Goal: Information Seeking & Learning: Learn about a topic

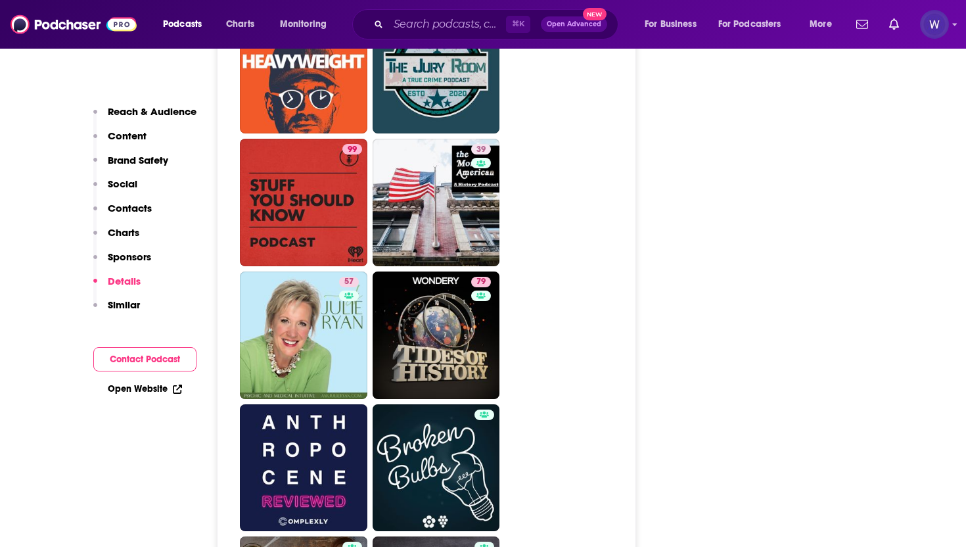
scroll to position [6776, 0]
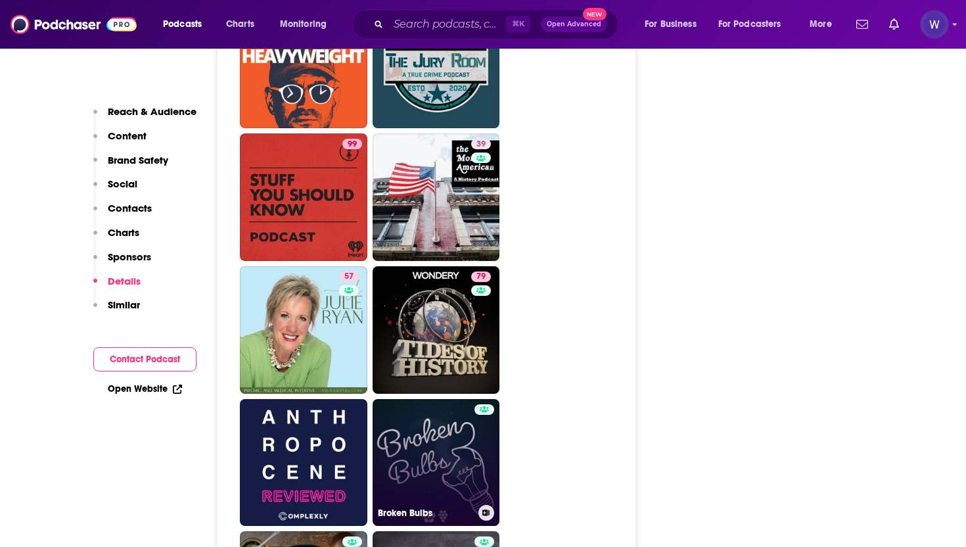
click at [439, 399] on link "Broken Bulbs" at bounding box center [437, 463] width 128 height 128
type input "https://www.podchaser.com/podcasts/broken-bulbs-1416869"
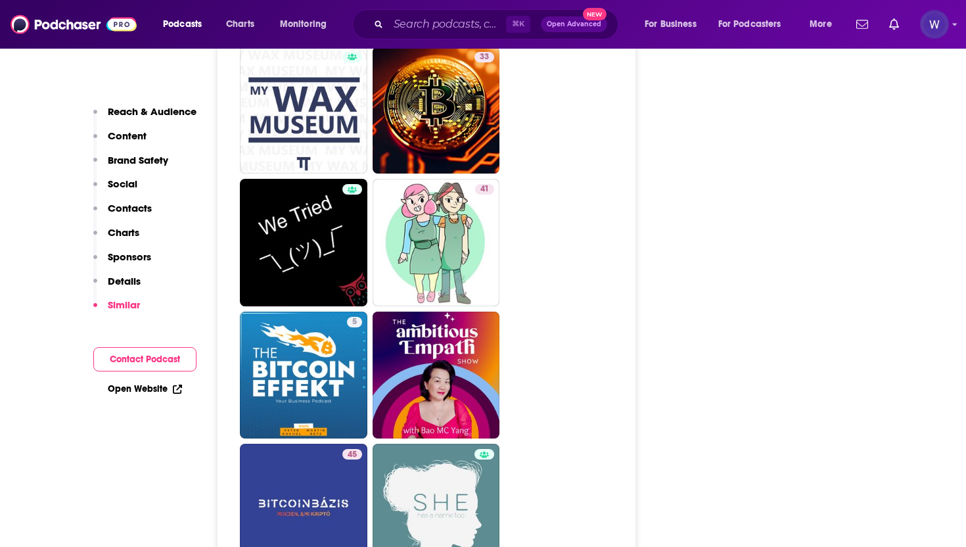
scroll to position [2467, 0]
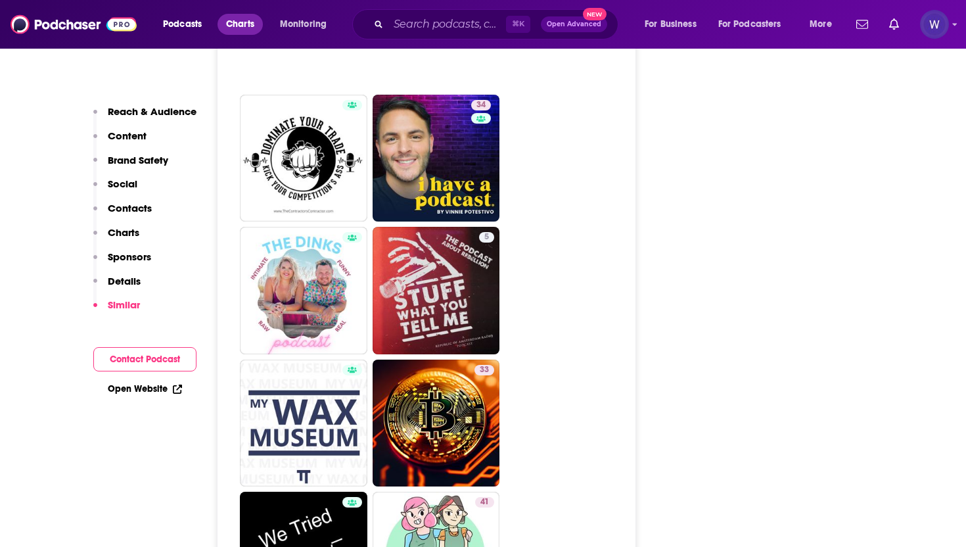
click at [250, 22] on span "Charts" at bounding box center [240, 24] width 28 height 18
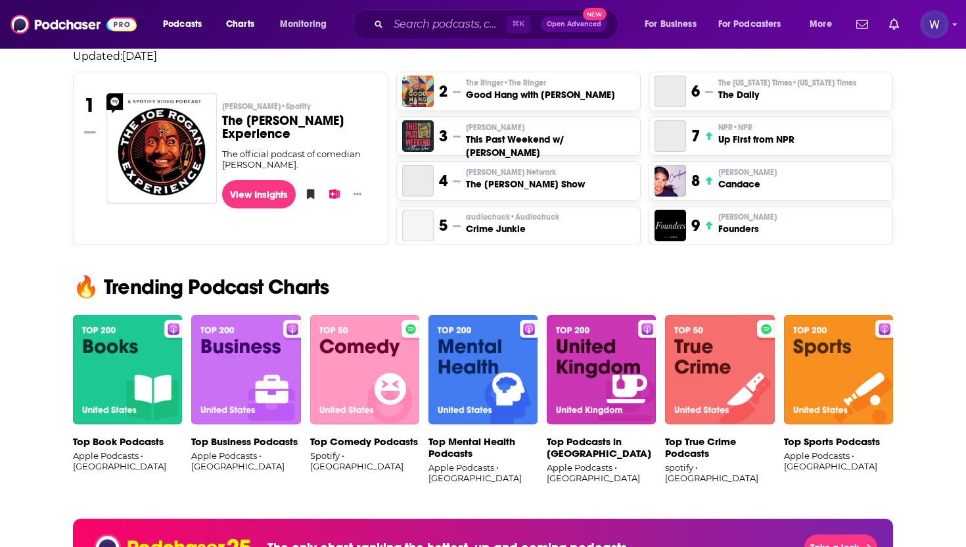
scroll to position [613, 0]
click at [71, 398] on div "Top Book Podcasts Apple Podcasts • United States Top Business Podcasts Apple Po…" at bounding box center [483, 401] width 842 height 172
click at [121, 375] on img at bounding box center [127, 370] width 109 height 110
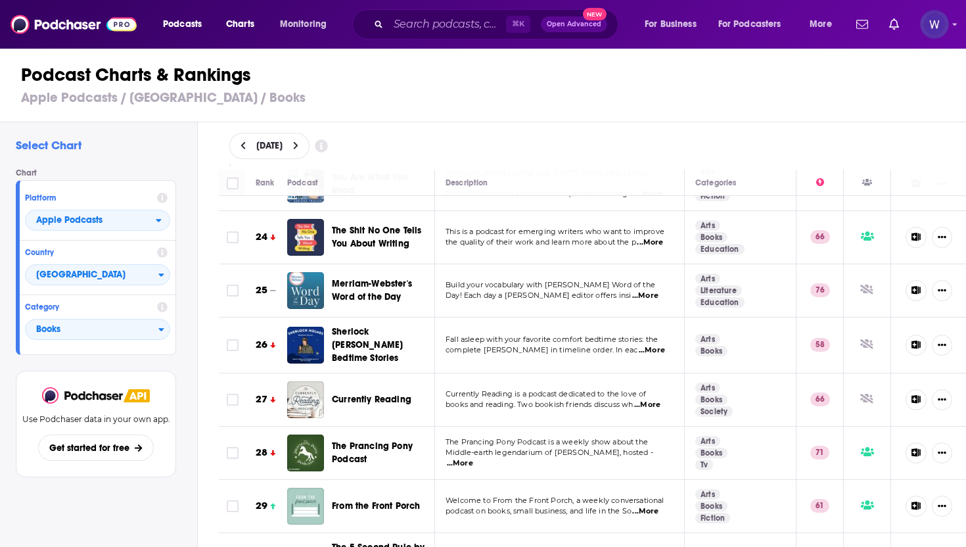
scroll to position [1244, 0]
click at [302, 326] on img "Sherlock Holmes Bedtime Stories" at bounding box center [305, 344] width 37 height 37
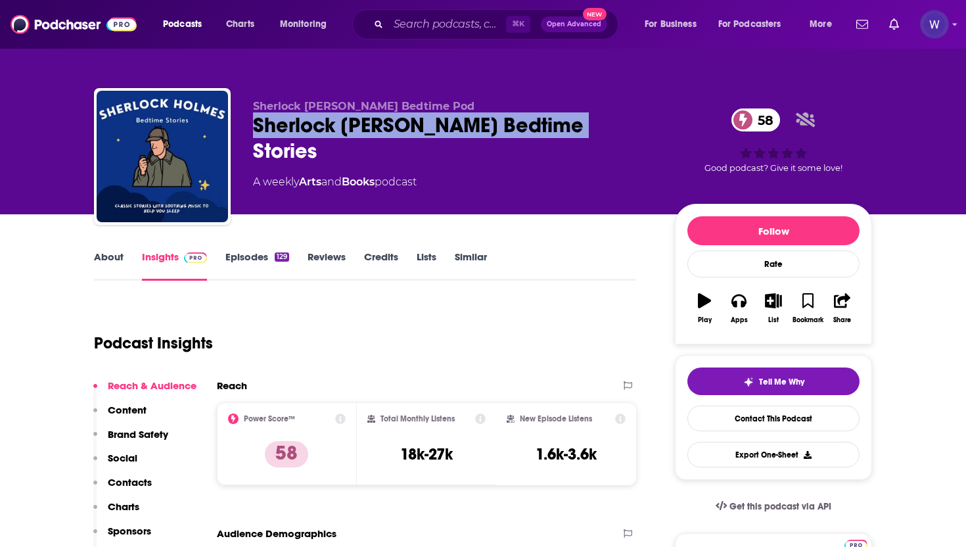
drag, startPoint x: 576, startPoint y: 126, endPoint x: 254, endPoint y: 130, distance: 322.2
click at [254, 130] on div "Sherlock Holmes Bedtime Stories 58" at bounding box center [453, 137] width 401 height 51
copy h2 "Sherlock Holmes Bedtime Stories"
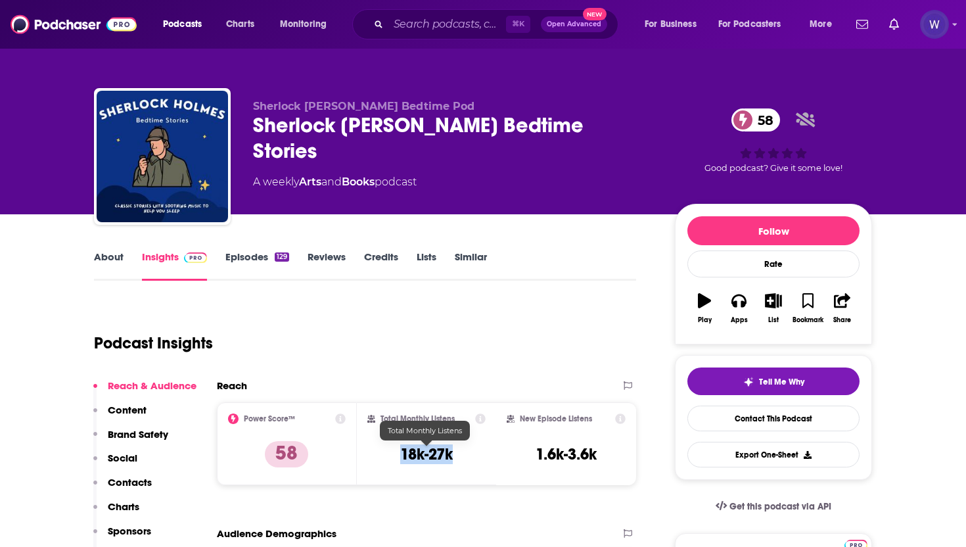
drag, startPoint x: 460, startPoint y: 454, endPoint x: 396, endPoint y: 454, distance: 63.1
click at [396, 454] on div "Total Monthly Listens 18k-27k" at bounding box center [427, 444] width 119 height 60
copy h3 "18k-27k"
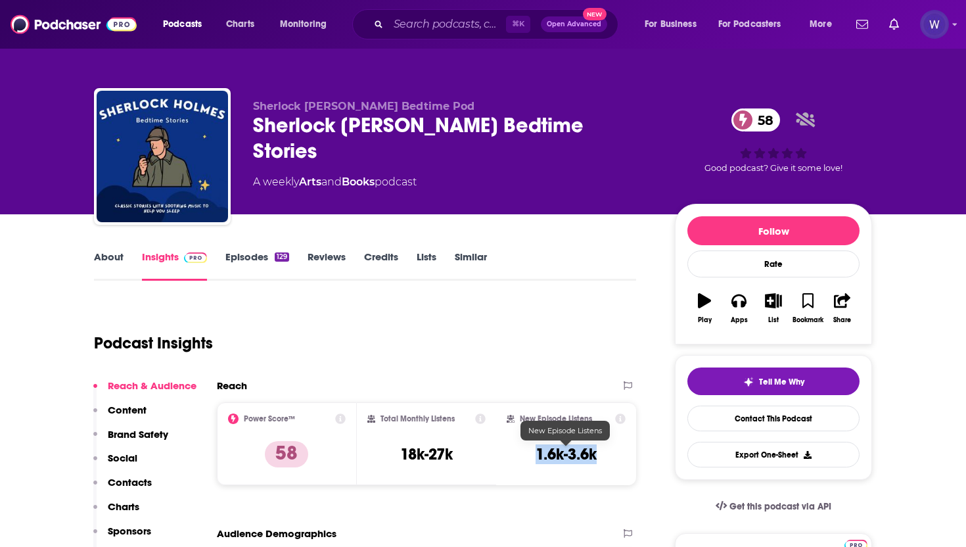
drag, startPoint x: 607, startPoint y: 458, endPoint x: 532, endPoint y: 458, distance: 75.0
click at [532, 458] on div "New Episode Listens 1.6k-3.6k" at bounding box center [566, 444] width 119 height 60
copy h3 "1.6k-3.6k"
drag, startPoint x: 302, startPoint y: 454, endPoint x: 275, endPoint y: 453, distance: 27.0
click at [275, 453] on p "58" at bounding box center [286, 454] width 43 height 26
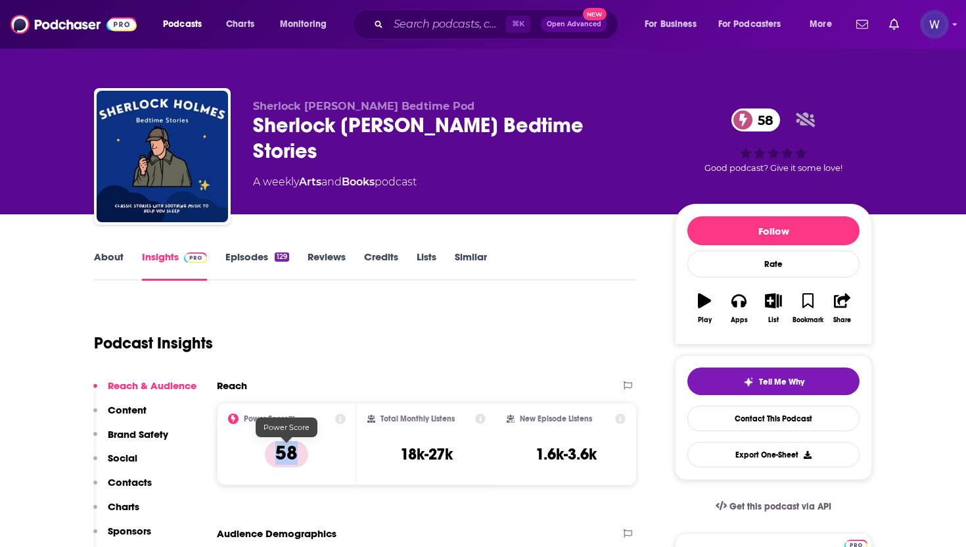
copy p "58"
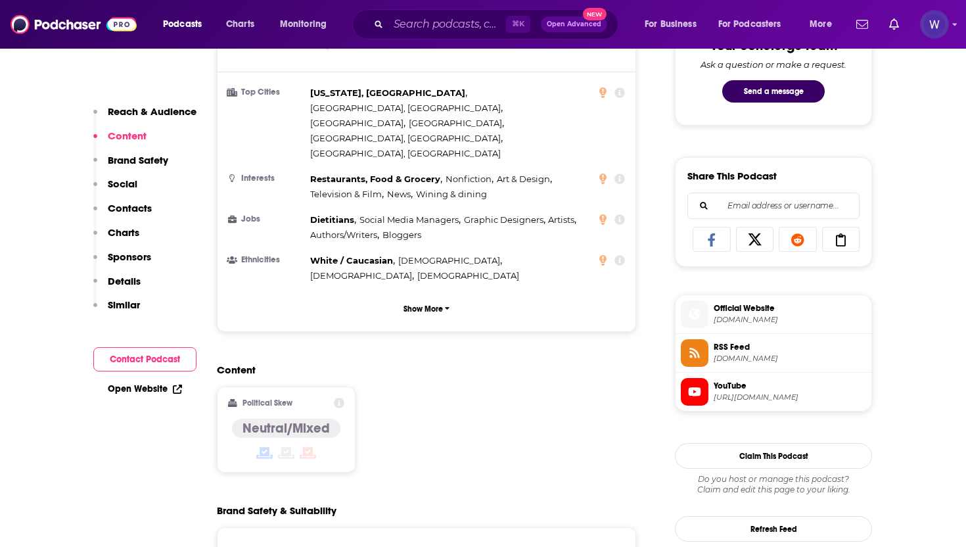
scroll to position [659, 0]
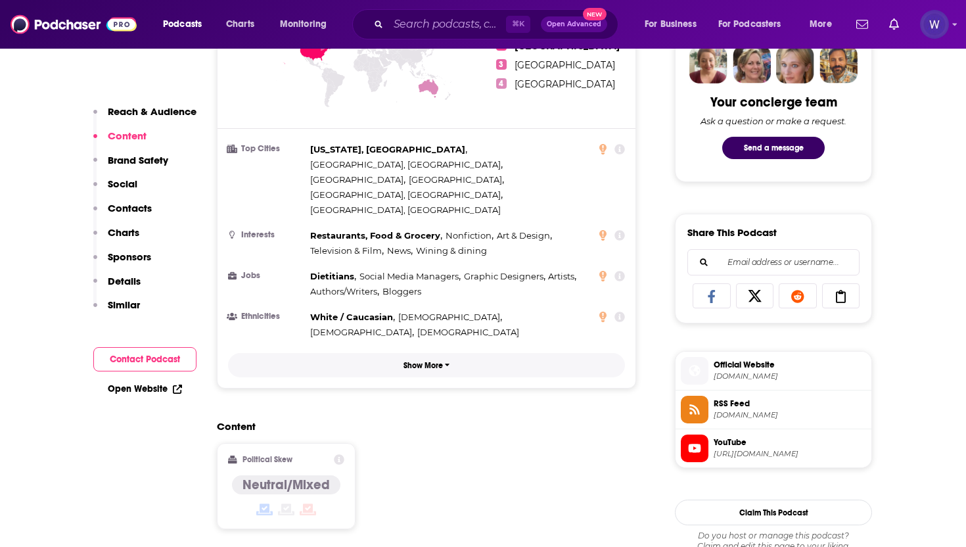
click at [427, 353] on button "Show More" at bounding box center [426, 365] width 397 height 24
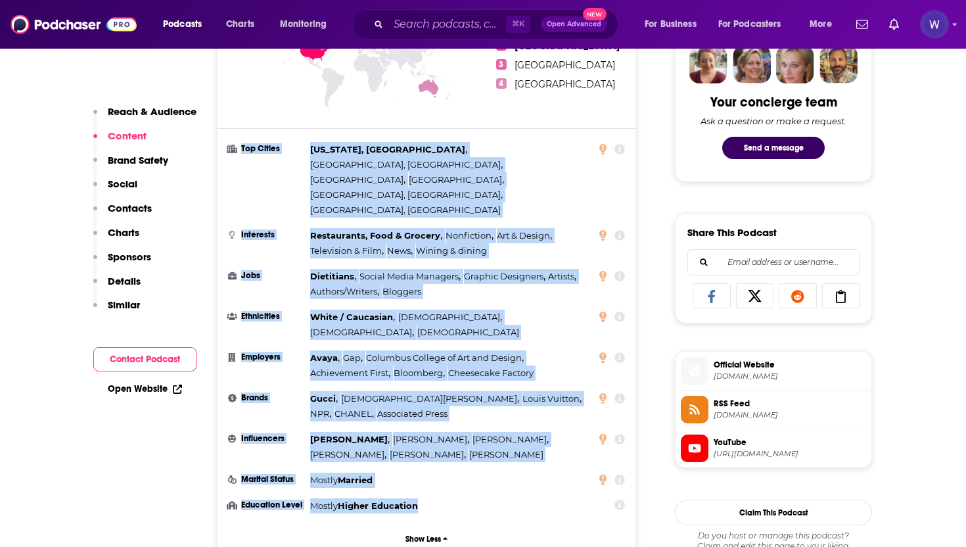
drag, startPoint x: 239, startPoint y: 145, endPoint x: 473, endPoint y: 450, distance: 384.0
click at [473, 450] on ul "Top Cities New York, NY , Columbus, OH , London , Manchester , Saint Louis, MO …" at bounding box center [426, 327] width 397 height 371
copy ul "Top Cities New York, NY , Columbus, OH , London , Manchester , Saint Louis, MO …"
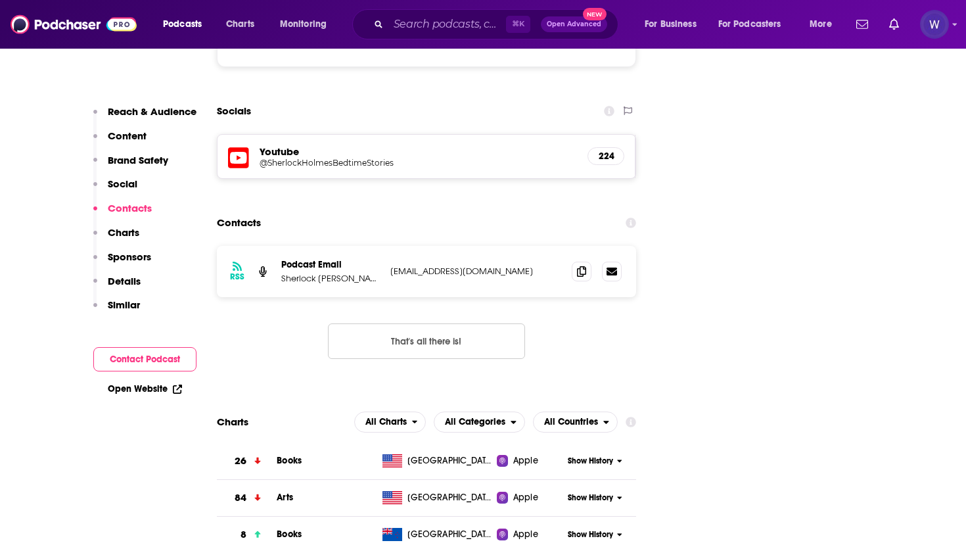
scroll to position [1402, 0]
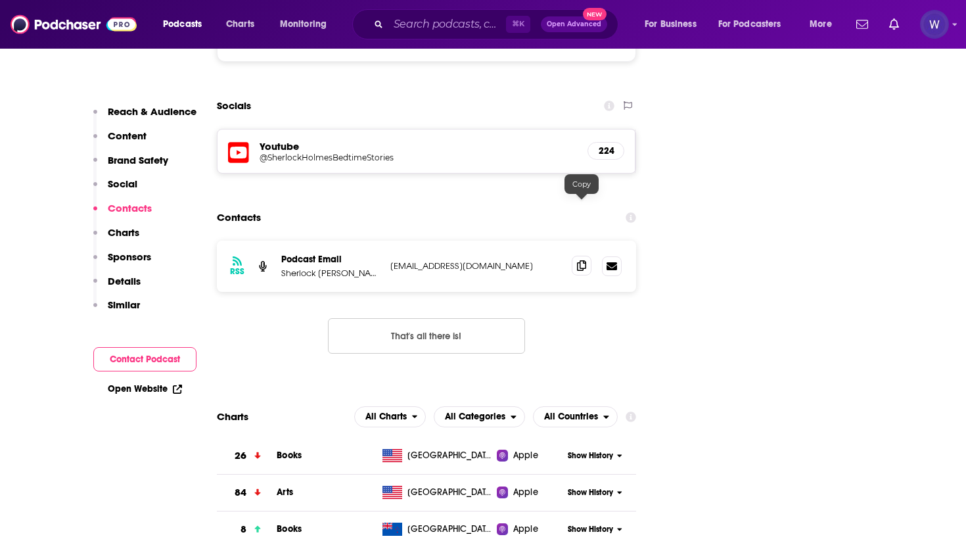
click at [587, 256] on span at bounding box center [582, 266] width 20 height 20
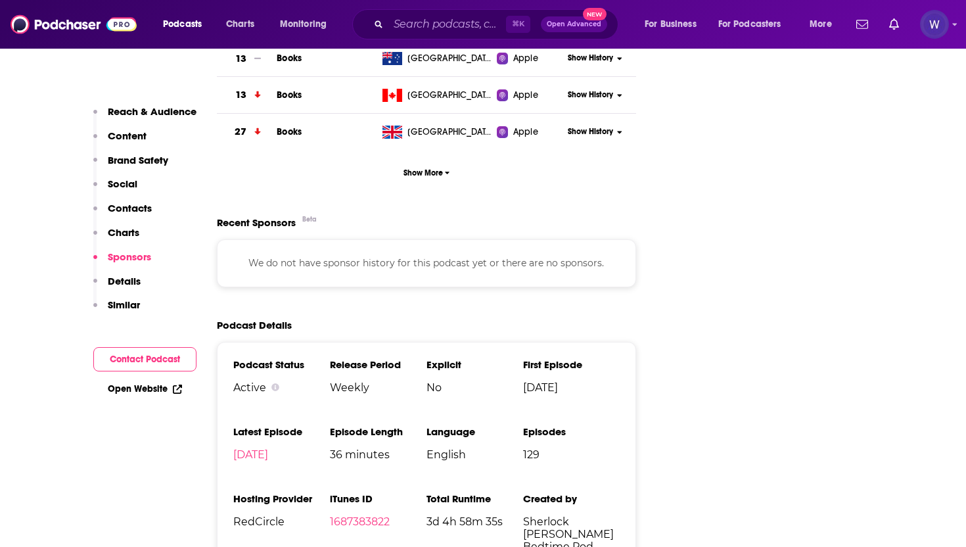
scroll to position [1947, 0]
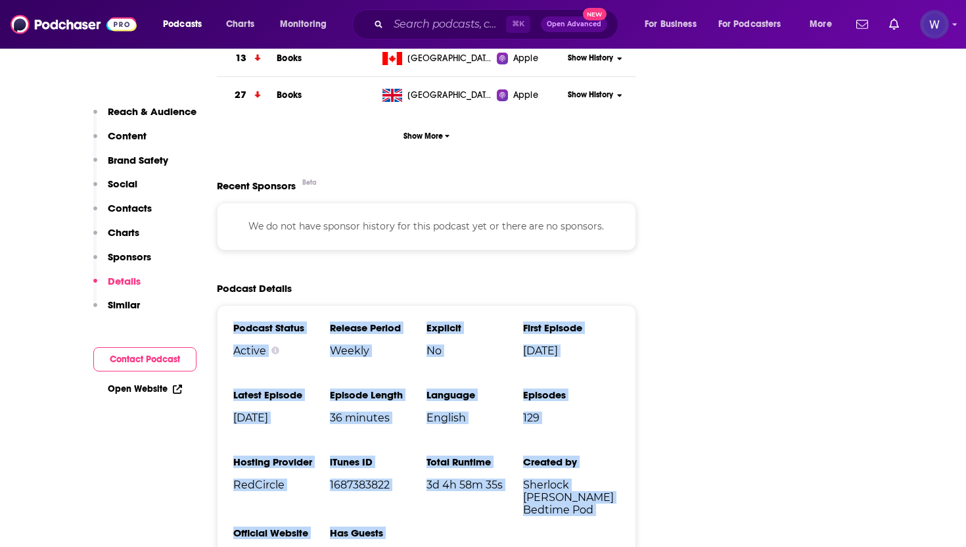
drag, startPoint x: 232, startPoint y: 270, endPoint x: 401, endPoint y: 512, distance: 295.1
click at [401, 512] on div "Podcast Status Active Release Period Weekly Explicit No First Episode May 10th,…" at bounding box center [426, 447] width 419 height 284
copy ul "Podcast Status Active Release Period Weekly Explicit No First Episode May 10th,…"
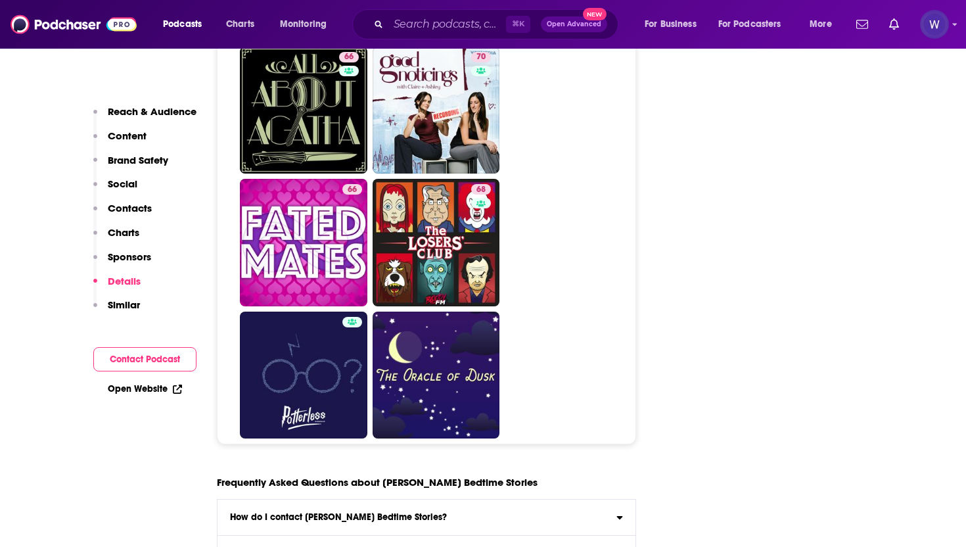
scroll to position [6271, 0]
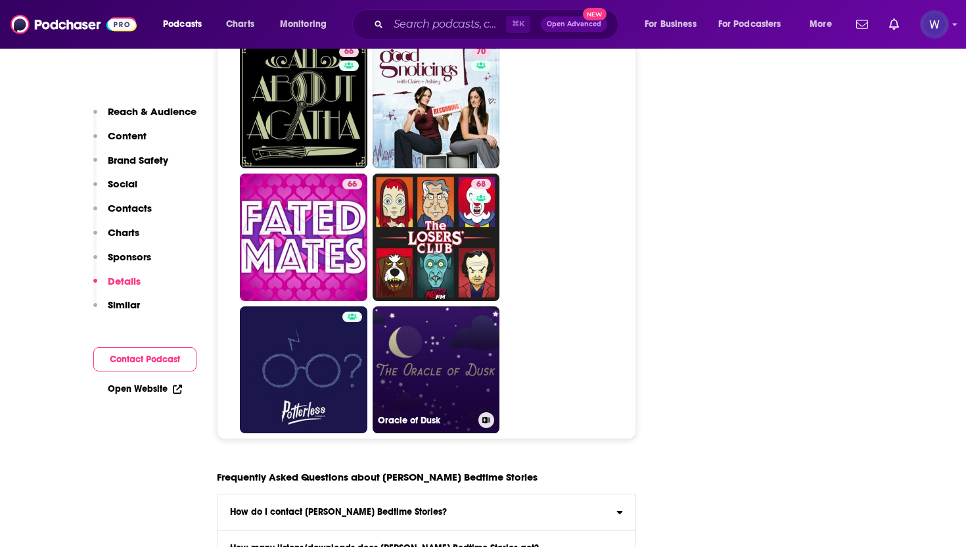
click at [417, 315] on link "Oracle of Dusk" at bounding box center [437, 370] width 128 height 128
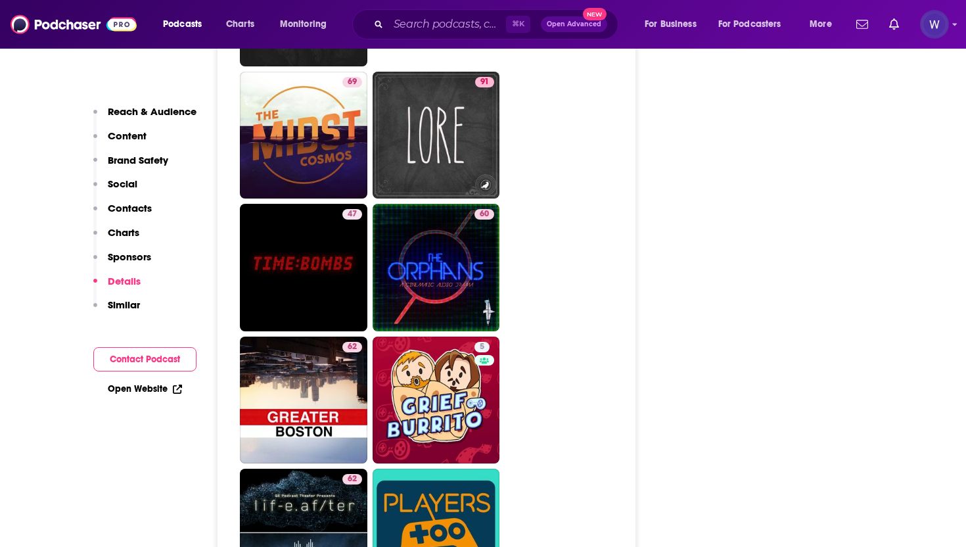
scroll to position [3952, 0]
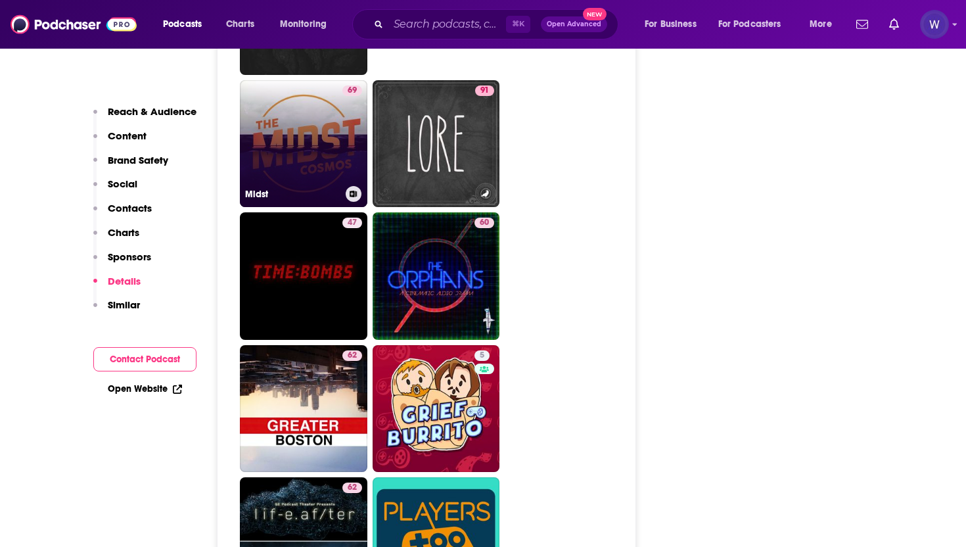
click at [295, 208] on link "69 Midst" at bounding box center [304, 144] width 128 height 128
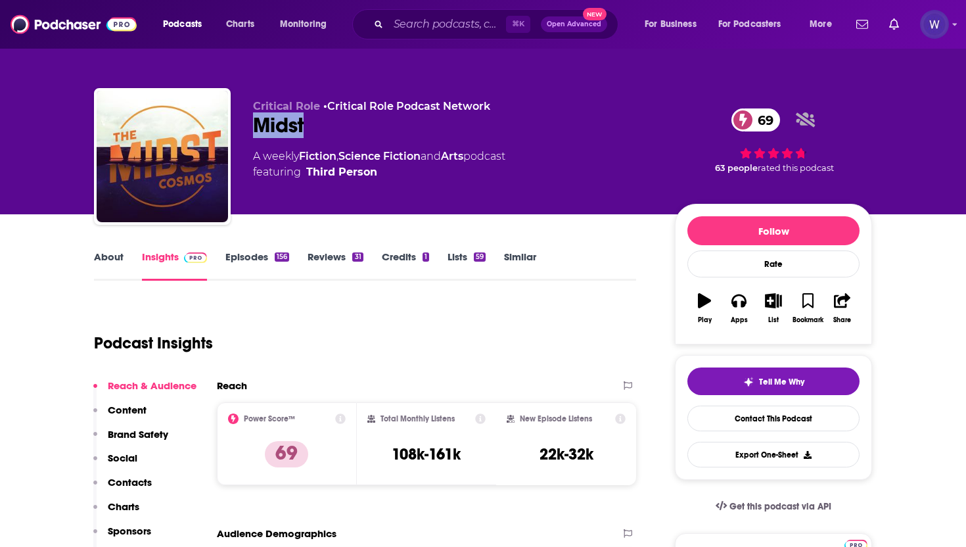
drag, startPoint x: 321, startPoint y: 133, endPoint x: 259, endPoint y: 135, distance: 61.8
click at [259, 135] on div "Midst 69" at bounding box center [453, 125] width 401 height 26
copy h2 "Midst"
drag, startPoint x: 304, startPoint y: 459, endPoint x: 280, endPoint y: 459, distance: 23.7
click at [280, 459] on p "69" at bounding box center [286, 454] width 43 height 26
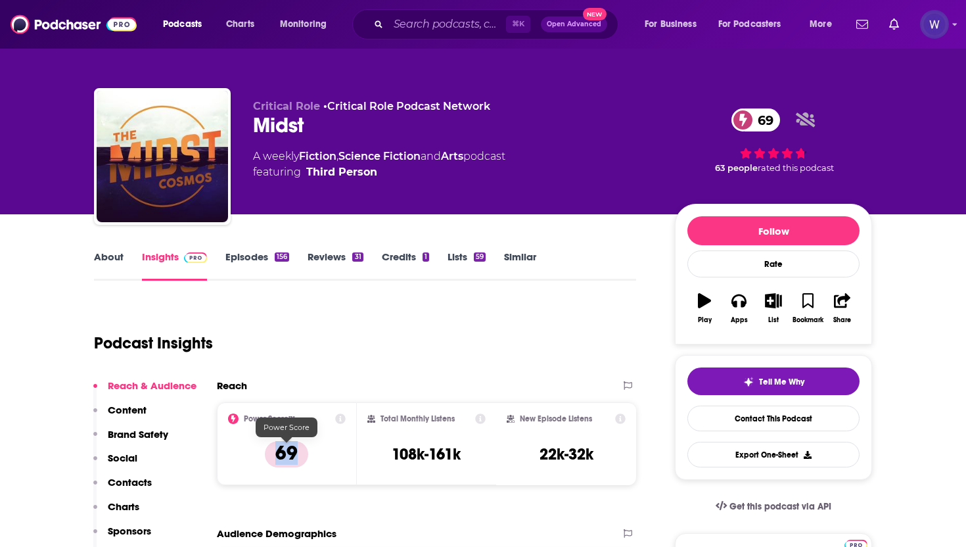
copy p "69"
drag, startPoint x: 464, startPoint y: 454, endPoint x: 393, endPoint y: 452, distance: 70.4
click at [393, 452] on div "Total Monthly Listens 108k-161k" at bounding box center [427, 444] width 119 height 60
copy h3 "108k-161k"
drag, startPoint x: 600, startPoint y: 458, endPoint x: 542, endPoint y: 457, distance: 57.2
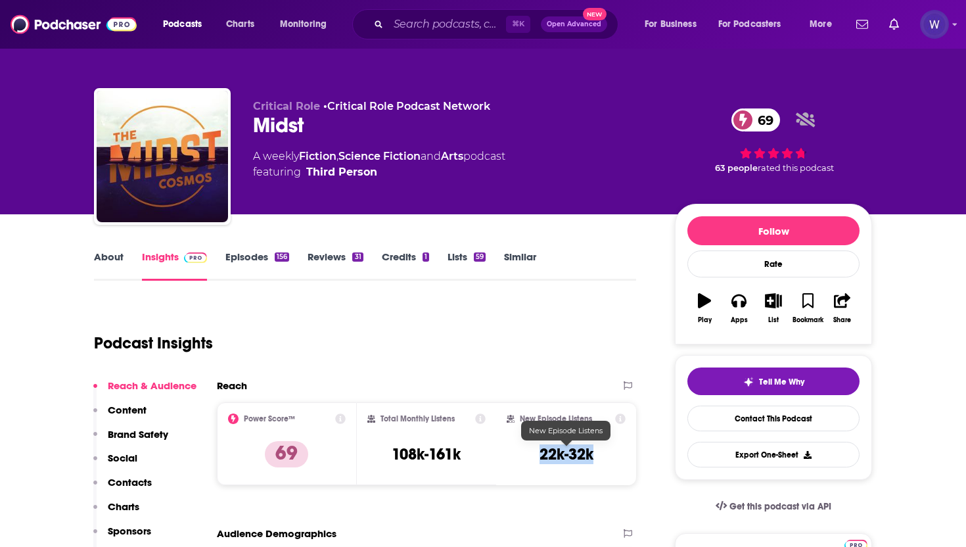
click at [542, 457] on div "New Episode Listens 22k-32k" at bounding box center [566, 444] width 119 height 60
copy h3 "22k-32k"
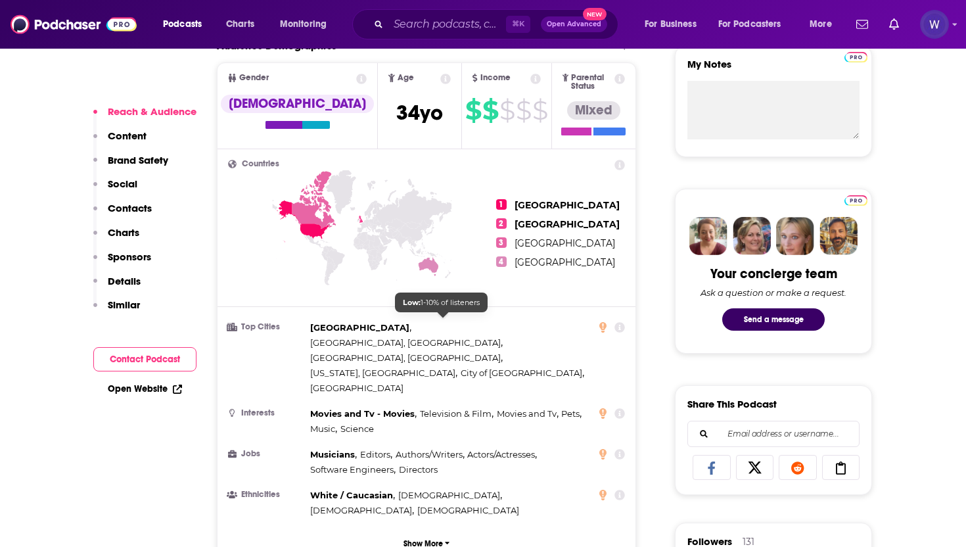
scroll to position [523, 0]
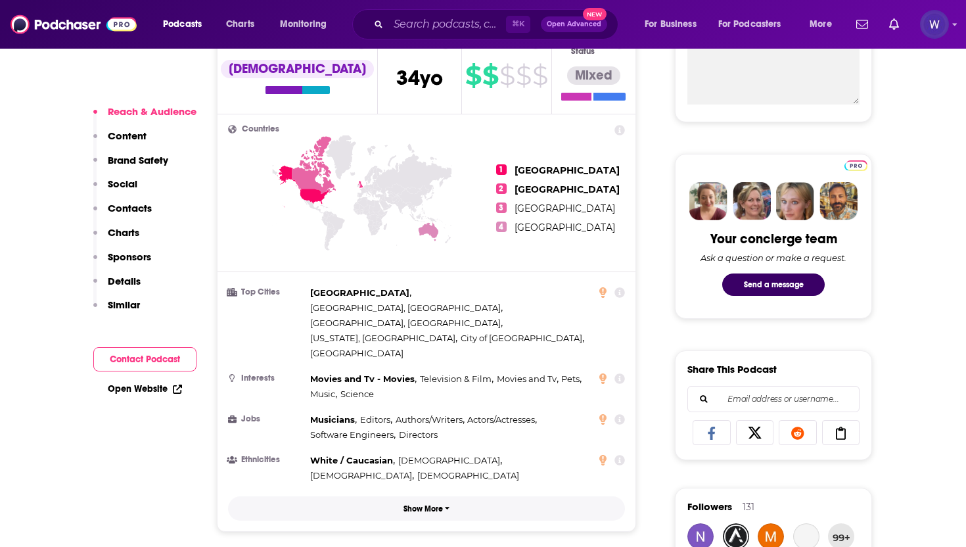
click at [431, 496] on button "Show More" at bounding box center [426, 508] width 397 height 24
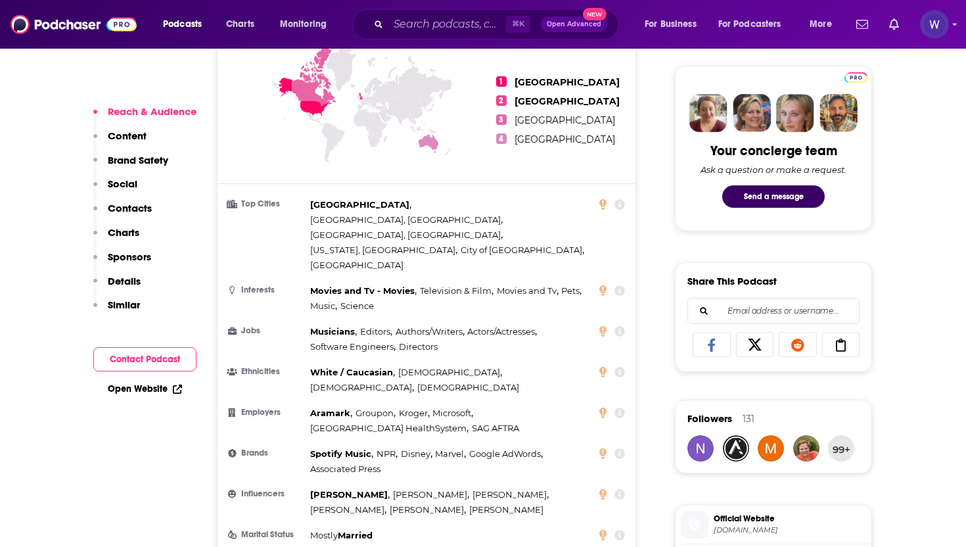
scroll to position [636, 0]
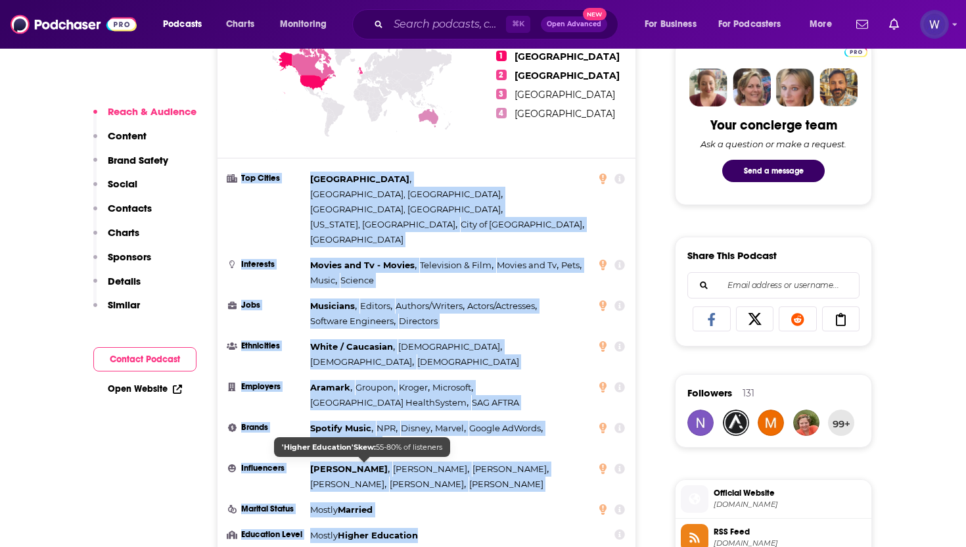
drag, startPoint x: 240, startPoint y: 172, endPoint x: 422, endPoint y: 469, distance: 348.5
click at [422, 469] on ul "Top Cities London , Los Angeles, CA , Austin, TX , New York, NY , City of Brist…" at bounding box center [426, 357] width 397 height 371
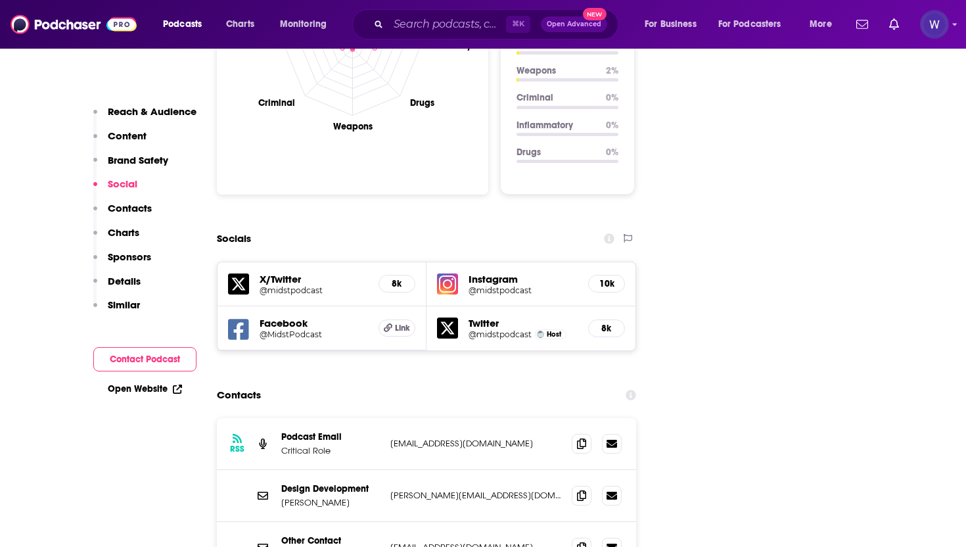
scroll to position [1535, 0]
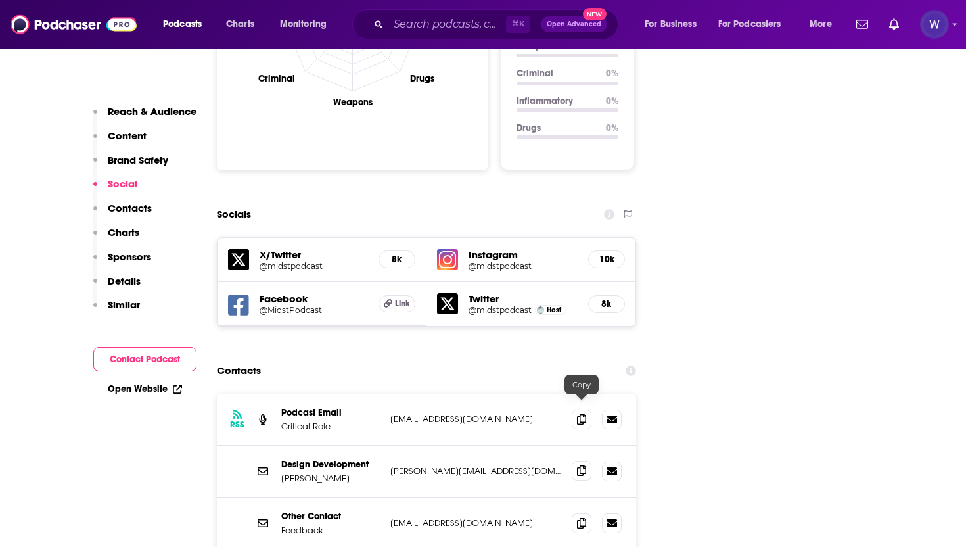
click at [578, 465] on icon at bounding box center [581, 470] width 9 height 11
click at [582, 517] on icon at bounding box center [581, 522] width 9 height 11
click at [578, 409] on span at bounding box center [582, 419] width 20 height 20
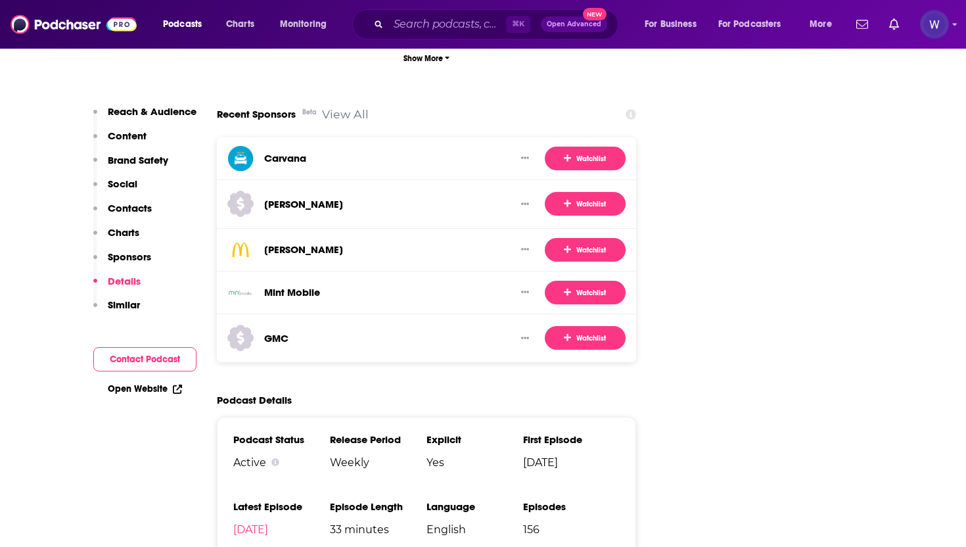
scroll to position [2475, 0]
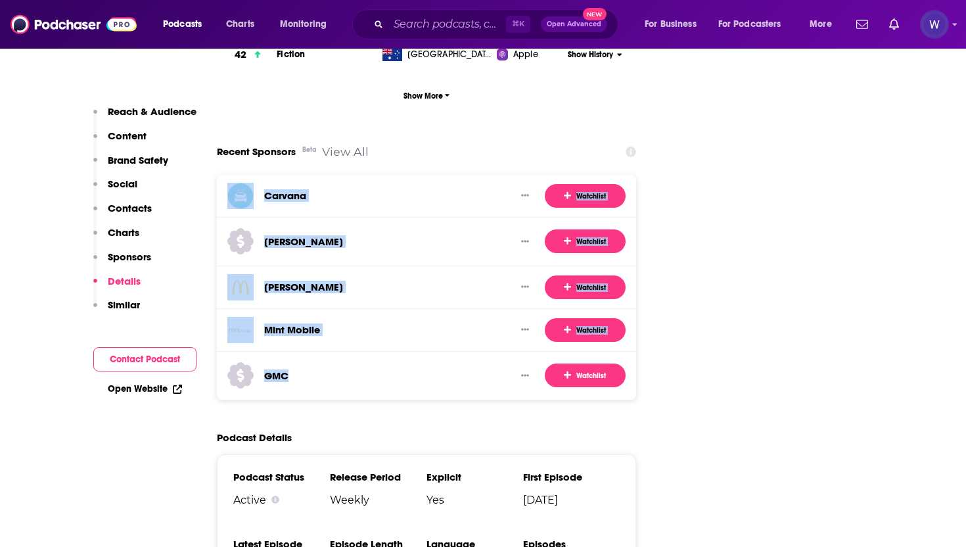
drag, startPoint x: 306, startPoint y: 316, endPoint x: 235, endPoint y: 112, distance: 215.8
click at [235, 139] on div "Recent Sponsors Beta View All Carvana Watchlist Lowe's Watchlist McDonald's Wat…" at bounding box center [426, 269] width 419 height 260
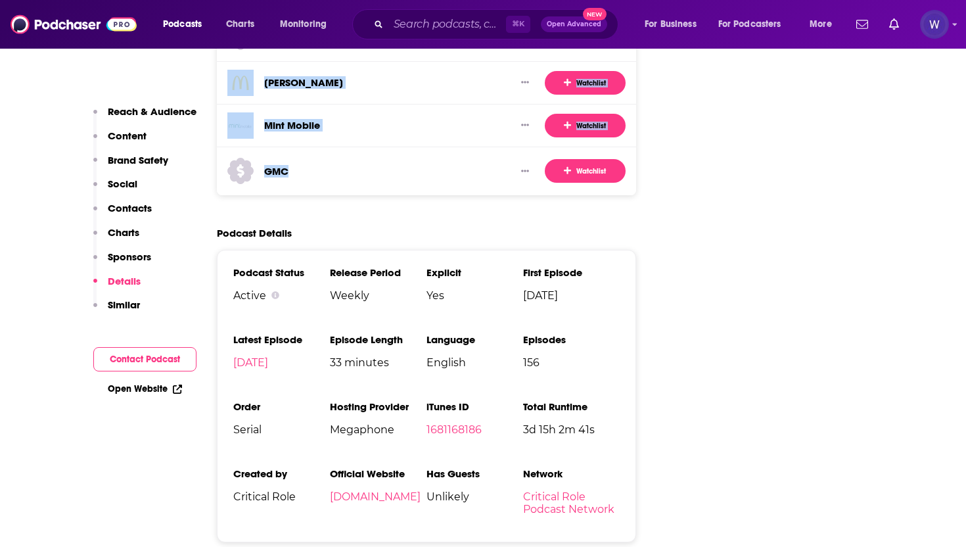
scroll to position [2692, 0]
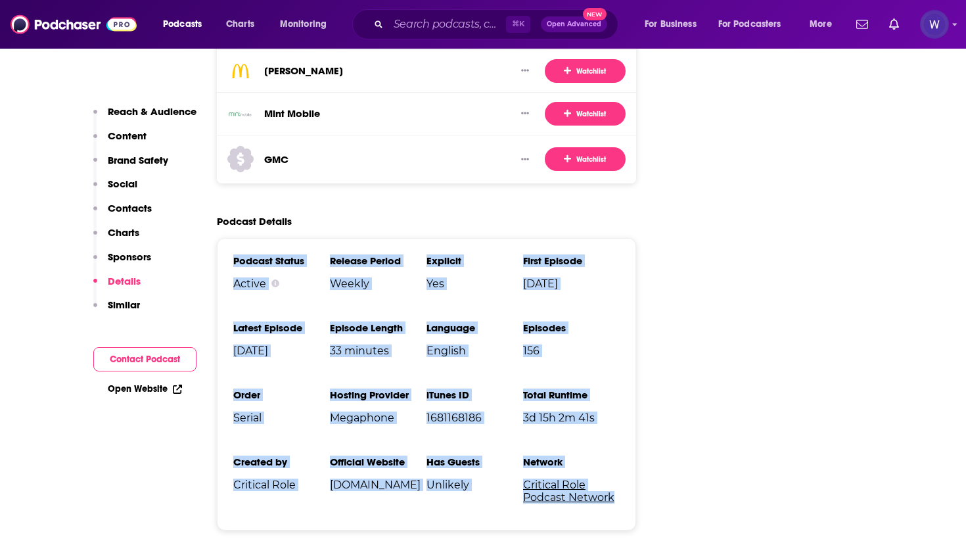
drag, startPoint x: 231, startPoint y: 195, endPoint x: 613, endPoint y: 439, distance: 453.0
click at [613, 439] on div "Podcast Status Active Release Period Weekly Explicit Yes First Episode Jan 8th,…" at bounding box center [426, 384] width 419 height 293
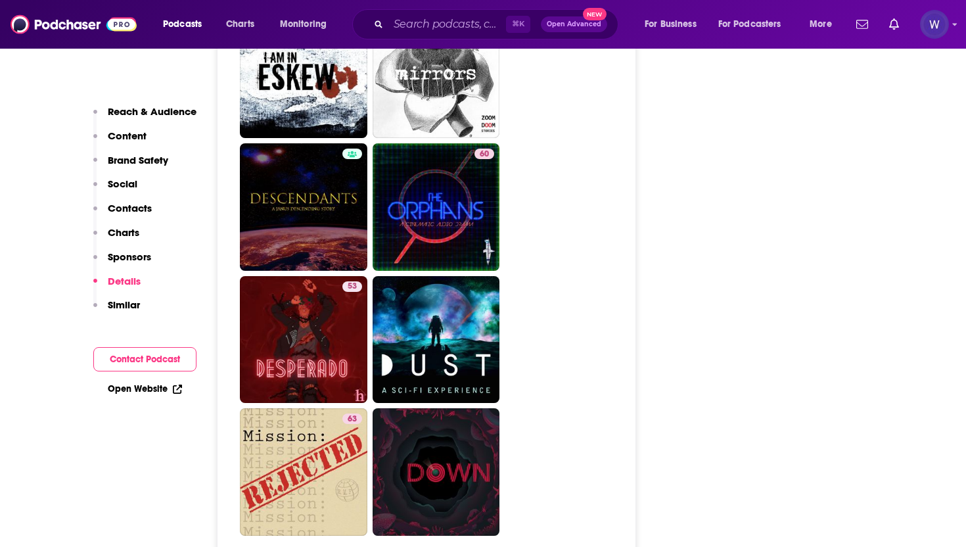
scroll to position [4541, 0]
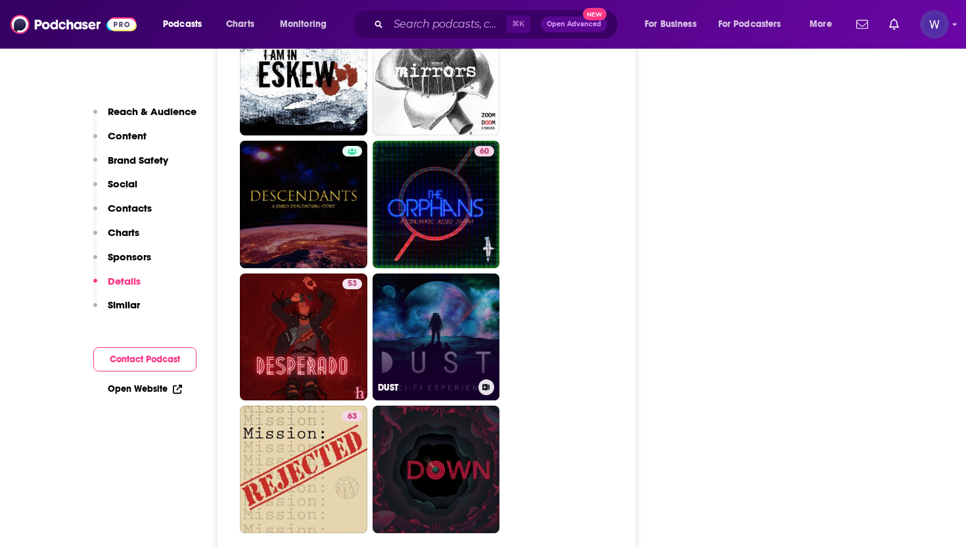
click at [448, 274] on link "DUST" at bounding box center [437, 338] width 128 height 128
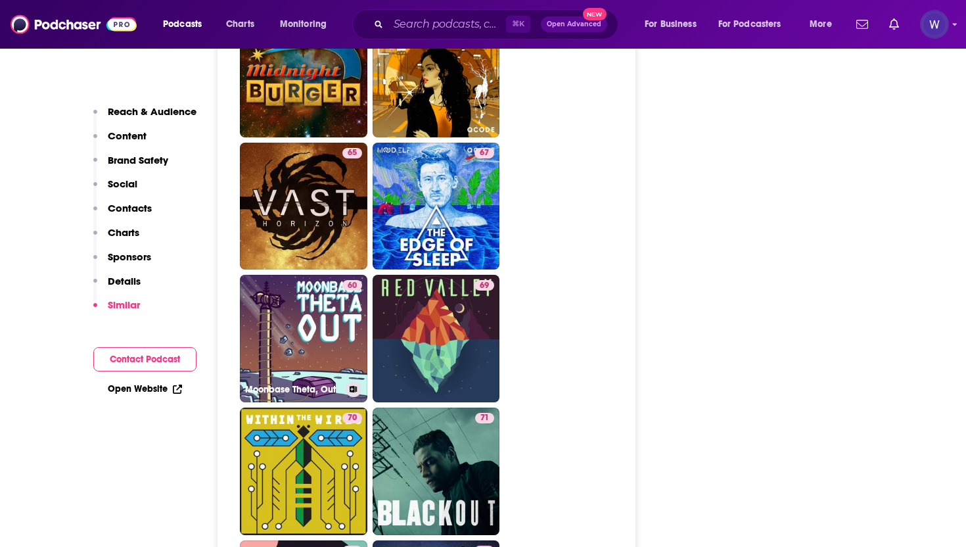
scroll to position [3588, 0]
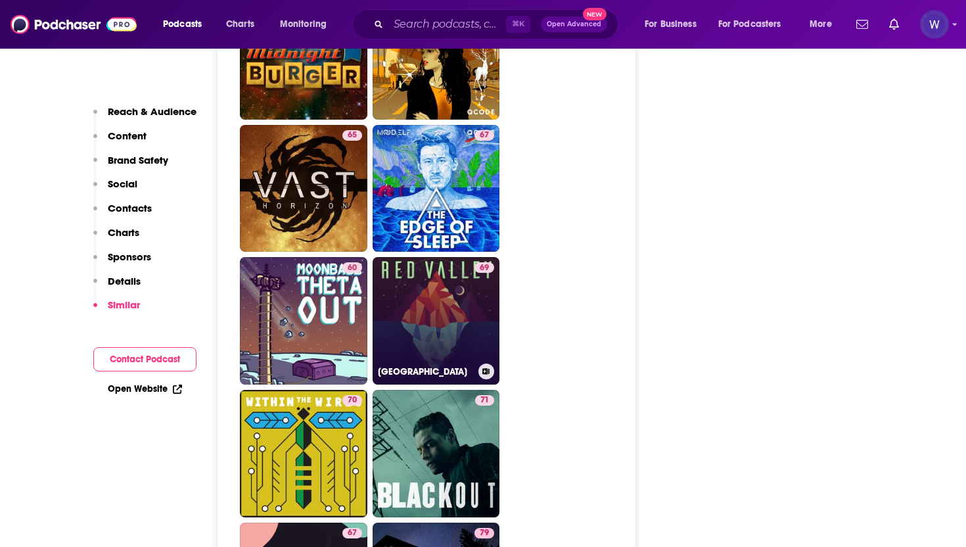
click at [469, 260] on link "69 Red Valley" at bounding box center [437, 321] width 128 height 128
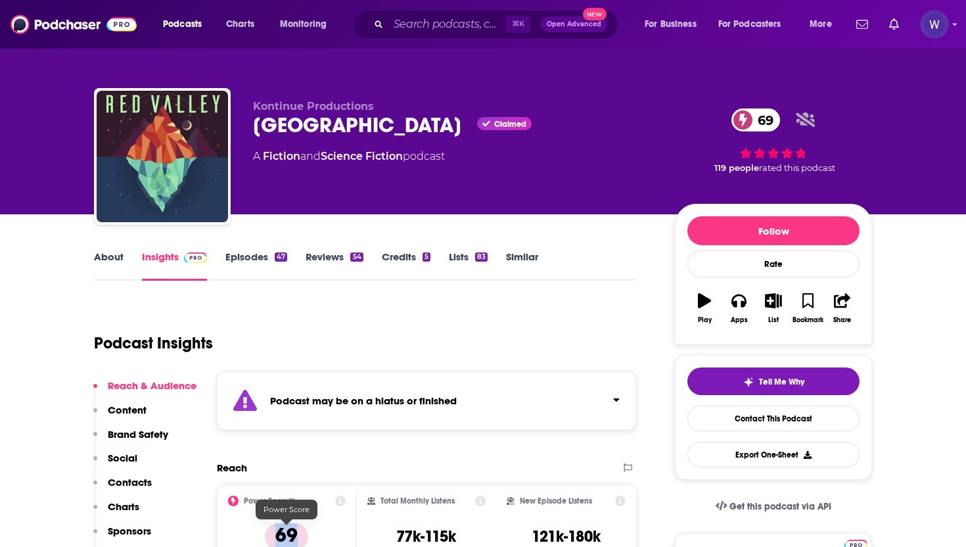
drag, startPoint x: 299, startPoint y: 533, endPoint x: 279, endPoint y: 533, distance: 19.7
click at [279, 533] on p "69" at bounding box center [286, 536] width 43 height 26
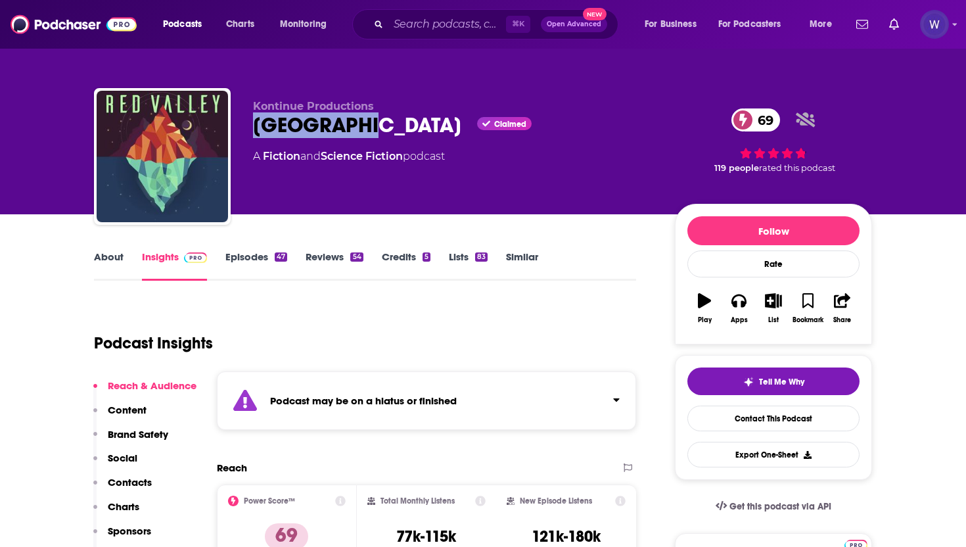
drag, startPoint x: 353, startPoint y: 126, endPoint x: 253, endPoint y: 132, distance: 100.1
click at [253, 132] on div "Red Valley Claimed 69" at bounding box center [453, 125] width 401 height 26
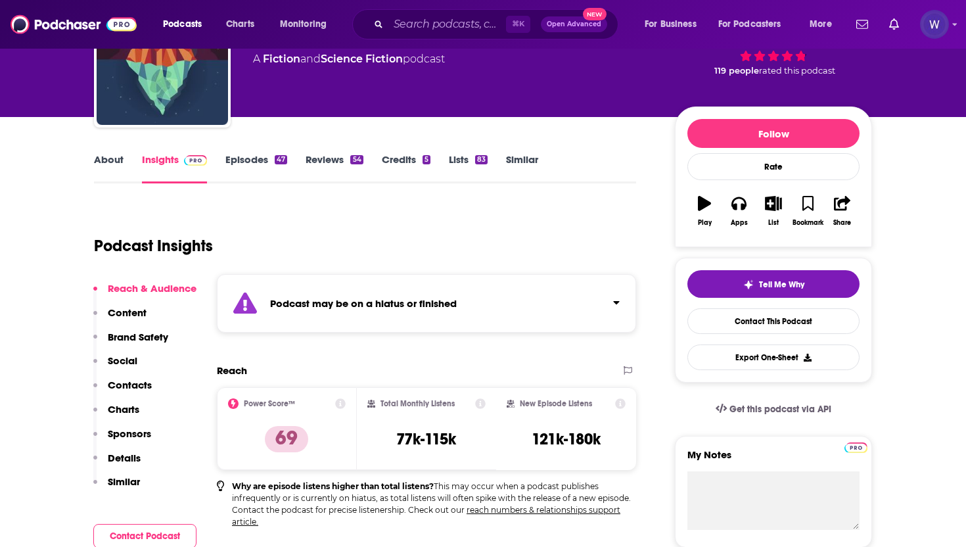
scroll to position [110, 0]
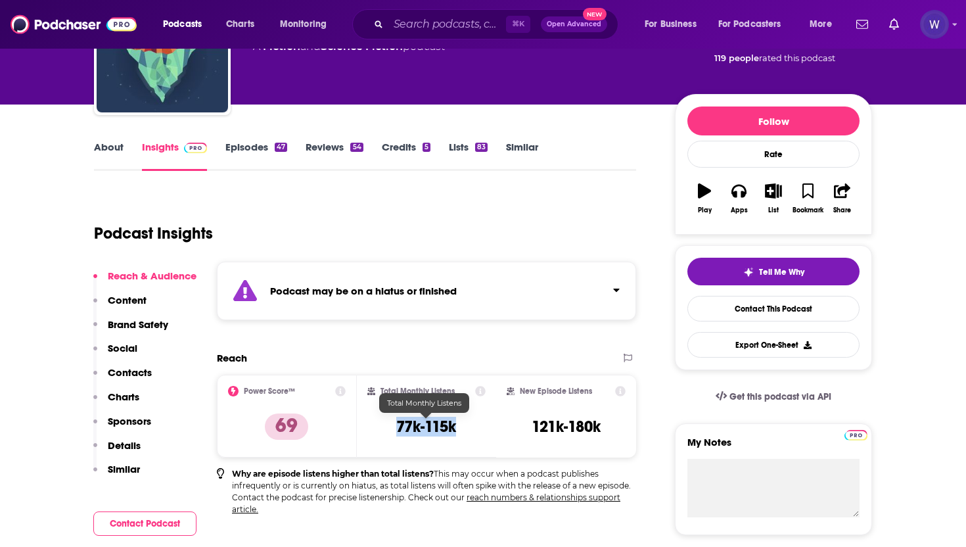
drag, startPoint x: 462, startPoint y: 424, endPoint x: 395, endPoint y: 425, distance: 67.1
click at [395, 425] on div "Total Monthly Listens 77k-115k" at bounding box center [427, 416] width 119 height 60
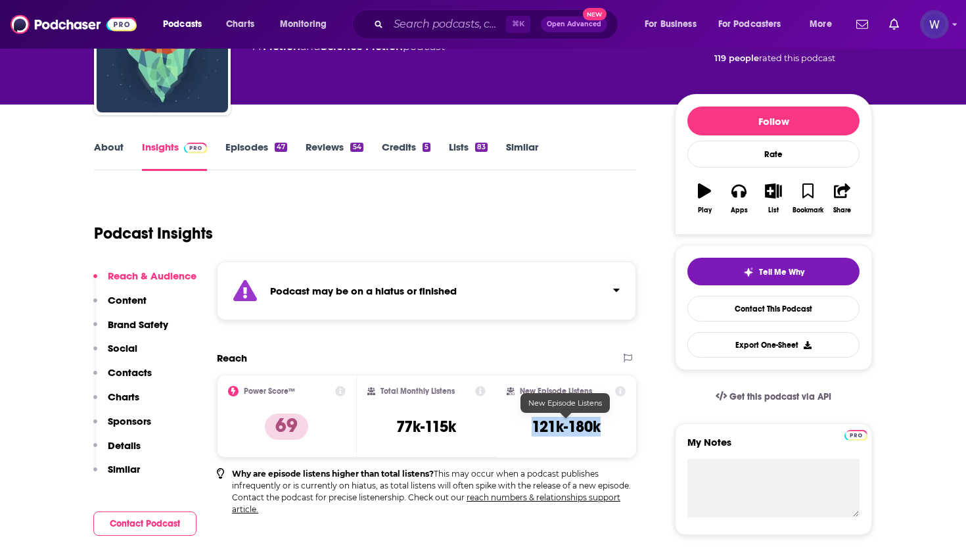
drag, startPoint x: 603, startPoint y: 429, endPoint x: 533, endPoint y: 429, distance: 69.7
click at [533, 429] on div "New Episode Listens 121k-180k" at bounding box center [566, 416] width 119 height 60
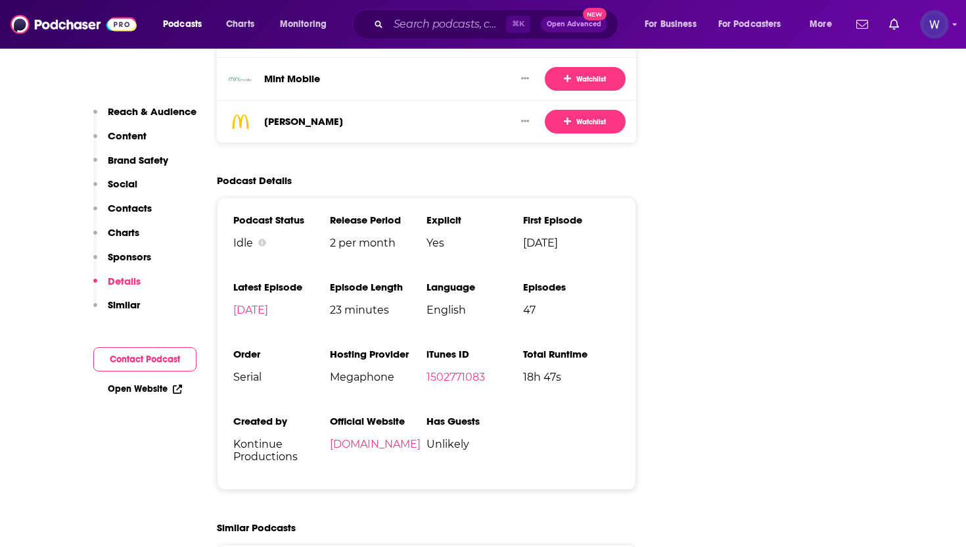
scroll to position [2471, 0]
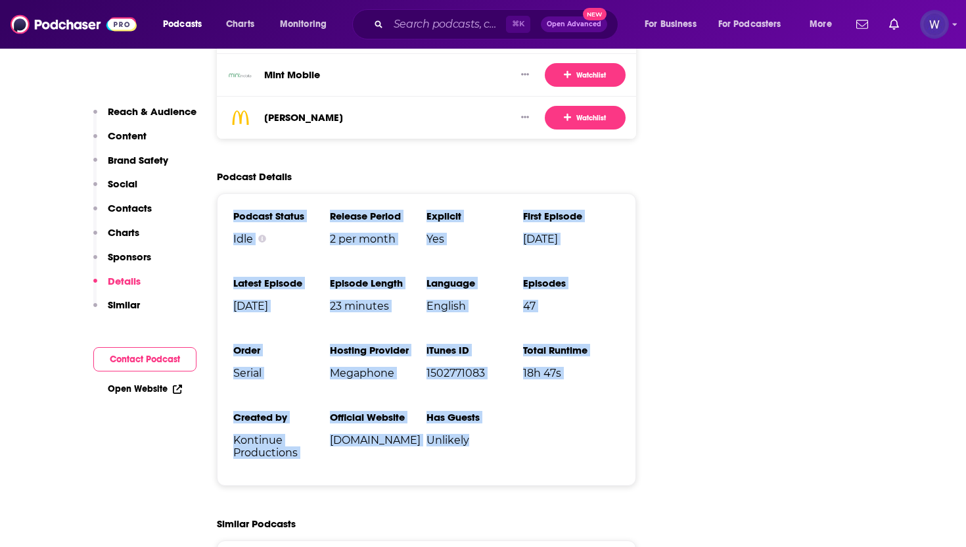
drag, startPoint x: 524, startPoint y: 421, endPoint x: 208, endPoint y: 171, distance: 402.5
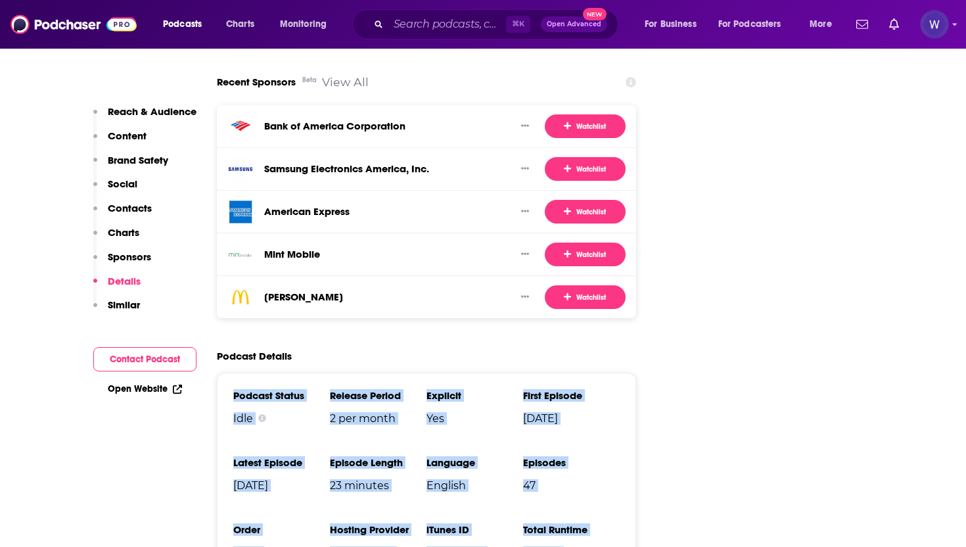
scroll to position [2208, 0]
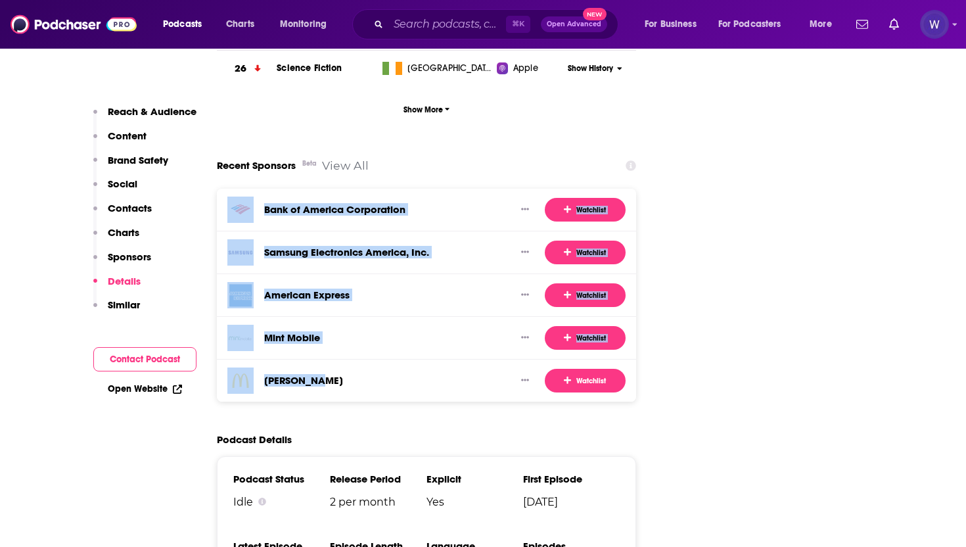
drag, startPoint x: 350, startPoint y: 348, endPoint x: 251, endPoint y: 178, distance: 197.3
click at [251, 189] on div "Bank of America Corporation Watchlist Samsung Electronics America, Inc. Watchli…" at bounding box center [426, 295] width 419 height 213
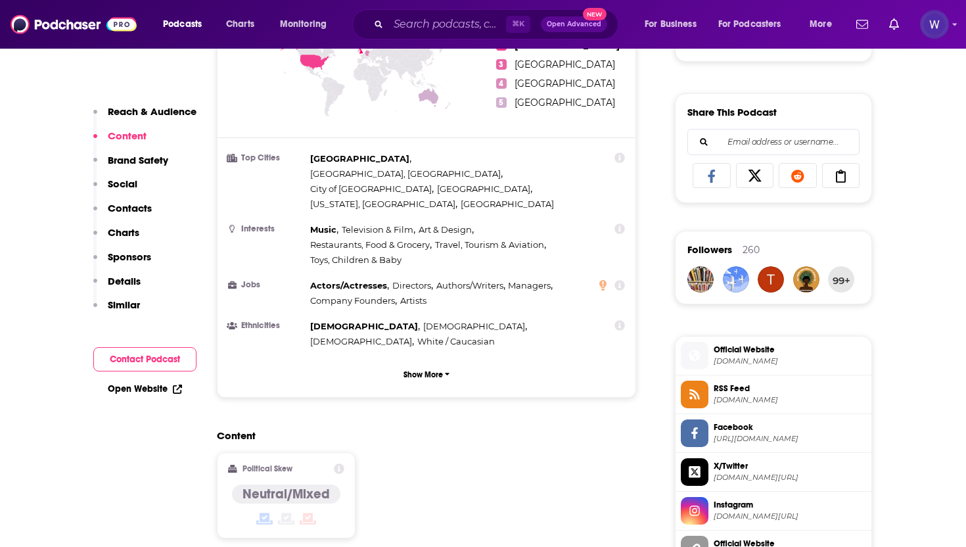
scroll to position [748, 0]
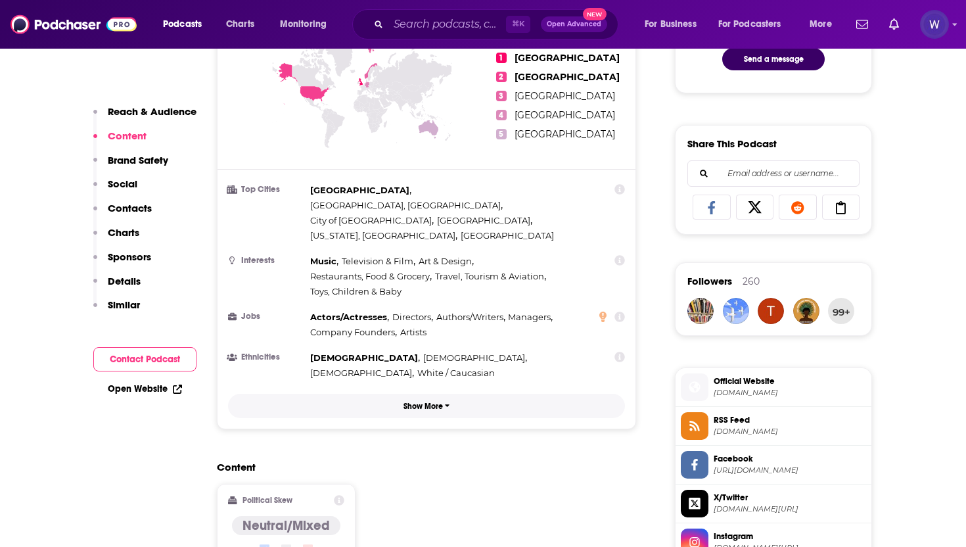
click at [414, 394] on button "Show More" at bounding box center [426, 406] width 397 height 24
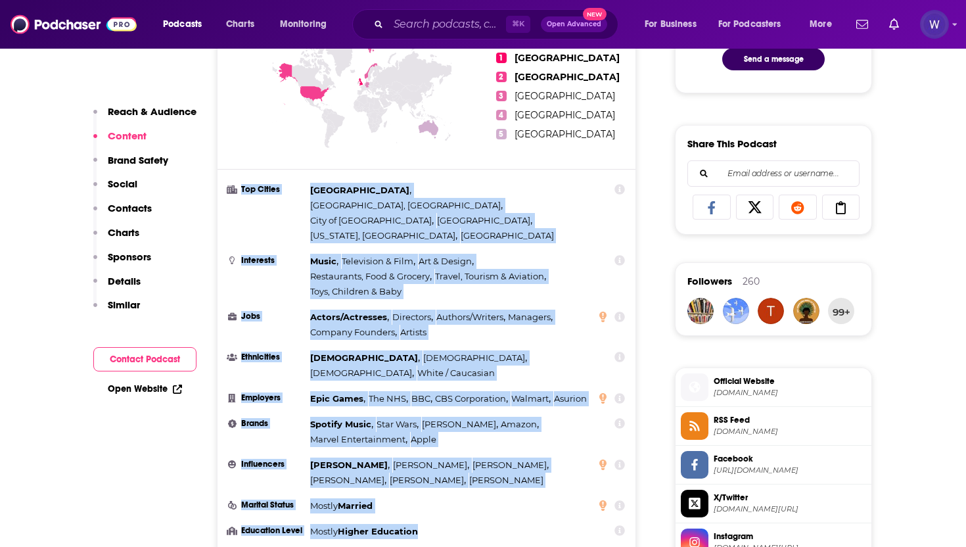
drag, startPoint x: 239, startPoint y: 183, endPoint x: 441, endPoint y: 489, distance: 366.3
click at [441, 489] on ul "Top Cities London , Los Angeles, CA , City of Bristol , Birmingham , New York, …" at bounding box center [426, 361] width 397 height 356
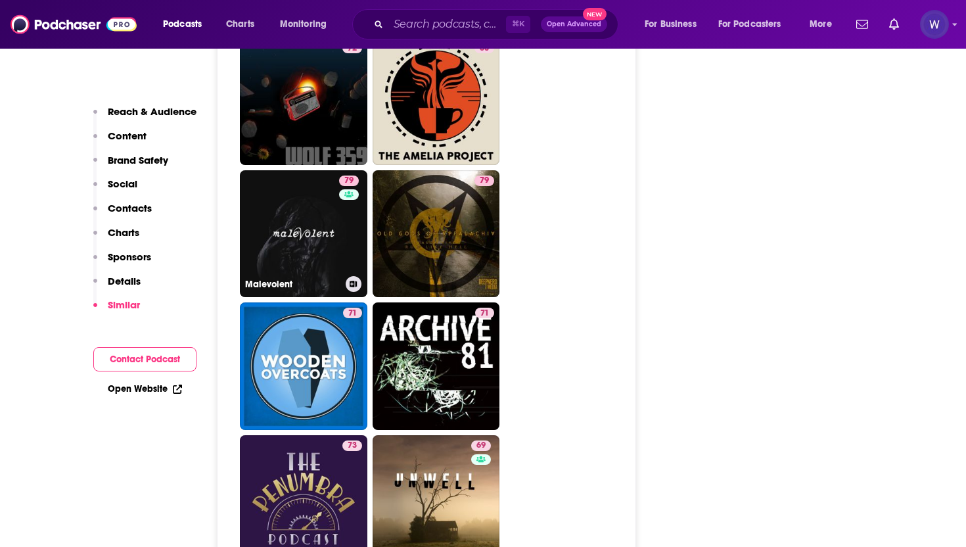
scroll to position [3319, 0]
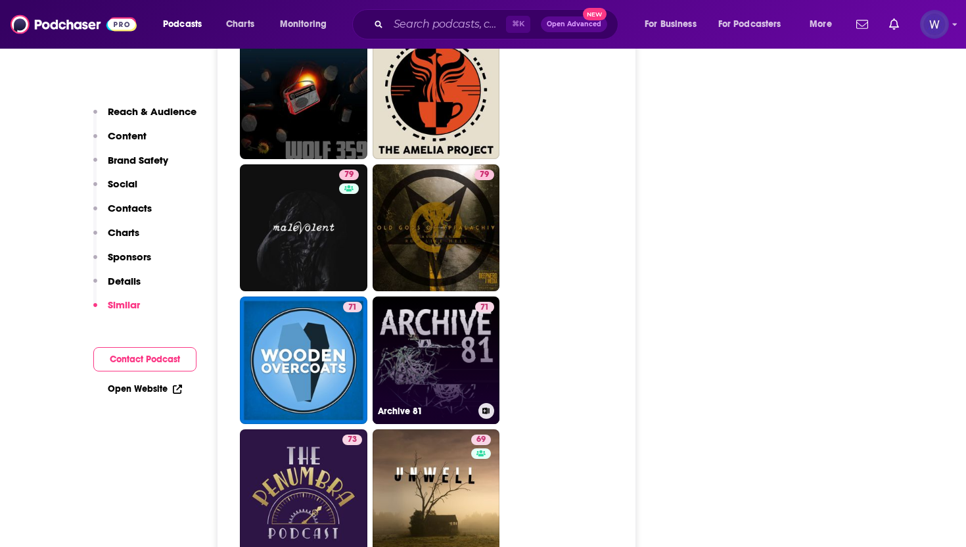
click at [416, 317] on link "71 Archive 81" at bounding box center [437, 361] width 128 height 128
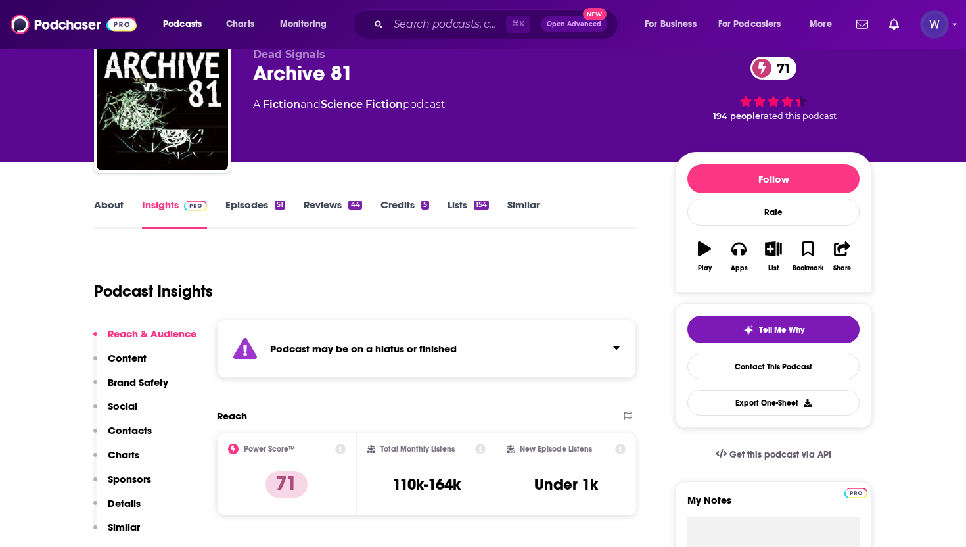
scroll to position [37, 0]
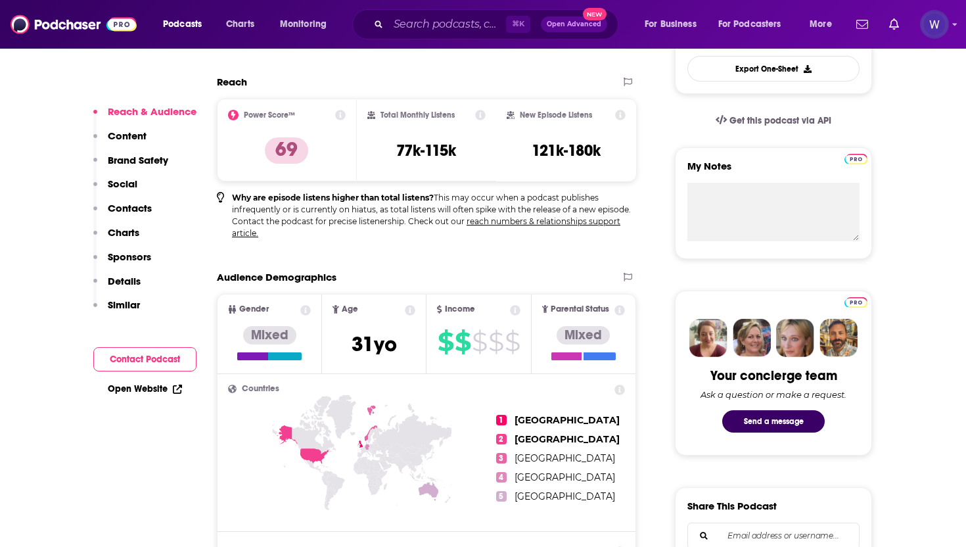
scroll to position [667, 0]
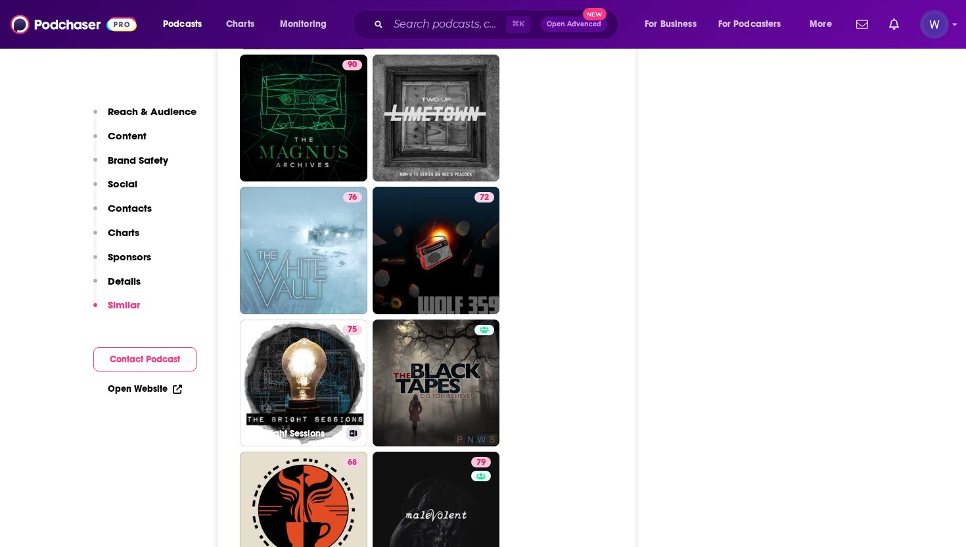
scroll to position [3412, 0]
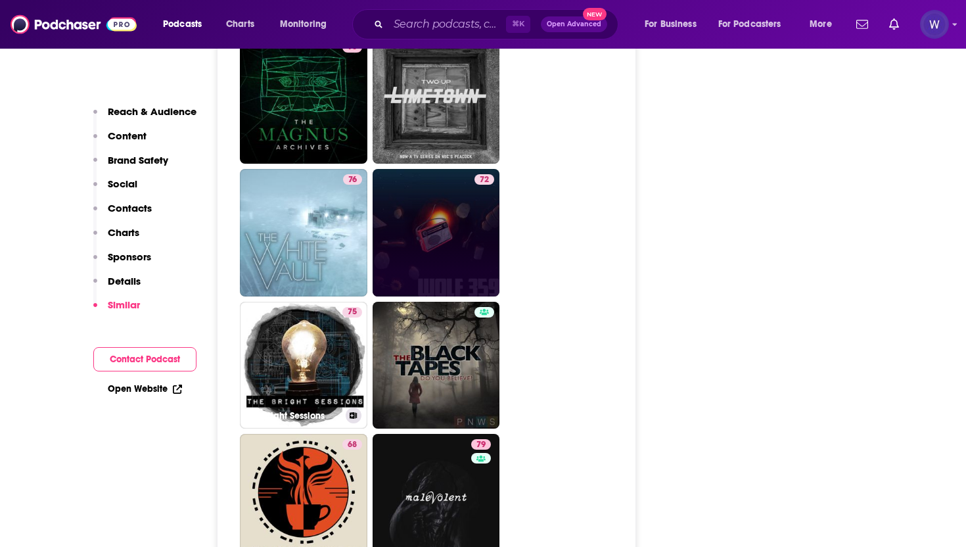
click at [413, 169] on link "72" at bounding box center [437, 233] width 128 height 128
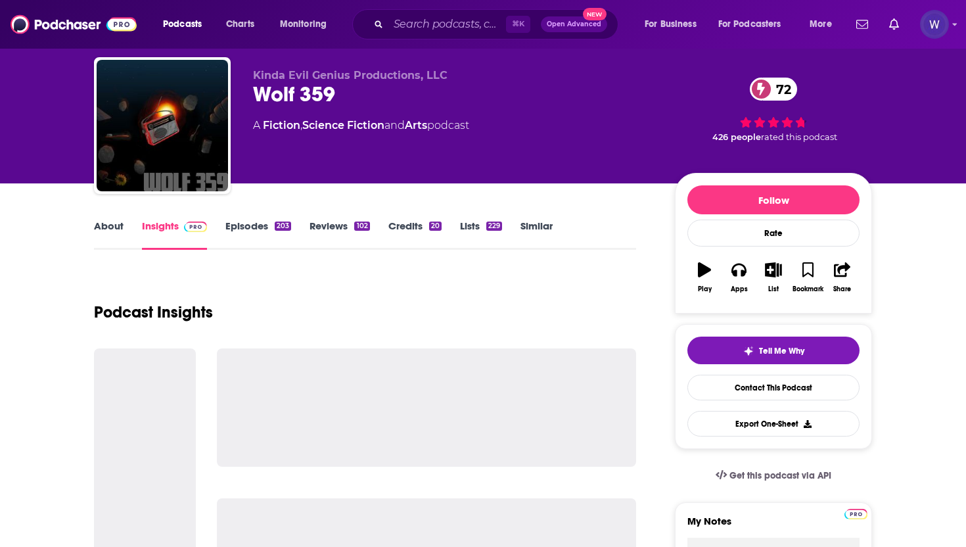
scroll to position [74, 0]
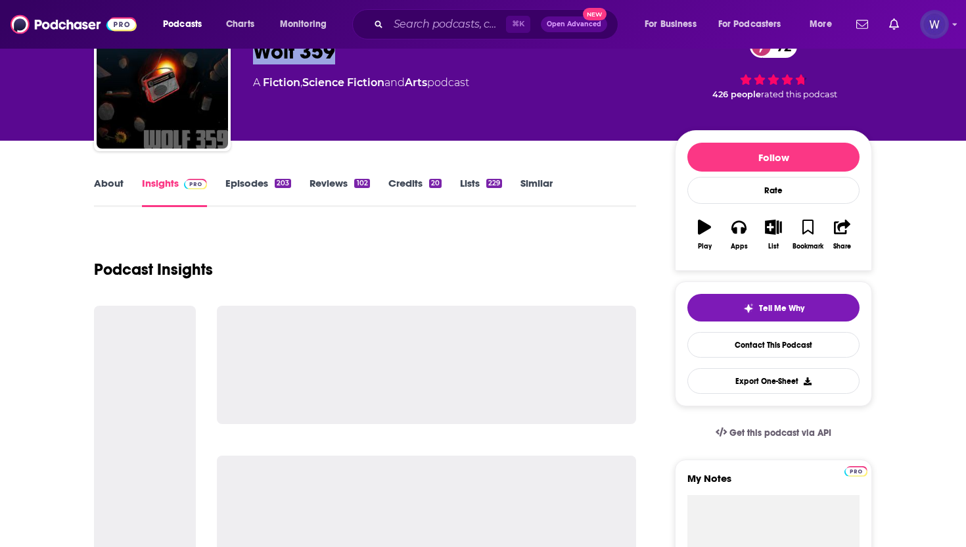
drag, startPoint x: 341, startPoint y: 56, endPoint x: 258, endPoint y: 53, distance: 83.6
click at [258, 53] on div "Wolf 359 72" at bounding box center [453, 52] width 401 height 26
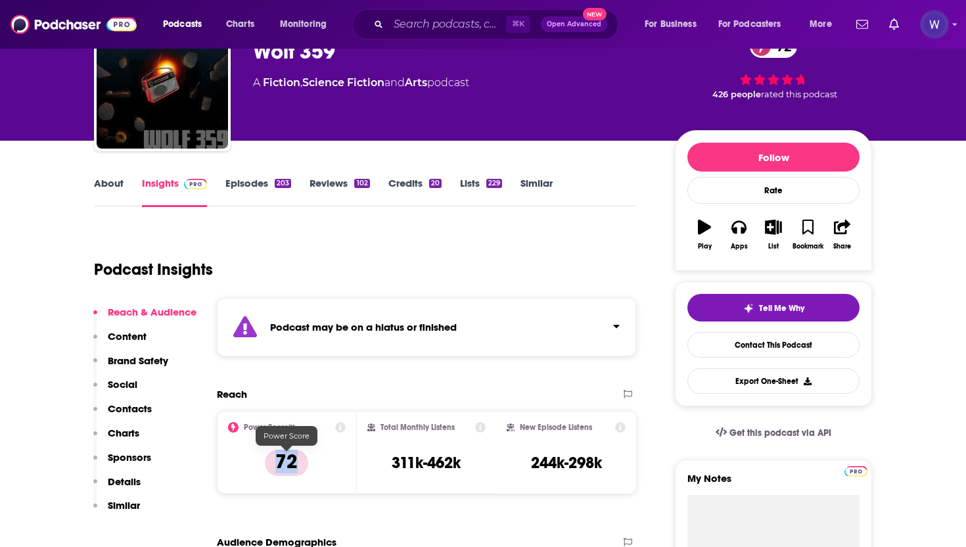
drag, startPoint x: 302, startPoint y: 463, endPoint x: 275, endPoint y: 462, distance: 27.0
click at [275, 462] on p "72" at bounding box center [286, 463] width 43 height 26
drag, startPoint x: 465, startPoint y: 464, endPoint x: 391, endPoint y: 462, distance: 75.0
click at [391, 462] on div "Total Monthly Listens 311k-462k" at bounding box center [427, 452] width 119 height 60
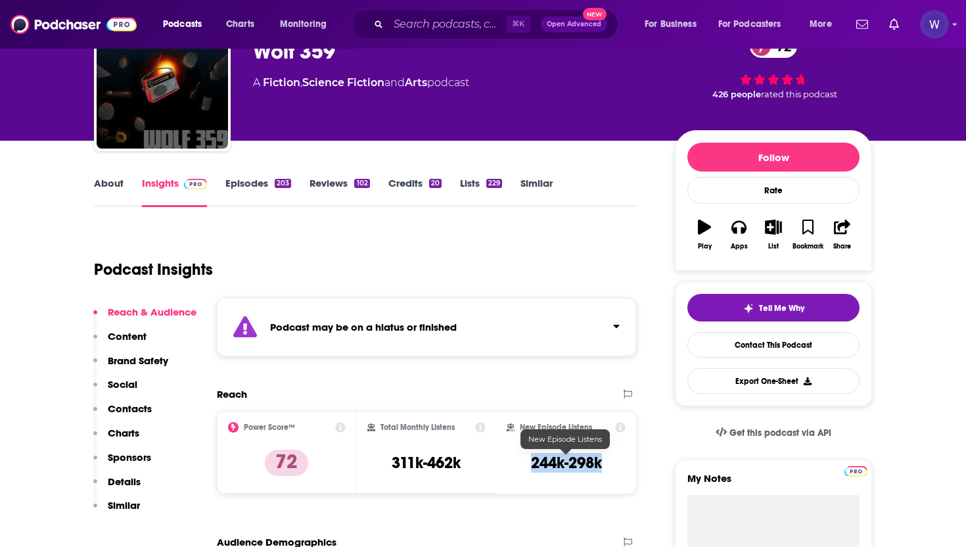
drag, startPoint x: 604, startPoint y: 465, endPoint x: 533, endPoint y: 463, distance: 71.0
click at [533, 463] on div "New Episode Listens 244k-298k" at bounding box center [566, 452] width 119 height 60
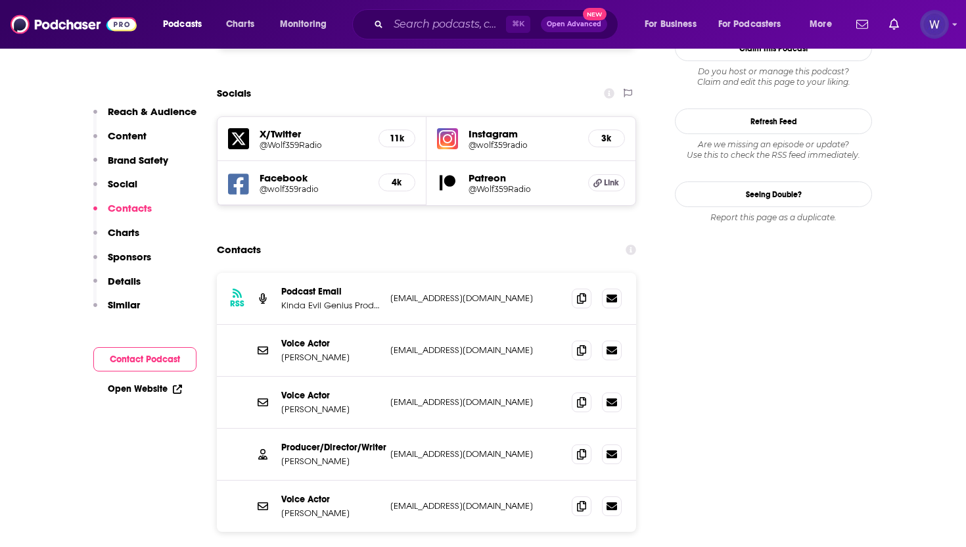
scroll to position [1350, 0]
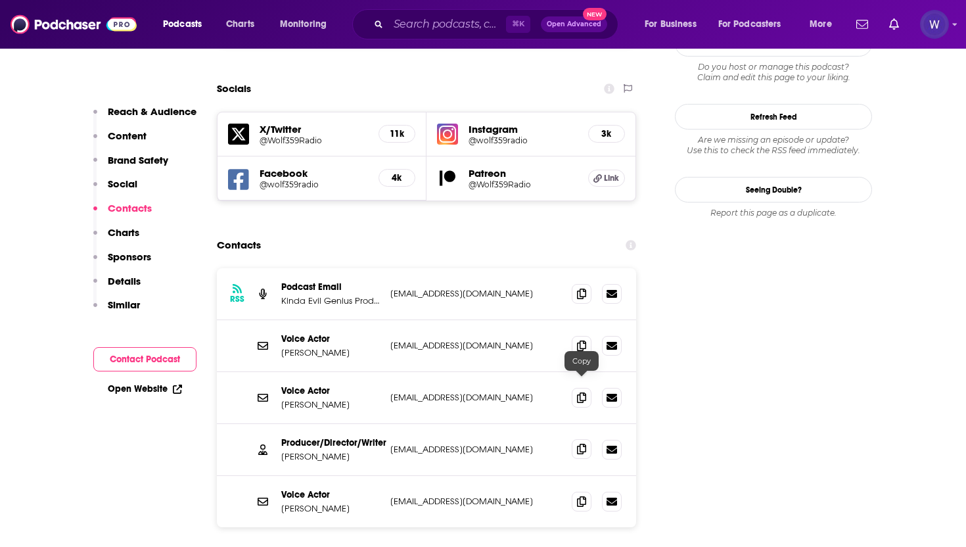
click at [576, 439] on span at bounding box center [582, 449] width 20 height 20
click at [581, 392] on icon at bounding box center [581, 397] width 9 height 11
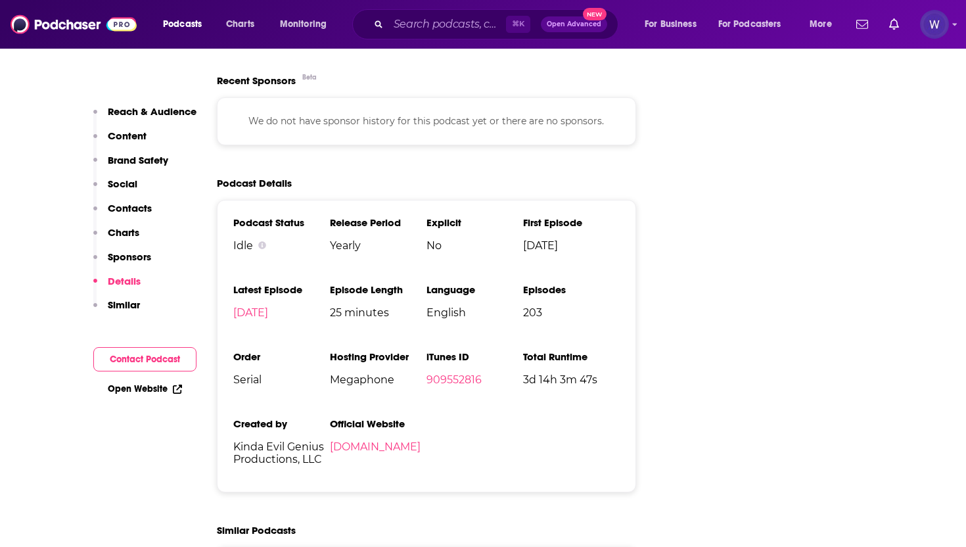
scroll to position [2235, 0]
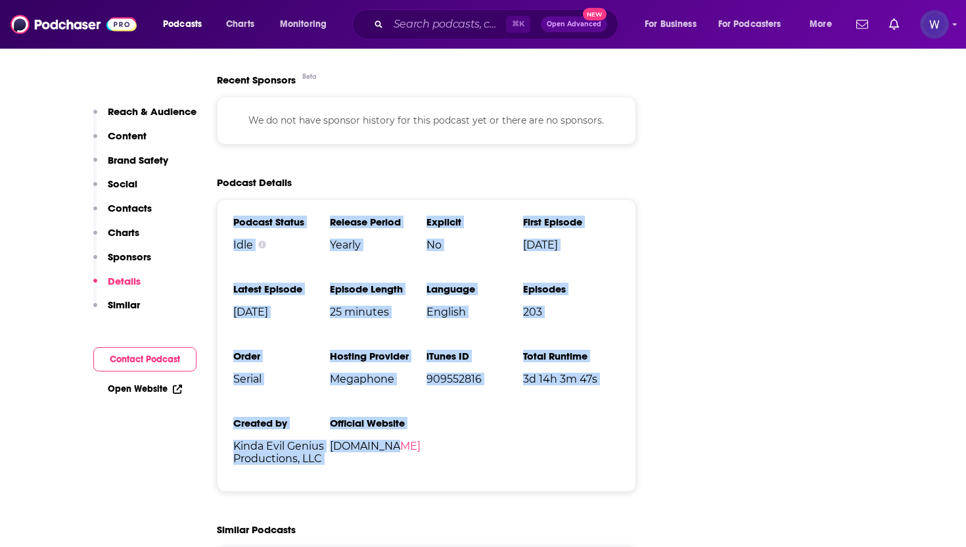
drag, startPoint x: 423, startPoint y: 394, endPoint x: 236, endPoint y: 162, distance: 297.4
click at [236, 216] on ul "Podcast Status Idle Release Period Yearly Explicit No First Episode Aug 15th, 2…" at bounding box center [426, 346] width 387 height 260
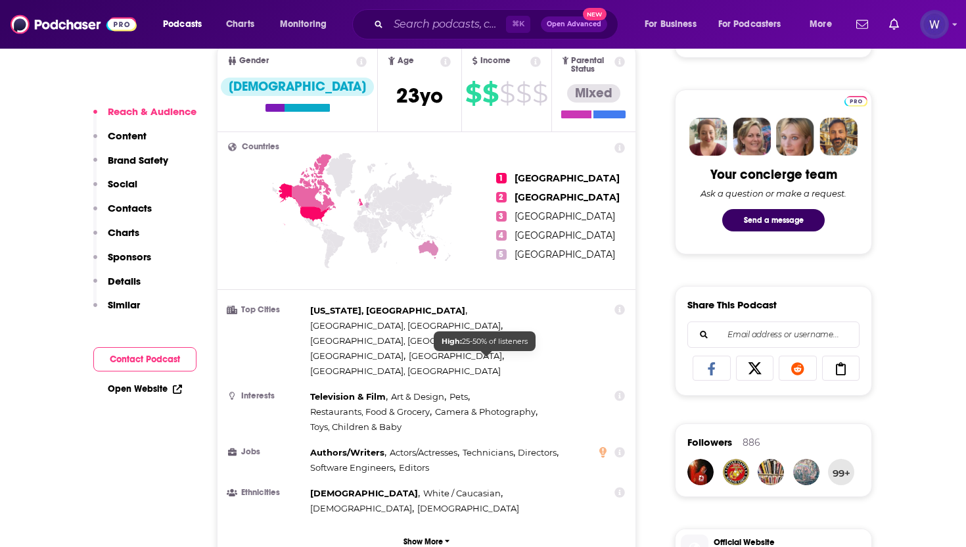
scroll to position [646, 0]
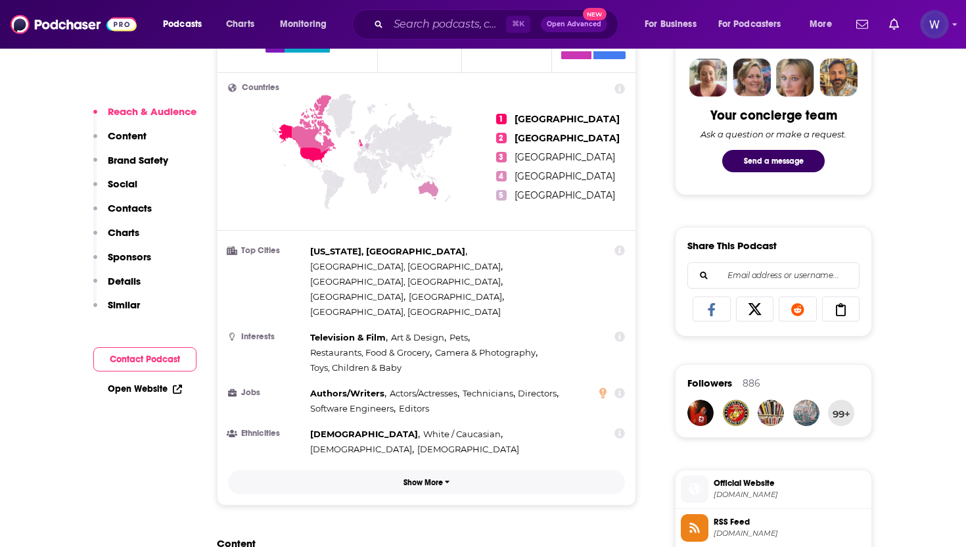
click at [442, 470] on button "Show More" at bounding box center [426, 482] width 397 height 24
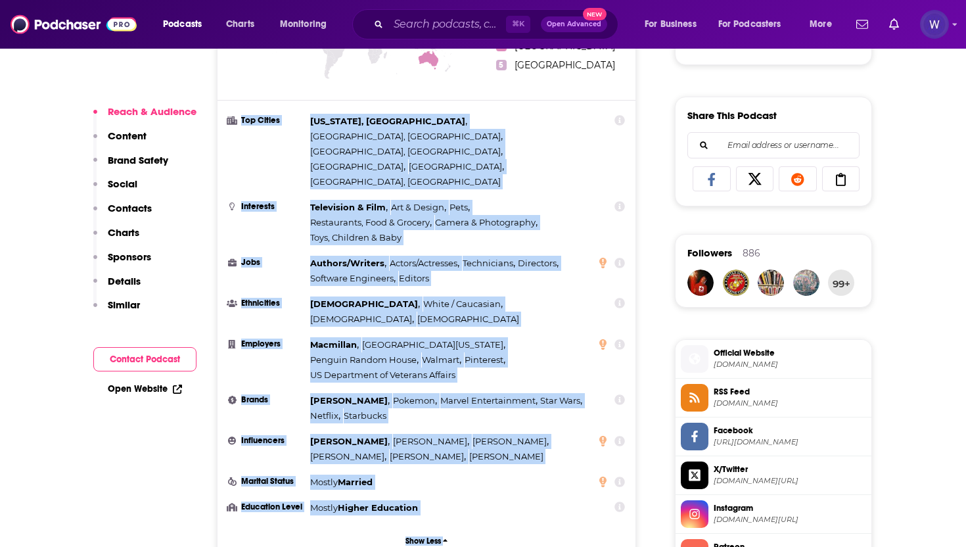
scroll to position [792, 0]
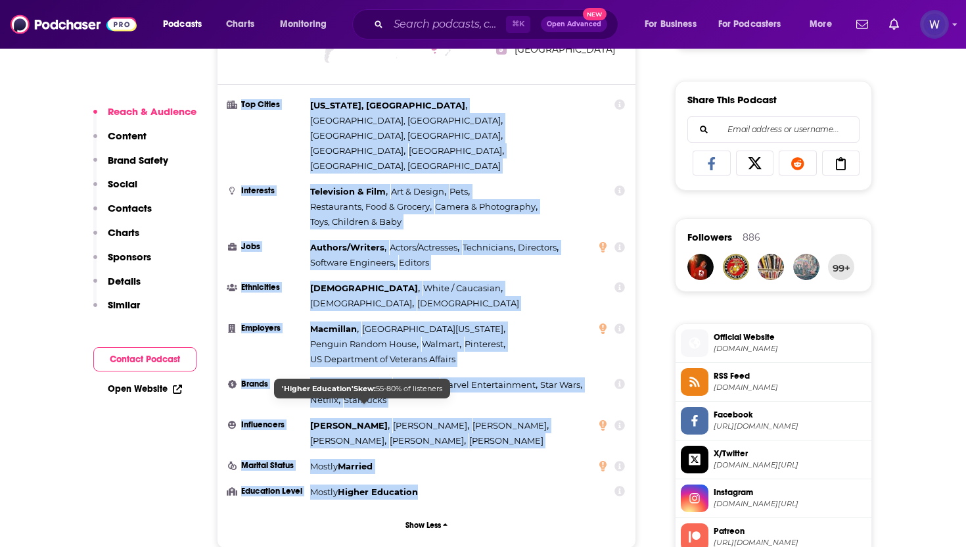
drag, startPoint x: 240, startPoint y: 239, endPoint x: 419, endPoint y: 415, distance: 250.6
click at [419, 415] on ul "Top Cities New York, NY , Los Angeles, CA , Chicago, IL , Toronto , London , Se…" at bounding box center [426, 299] width 397 height 402
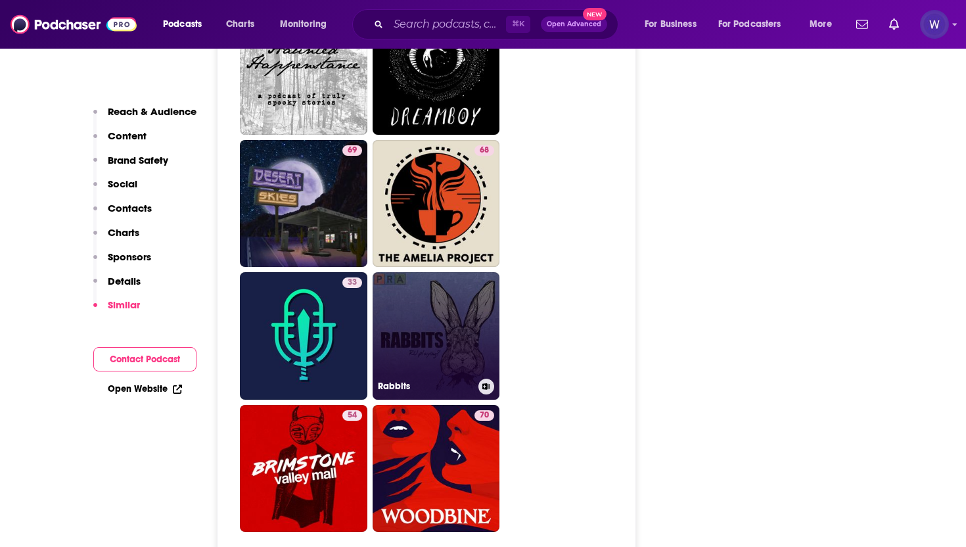
scroll to position [5319, 0]
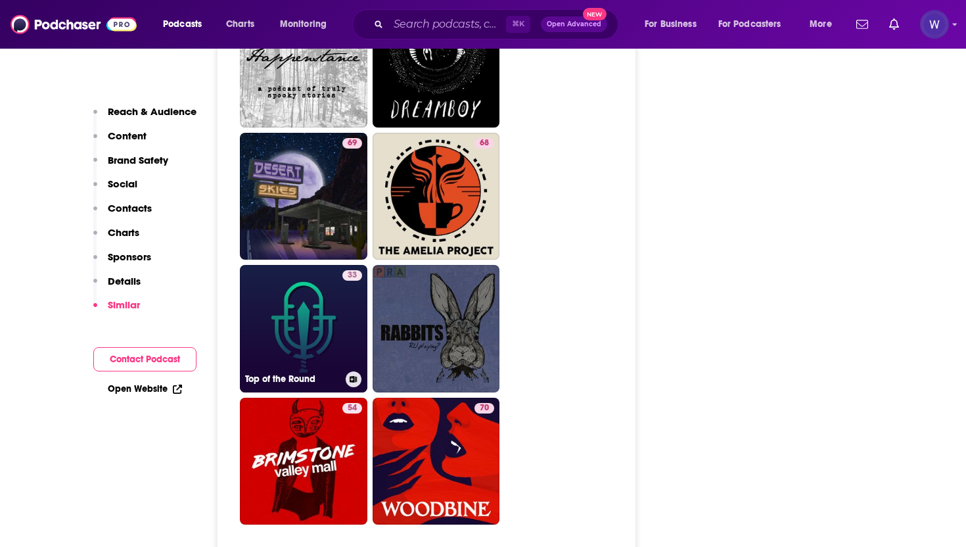
click at [298, 265] on link "33 Top of the Round" at bounding box center [304, 329] width 128 height 128
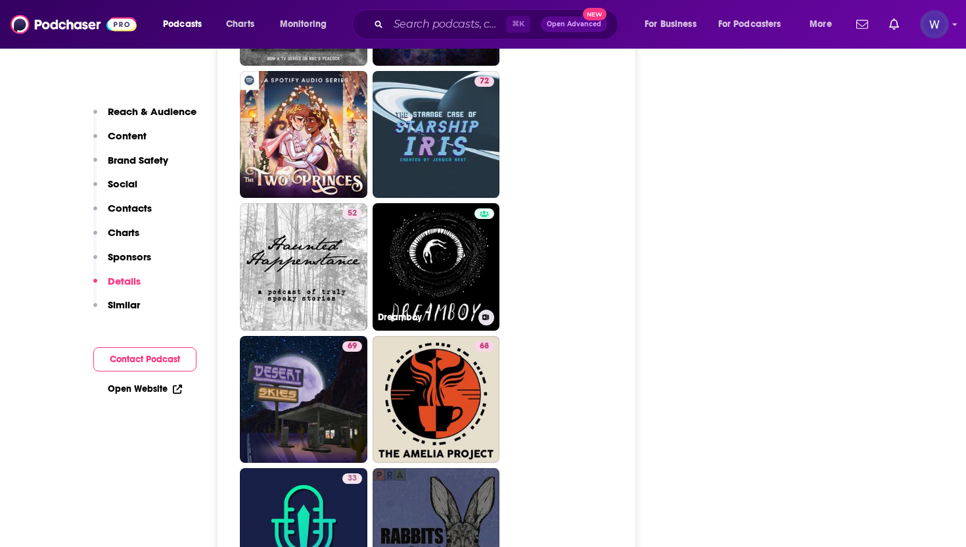
scroll to position [4926, 0]
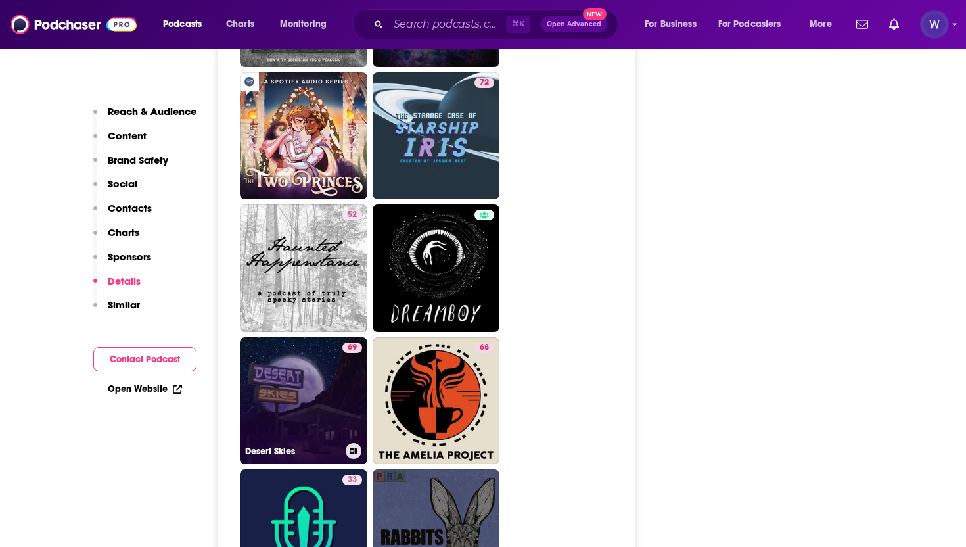
click at [347, 343] on div "69" at bounding box center [353, 393] width 20 height 101
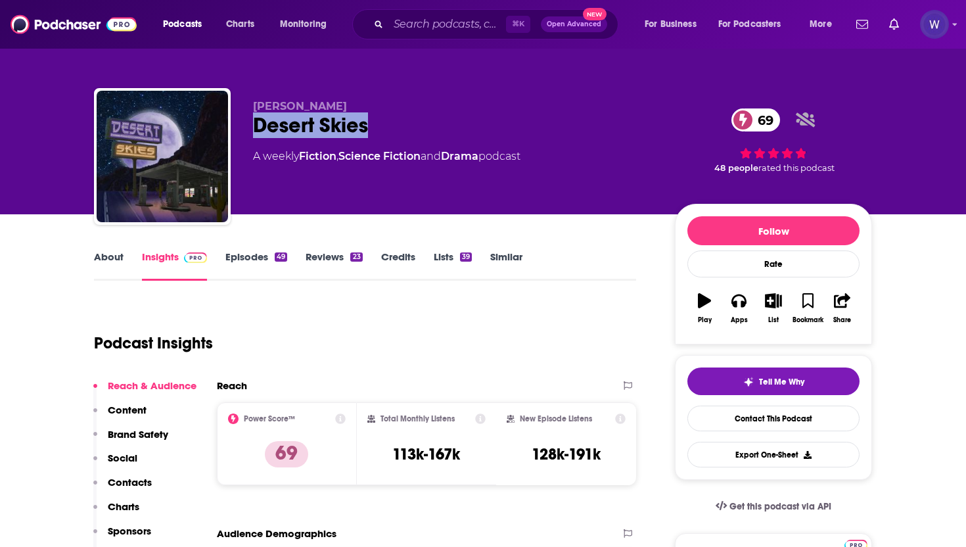
drag, startPoint x: 368, startPoint y: 120, endPoint x: 259, endPoint y: 118, distance: 109.2
click at [259, 118] on div "Desert Skies 69" at bounding box center [453, 125] width 401 height 26
drag, startPoint x: 298, startPoint y: 447, endPoint x: 272, endPoint y: 447, distance: 25.6
click at [272, 447] on p "69" at bounding box center [286, 454] width 43 height 26
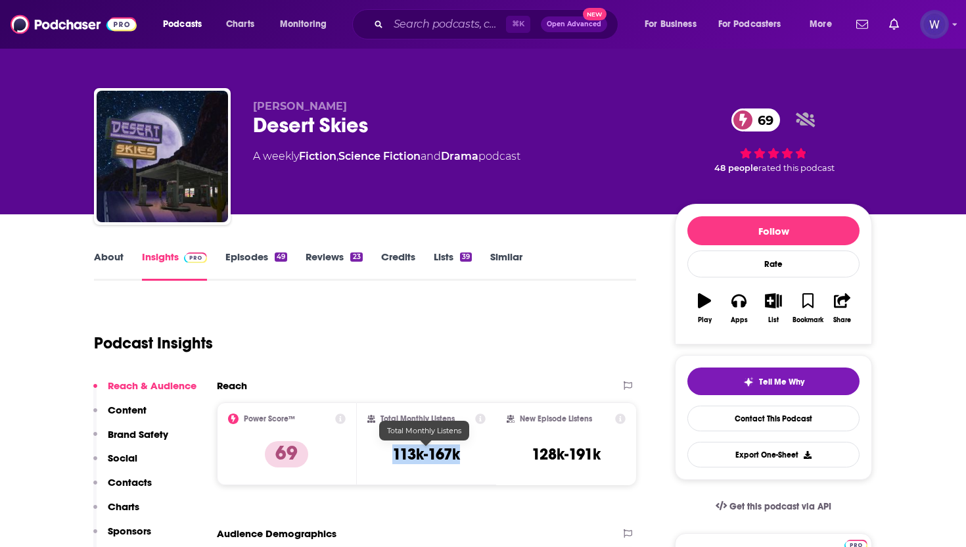
drag, startPoint x: 467, startPoint y: 448, endPoint x: 392, endPoint y: 447, distance: 75.0
click at [392, 447] on div "Total Monthly Listens 113k-167k" at bounding box center [427, 444] width 119 height 60
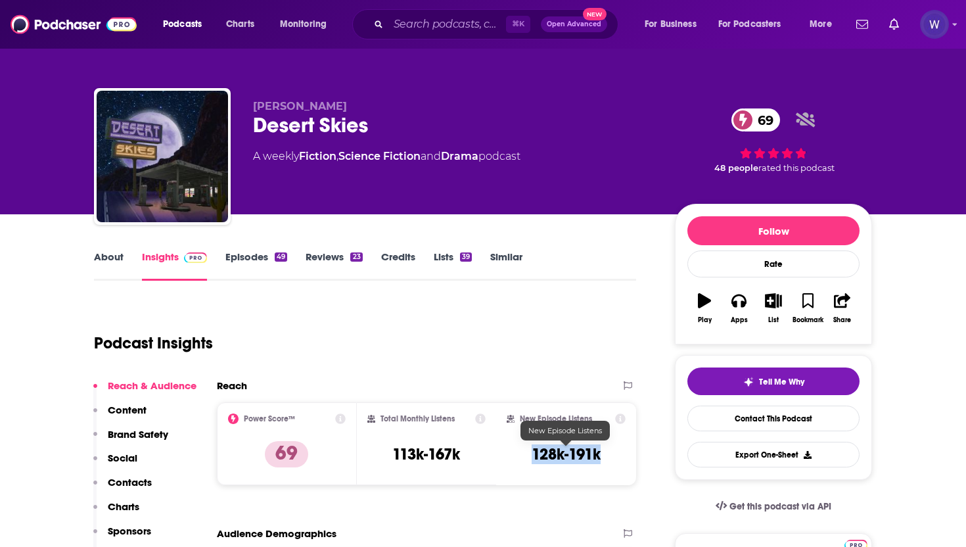
drag, startPoint x: 604, startPoint y: 456, endPoint x: 517, endPoint y: 456, distance: 86.8
click at [517, 456] on div "New Episode Listens 128k-191k" at bounding box center [566, 444] width 119 height 60
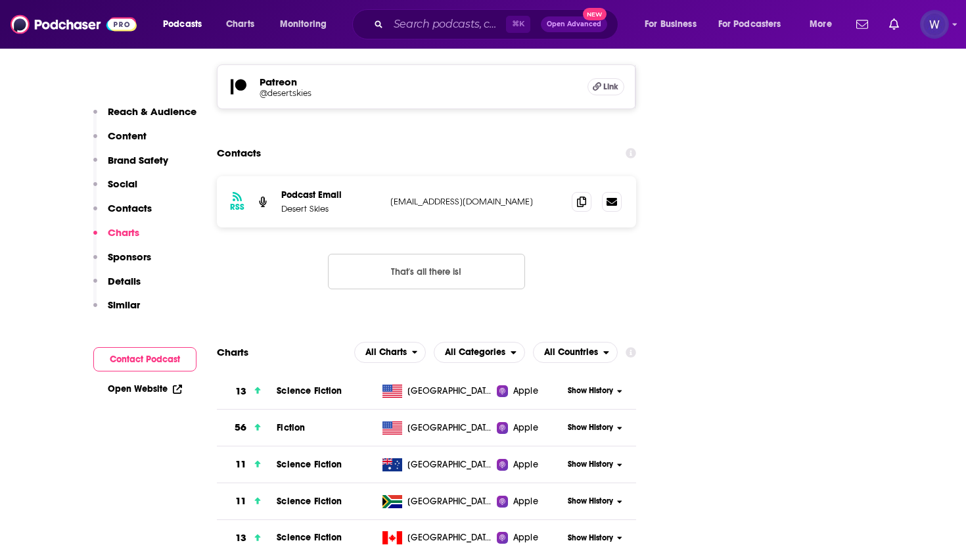
scroll to position [1531, 0]
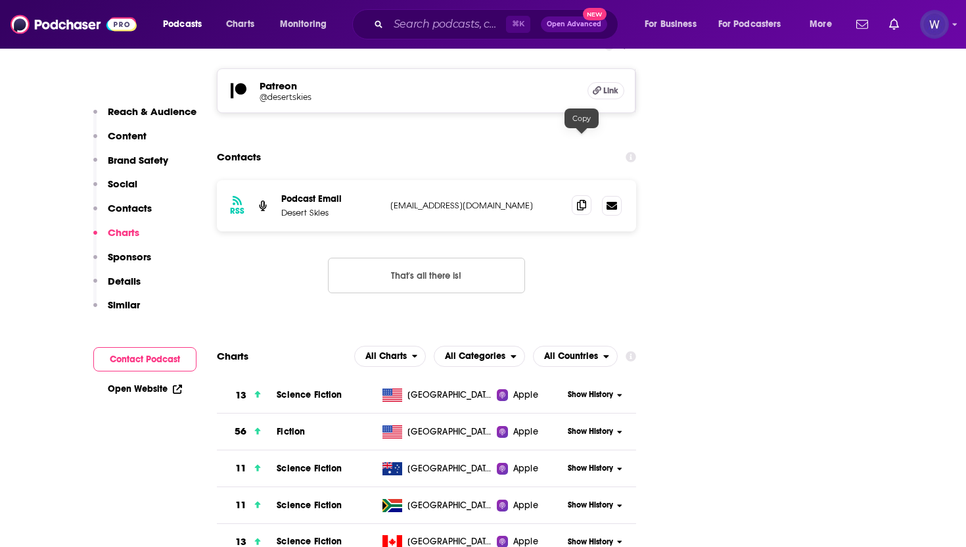
click at [583, 200] on icon at bounding box center [581, 205] width 9 height 11
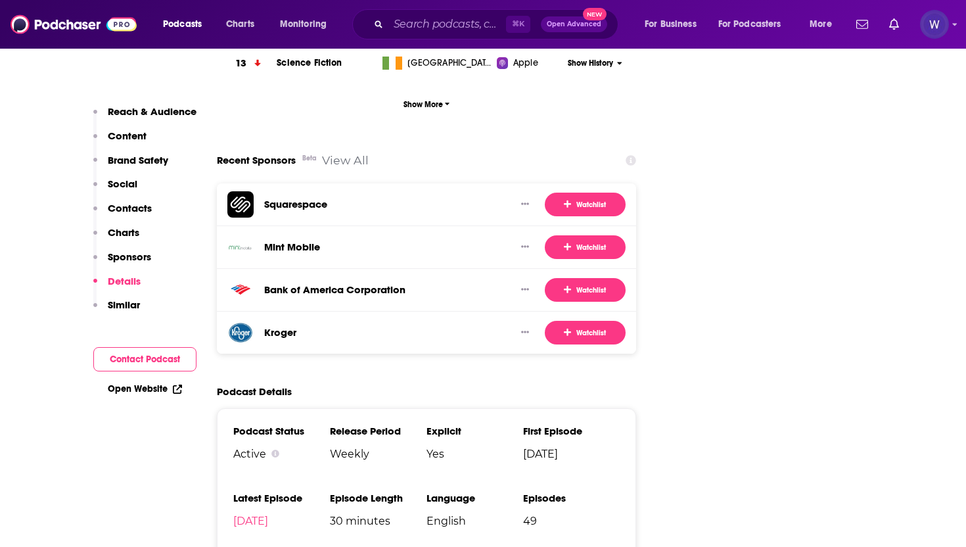
scroll to position [2002, 0]
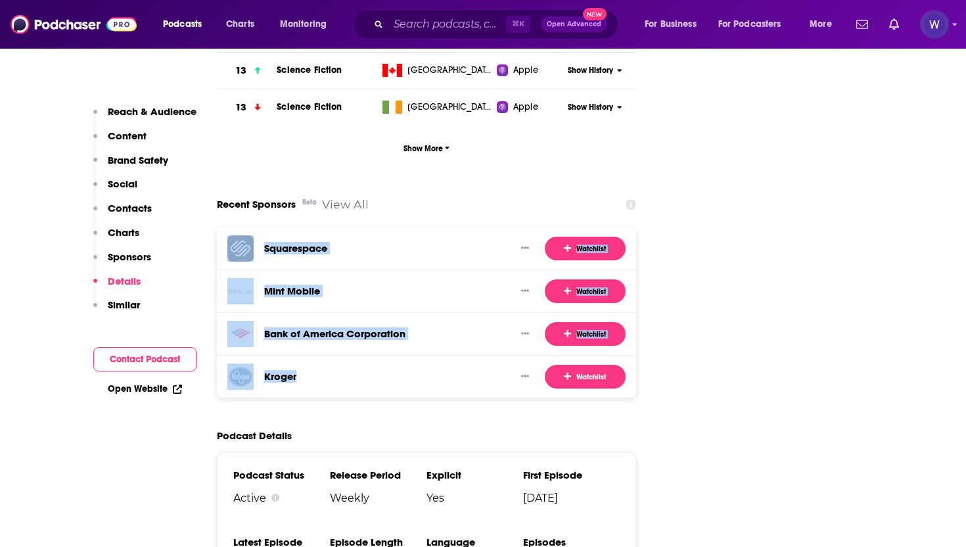
drag, startPoint x: 327, startPoint y: 317, endPoint x: 252, endPoint y: 179, distance: 156.8
click at [252, 227] on div "Squarespace Watchlist Mint Mobile Watchlist Bank of America Corporation Watchli…" at bounding box center [426, 312] width 419 height 170
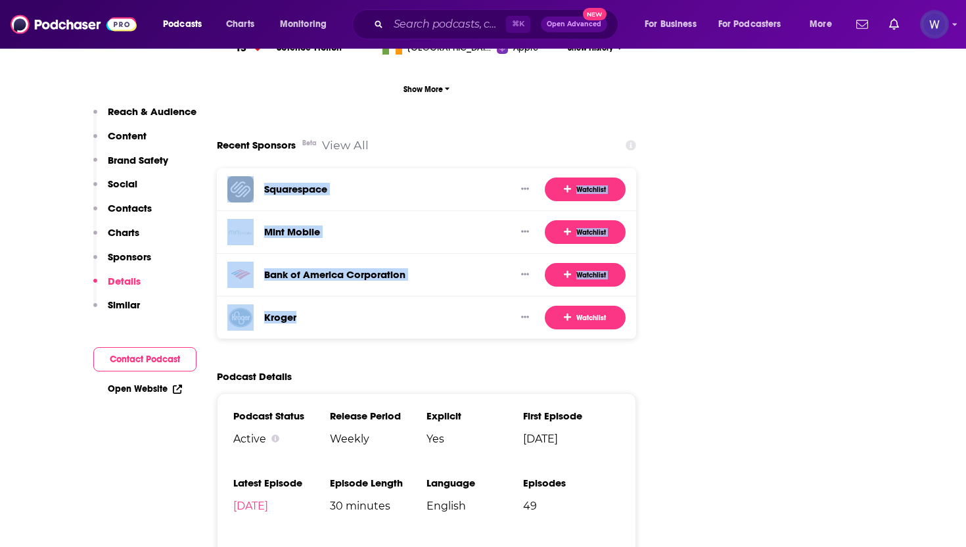
scroll to position [2200, 0]
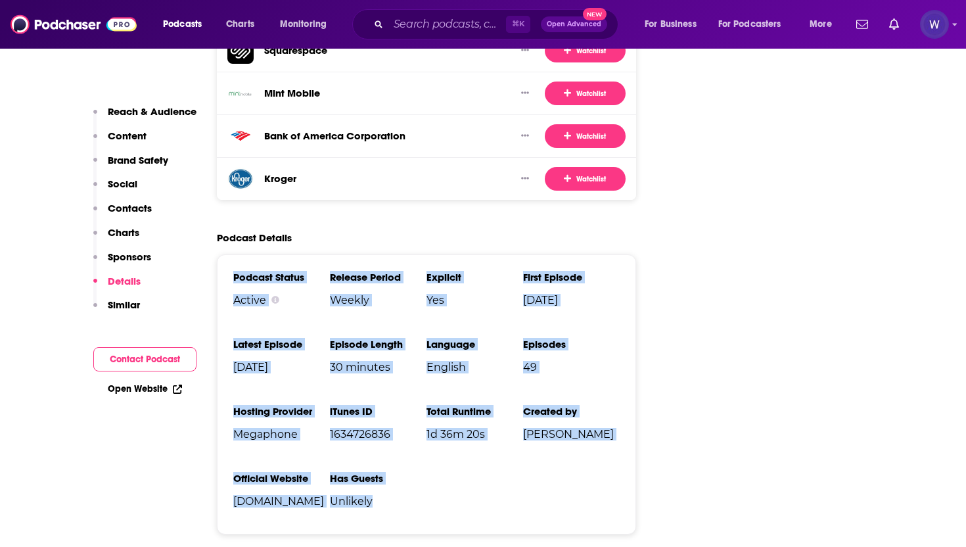
drag, startPoint x: 482, startPoint y: 448, endPoint x: 234, endPoint y: 218, distance: 338.7
click at [234, 271] on ul "Podcast Status Active Release Period Weekly Explicit Yes First Episode Jul 12th…" at bounding box center [426, 394] width 387 height 247
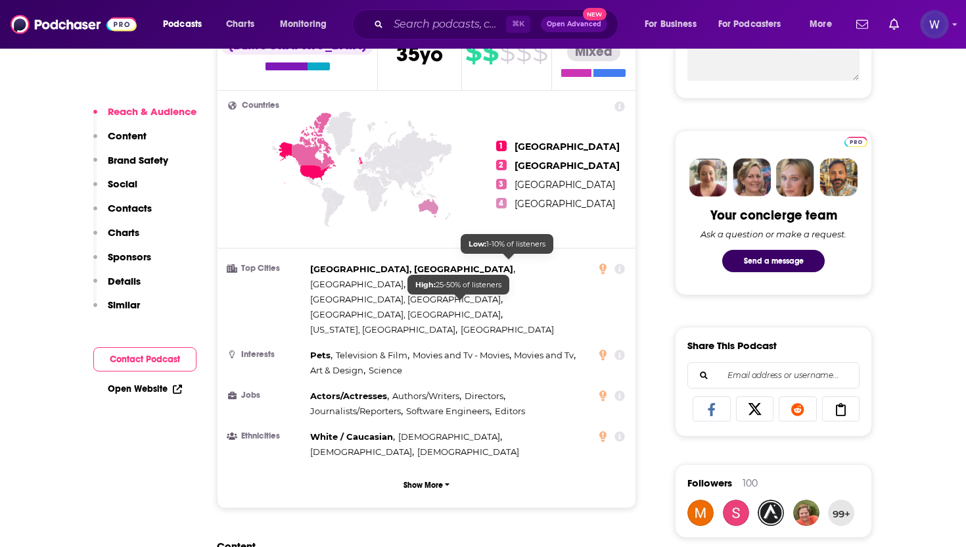
scroll to position [551, 0]
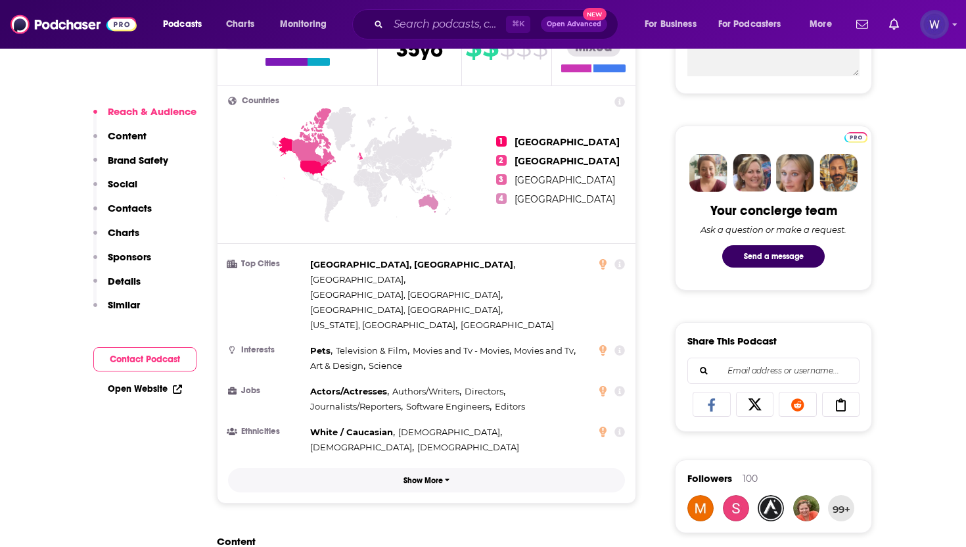
click at [458, 468] on button "Show More" at bounding box center [426, 480] width 397 height 24
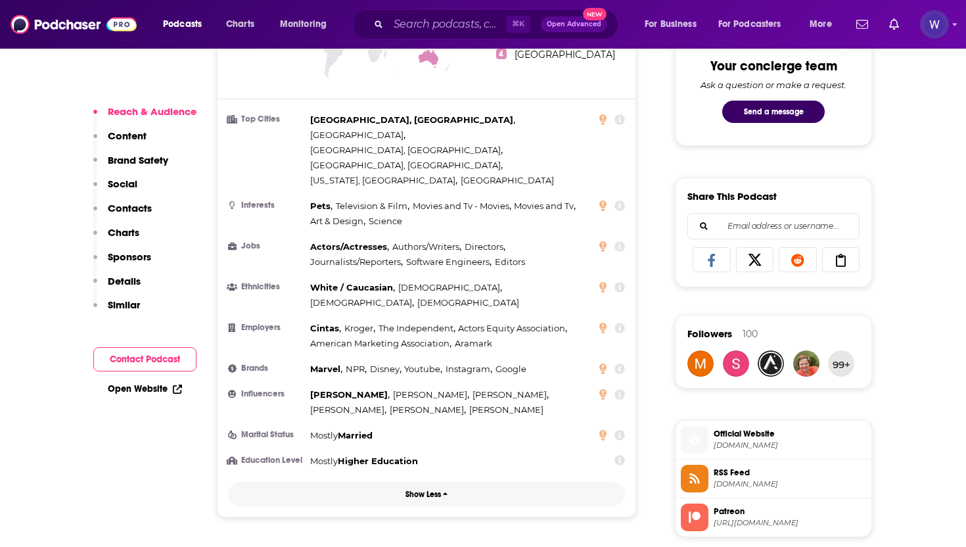
scroll to position [659, 0]
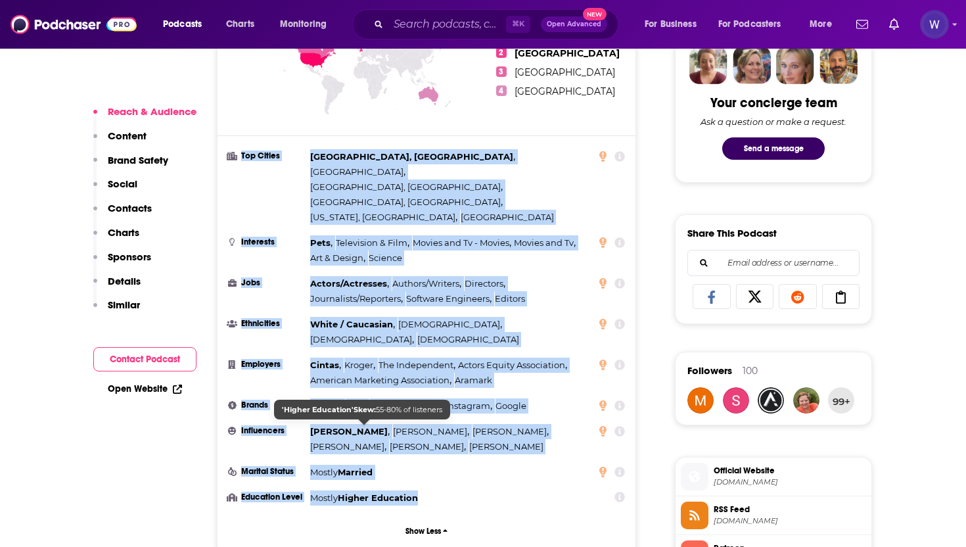
drag, startPoint x: 241, startPoint y: 149, endPoint x: 419, endPoint y: 433, distance: 335.1
click at [419, 433] on ul "Top Cities Chicago, IL , London , Los Angeles, CA , Vancouver, WA , New York, N…" at bounding box center [426, 327] width 397 height 356
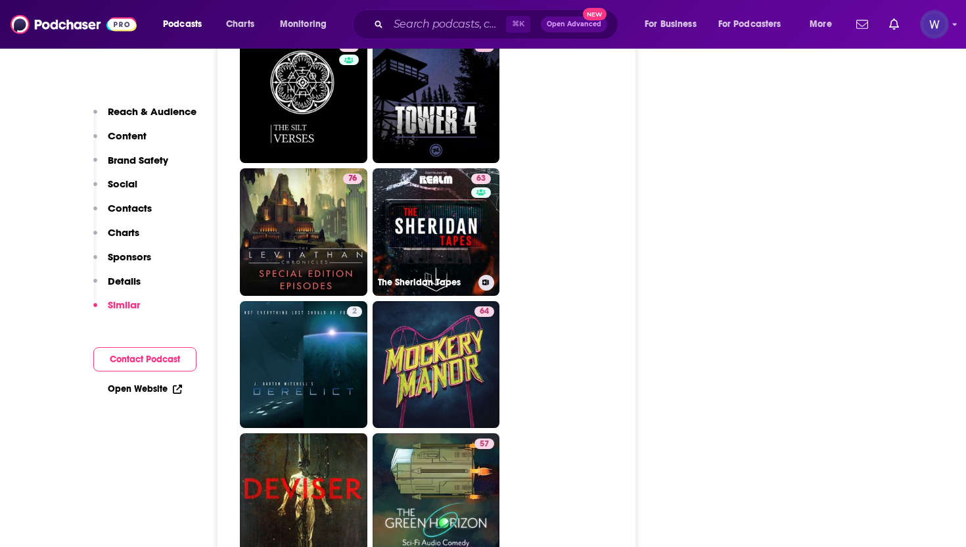
scroll to position [3624, 0]
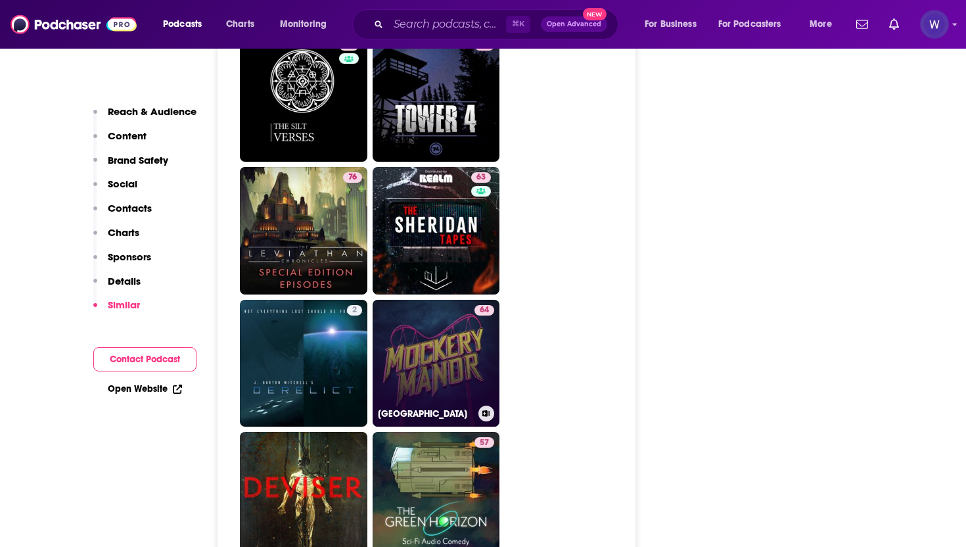
click at [428, 300] on link "64 Mockery Manor" at bounding box center [437, 364] width 128 height 128
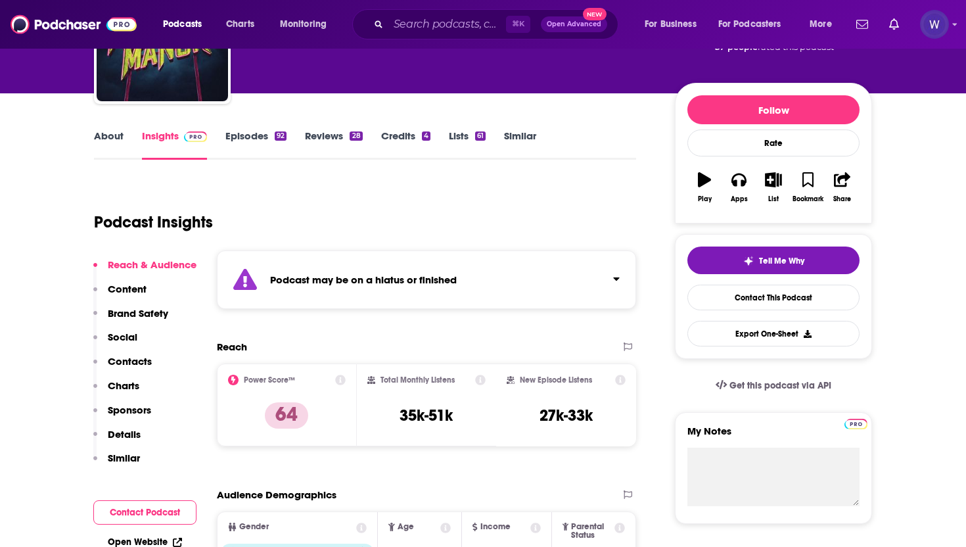
scroll to position [124, 0]
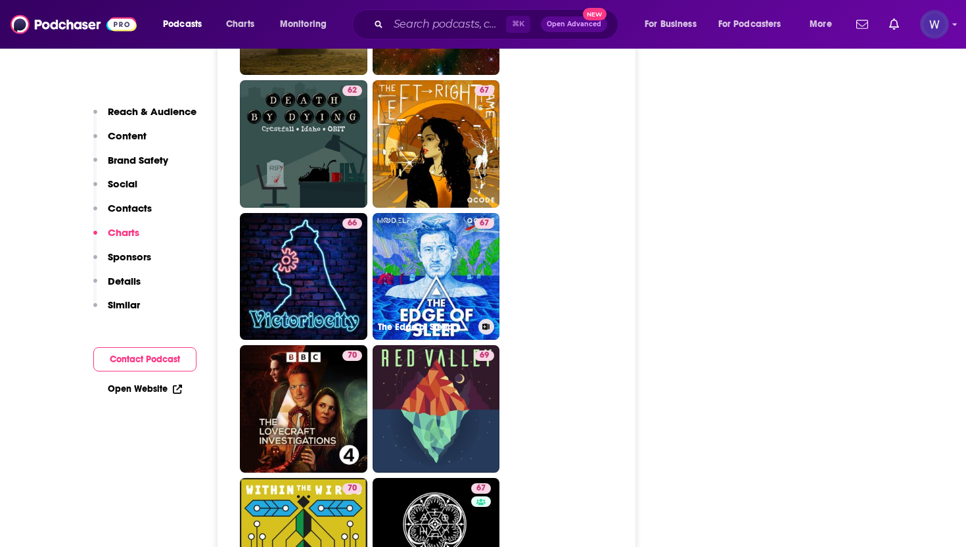
scroll to position [3285, 0]
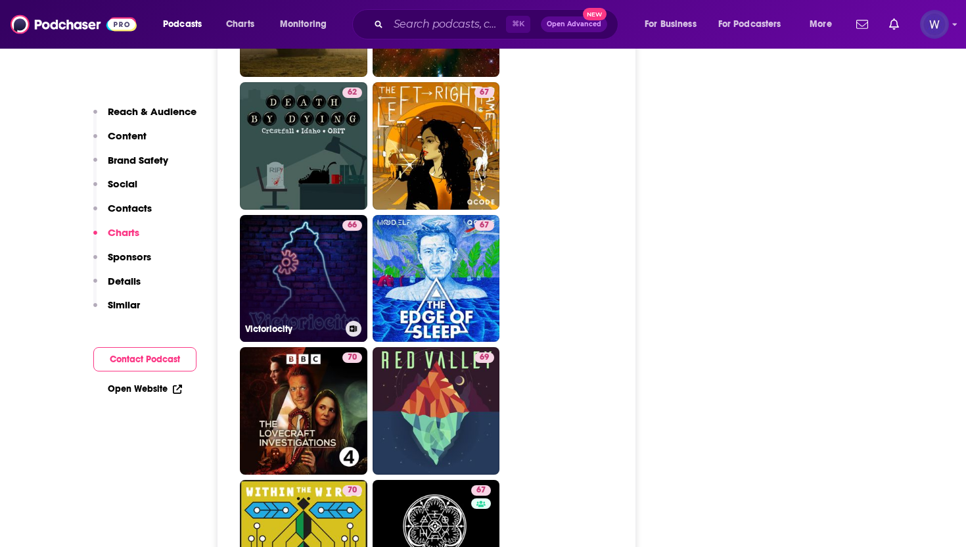
click at [324, 215] on link "66 Victoriocity" at bounding box center [304, 279] width 128 height 128
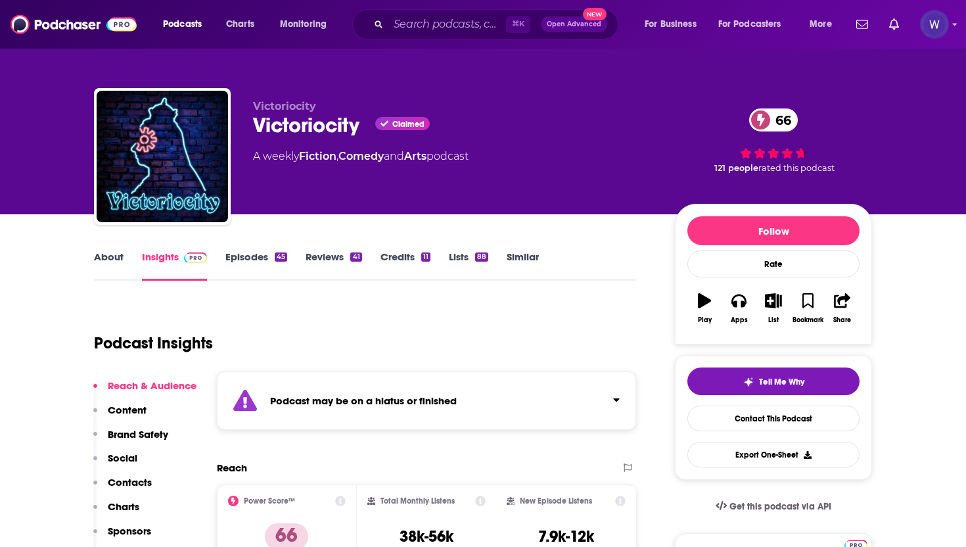
scroll to position [15, 0]
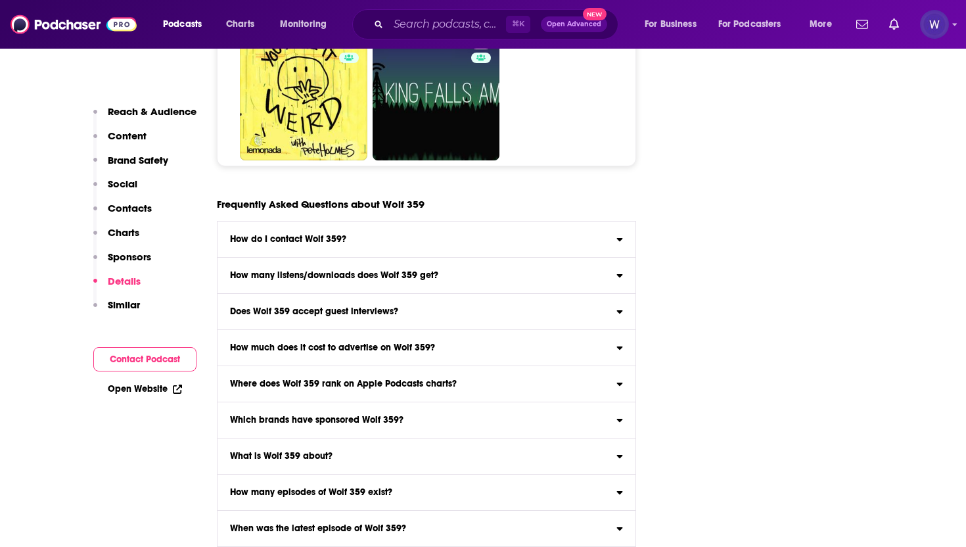
scroll to position [6868, 0]
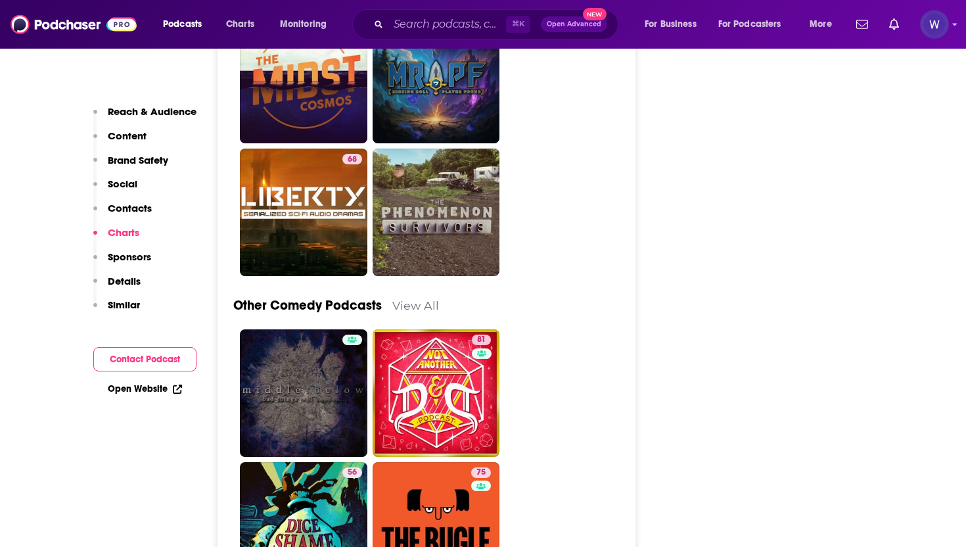
scroll to position [5321, 0]
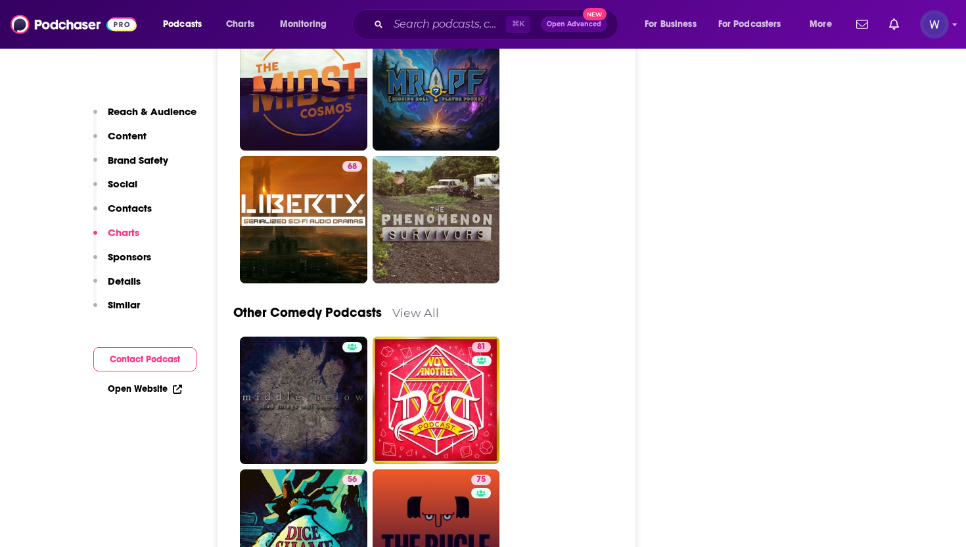
click at [409, 469] on link "75 The Bugle" at bounding box center [437, 533] width 128 height 128
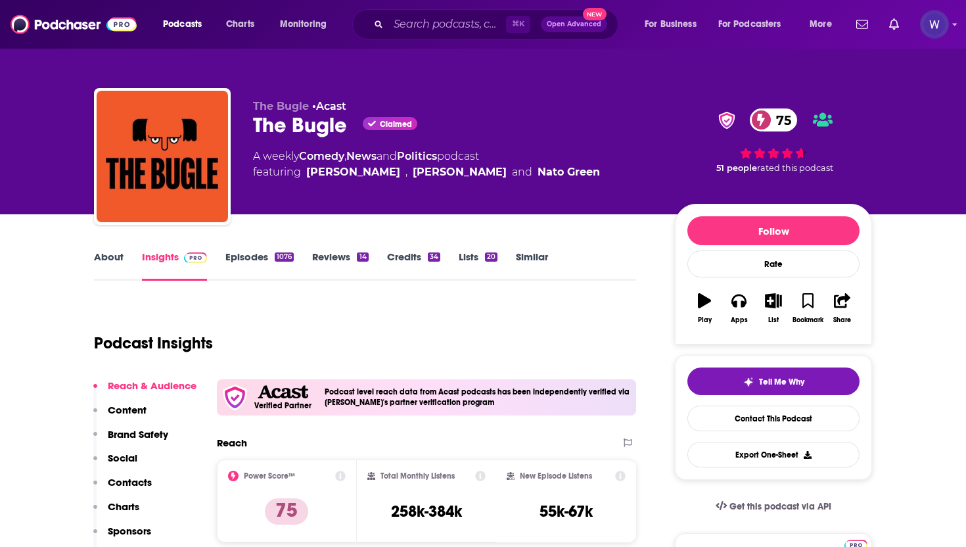
scroll to position [34, 0]
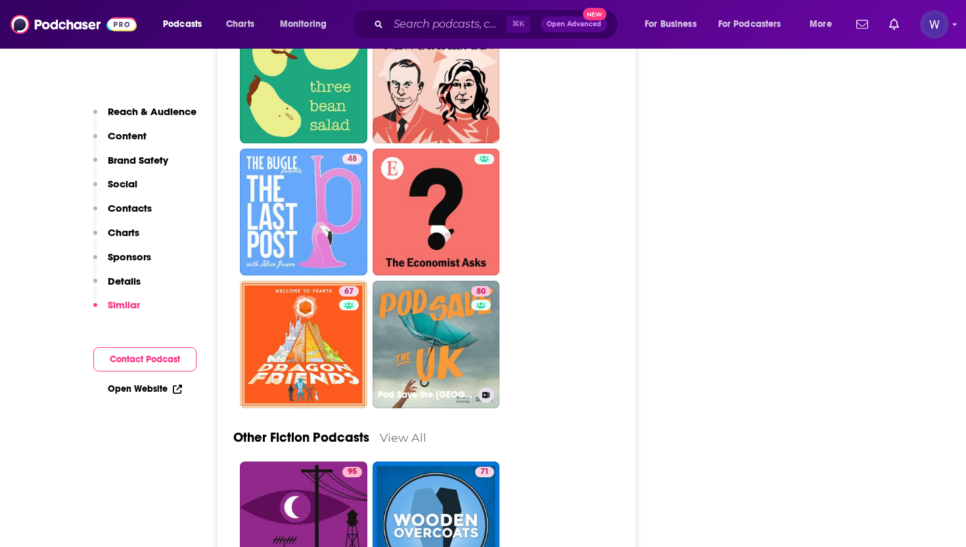
scroll to position [3946, 0]
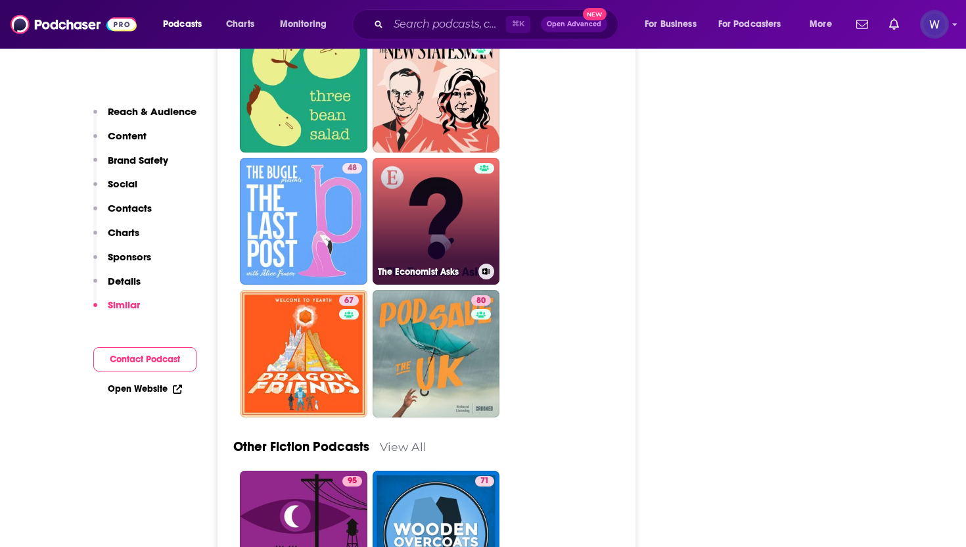
click at [427, 183] on link "The Economist Asks" at bounding box center [437, 222] width 128 height 128
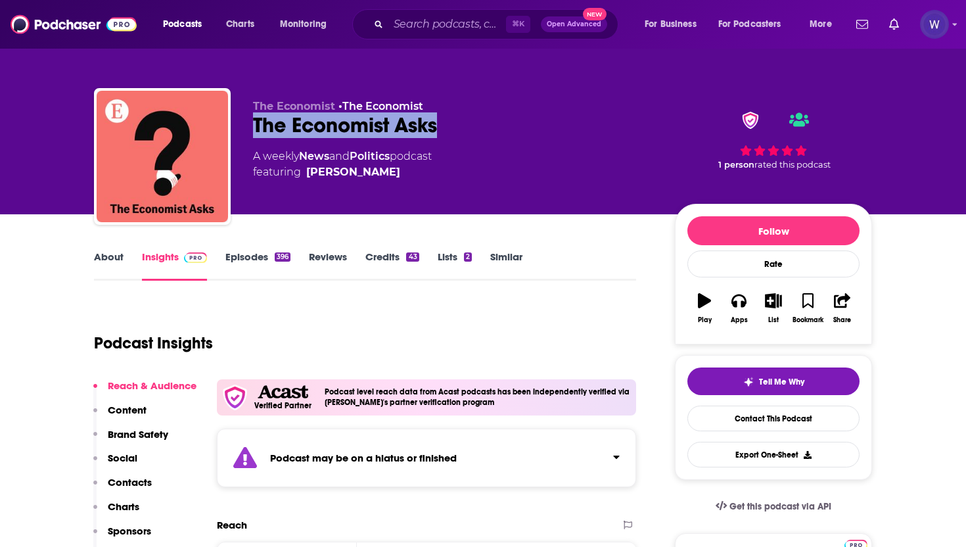
drag, startPoint x: 446, startPoint y: 117, endPoint x: 256, endPoint y: 124, distance: 189.5
click at [256, 124] on div "The Economist Asks" at bounding box center [453, 125] width 401 height 26
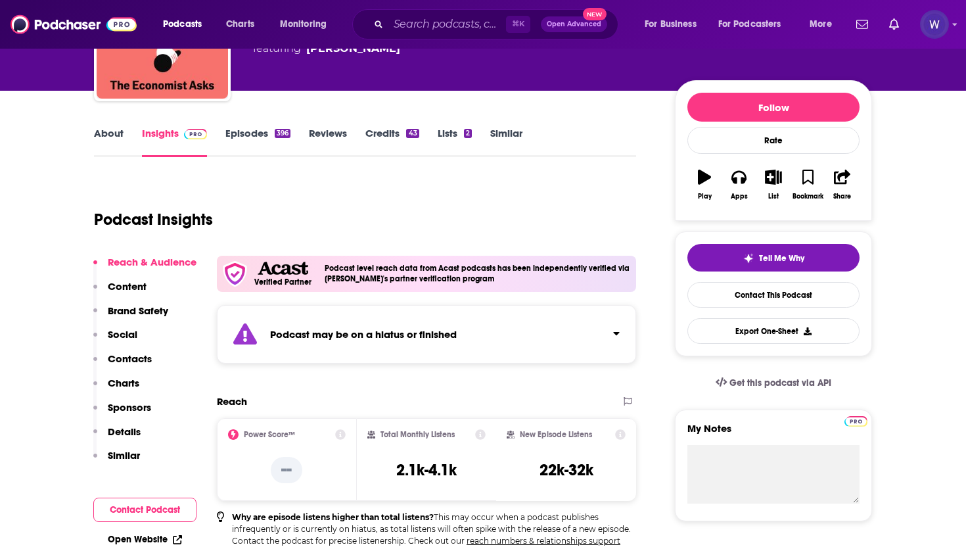
scroll to position [128, 0]
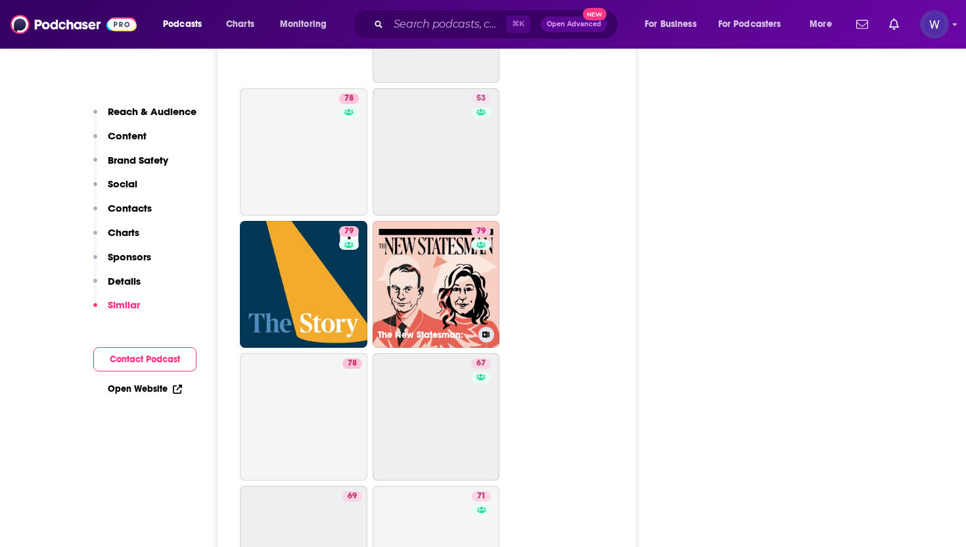
scroll to position [3329, 0]
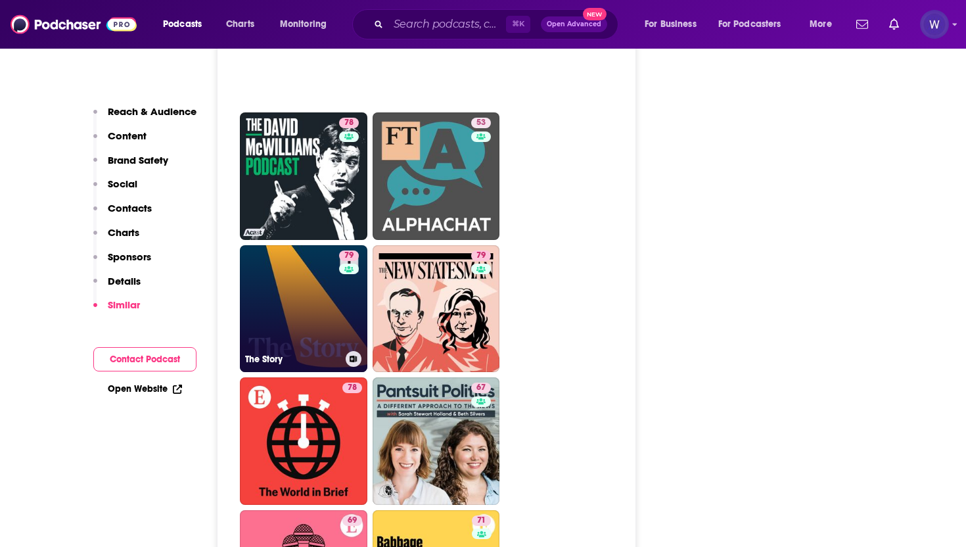
click at [341, 250] on div "79" at bounding box center [350, 300] width 23 height 101
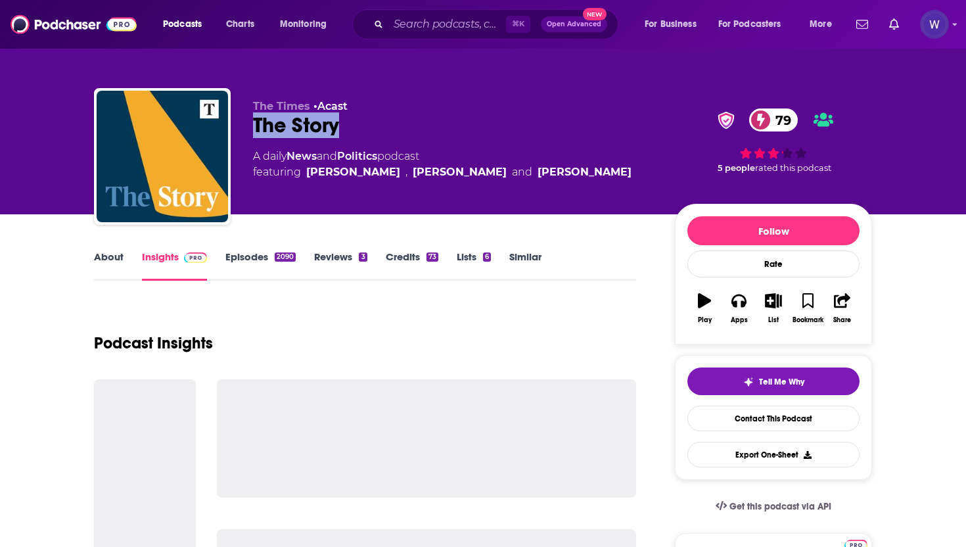
drag, startPoint x: 356, startPoint y: 128, endPoint x: 254, endPoint y: 123, distance: 102.0
click at [254, 123] on div "The Story 79" at bounding box center [453, 125] width 401 height 26
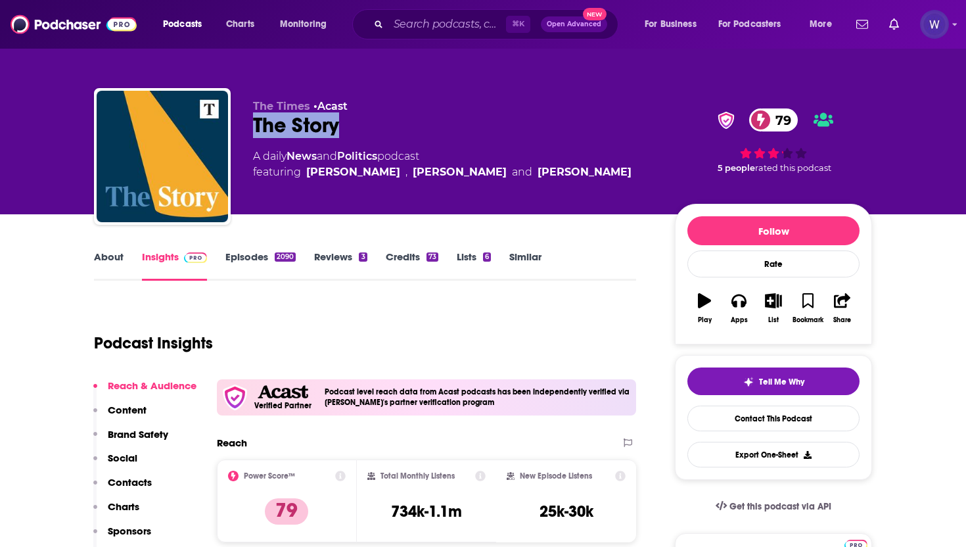
type input "https://www.podchaser.com/podcasts/victoriocity-576750"
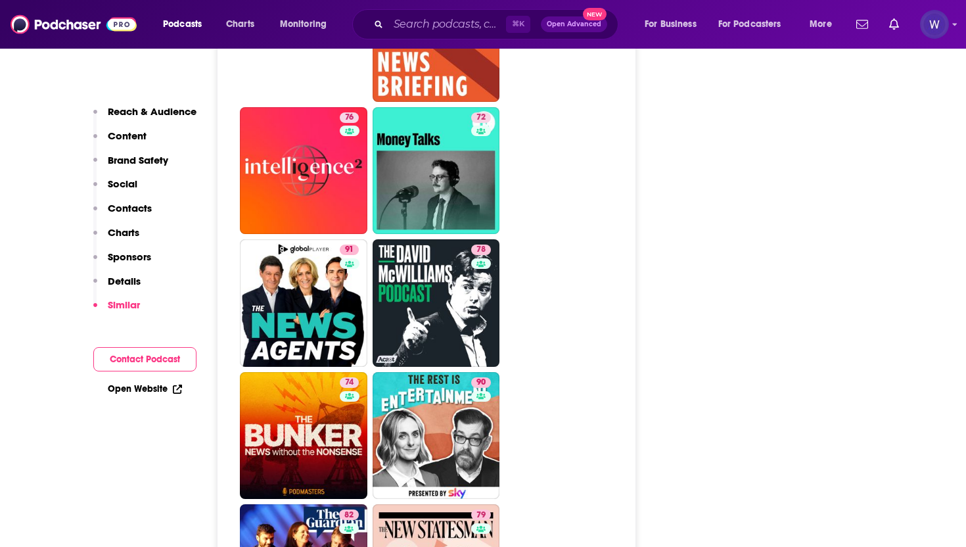
scroll to position [3191, 0]
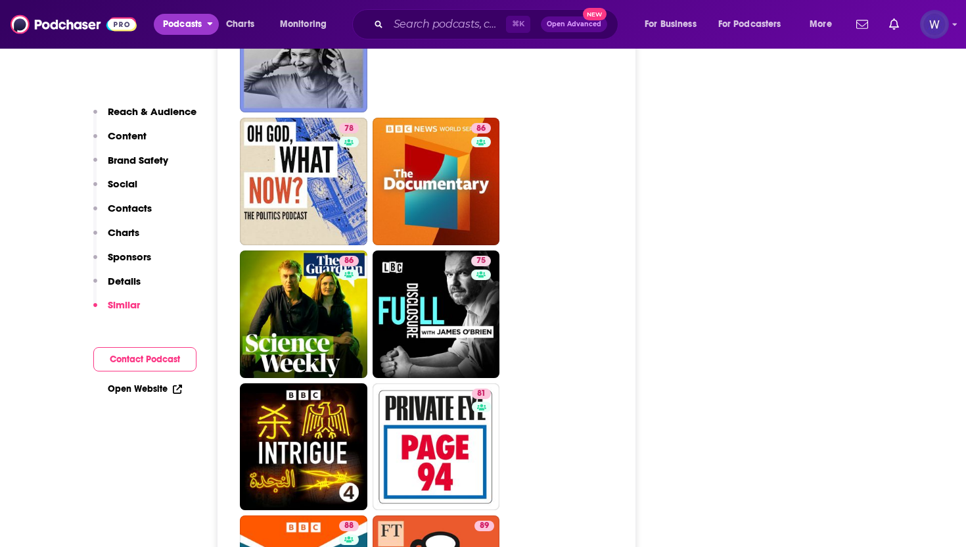
click at [187, 22] on span "Podcasts" at bounding box center [182, 24] width 39 height 18
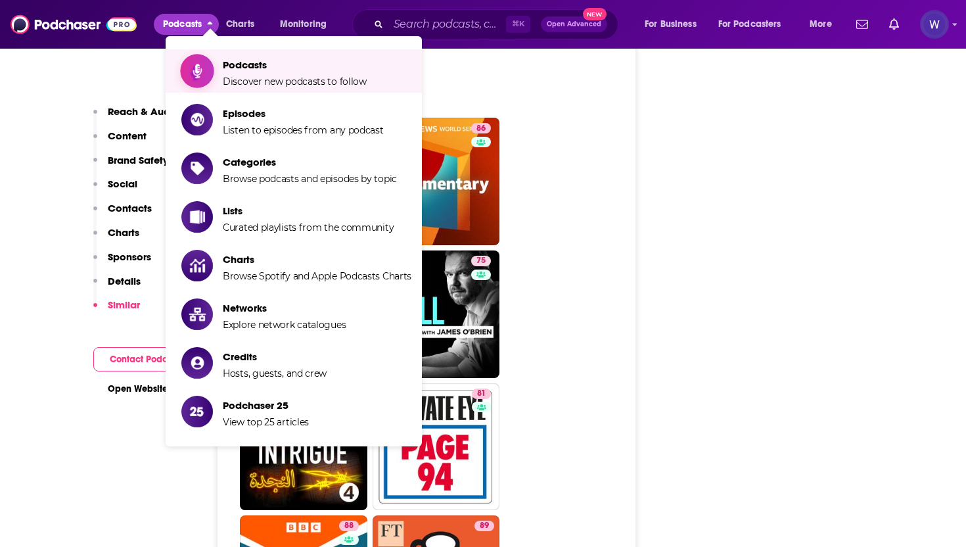
click at [260, 70] on span "Podcasts" at bounding box center [295, 65] width 144 height 12
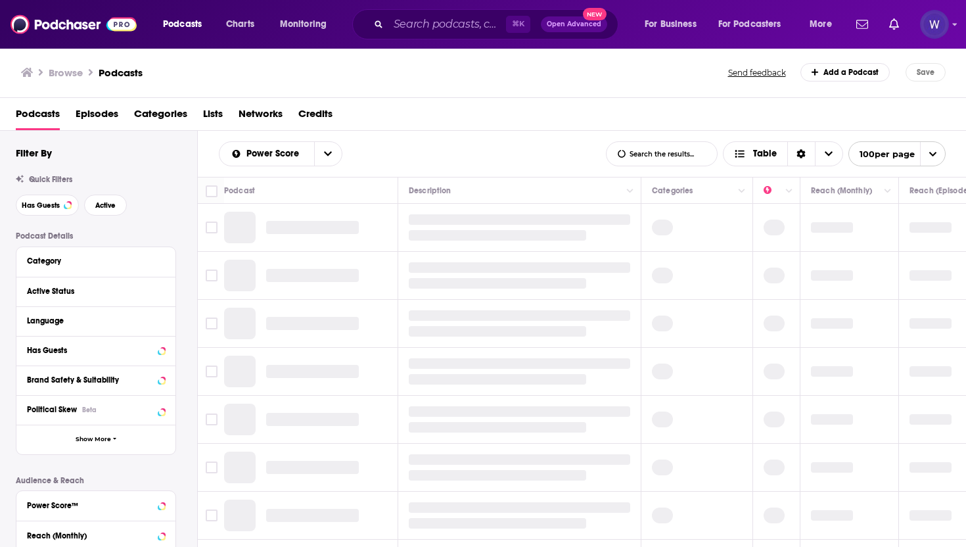
click at [160, 110] on span "Categories" at bounding box center [160, 116] width 53 height 27
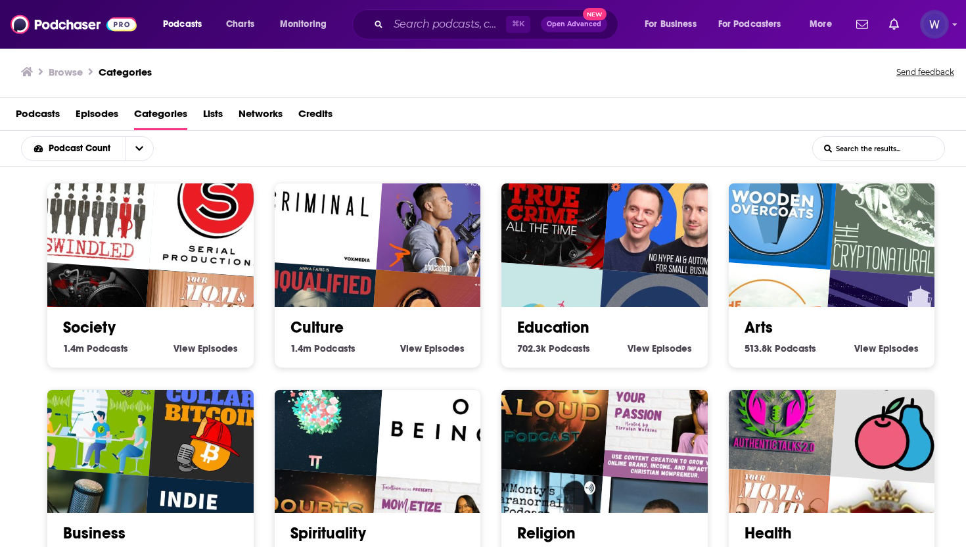
click at [204, 110] on span "Lists" at bounding box center [213, 116] width 20 height 27
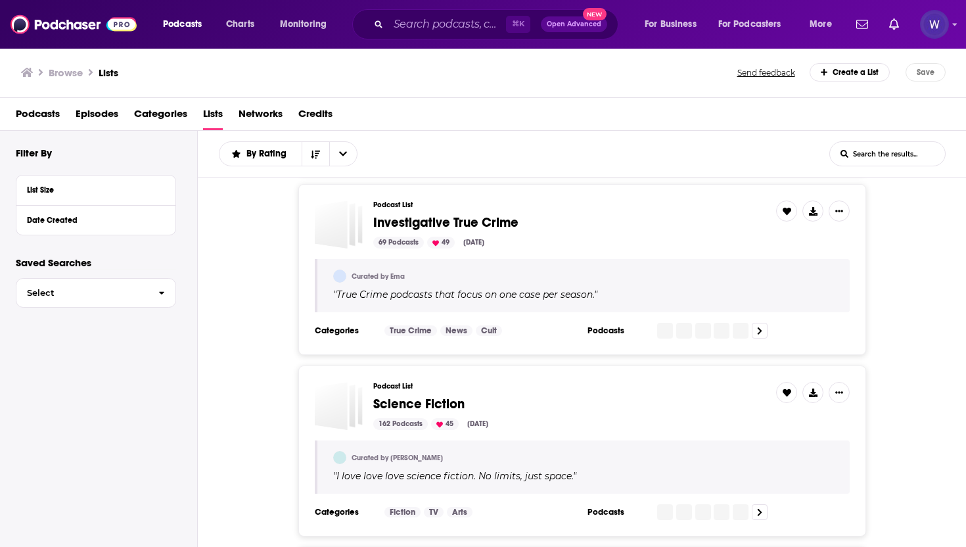
scroll to position [3078, 0]
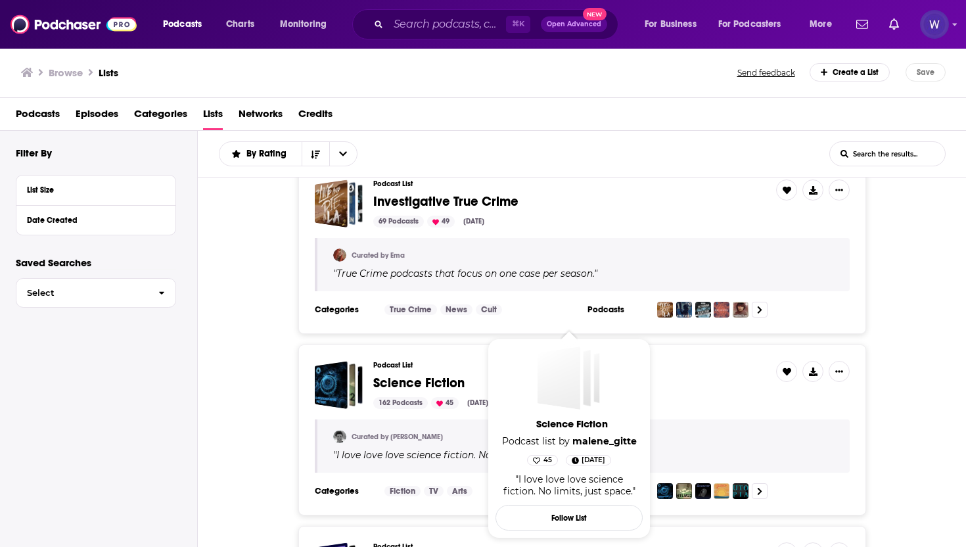
click at [417, 375] on span "Science Fiction" at bounding box center [418, 383] width 91 height 16
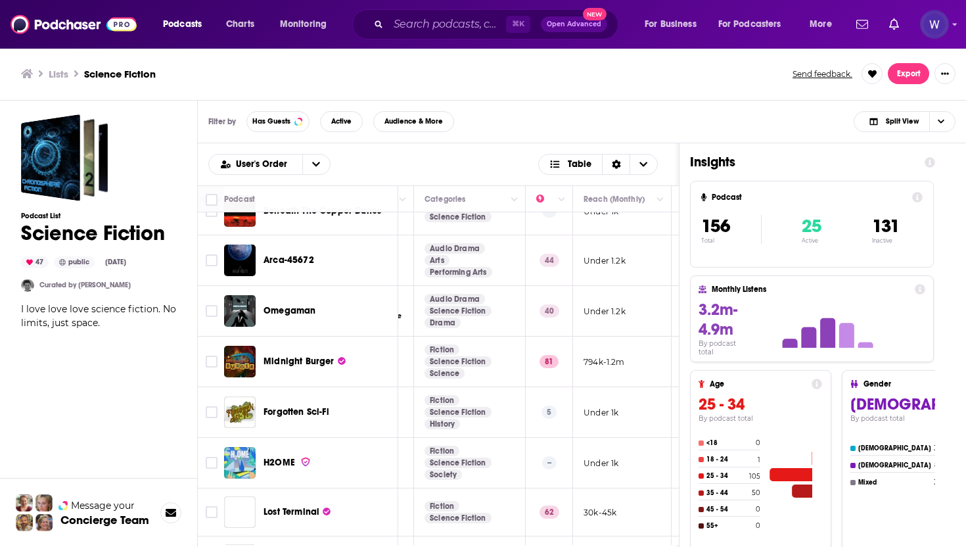
scroll to position [4610, 227]
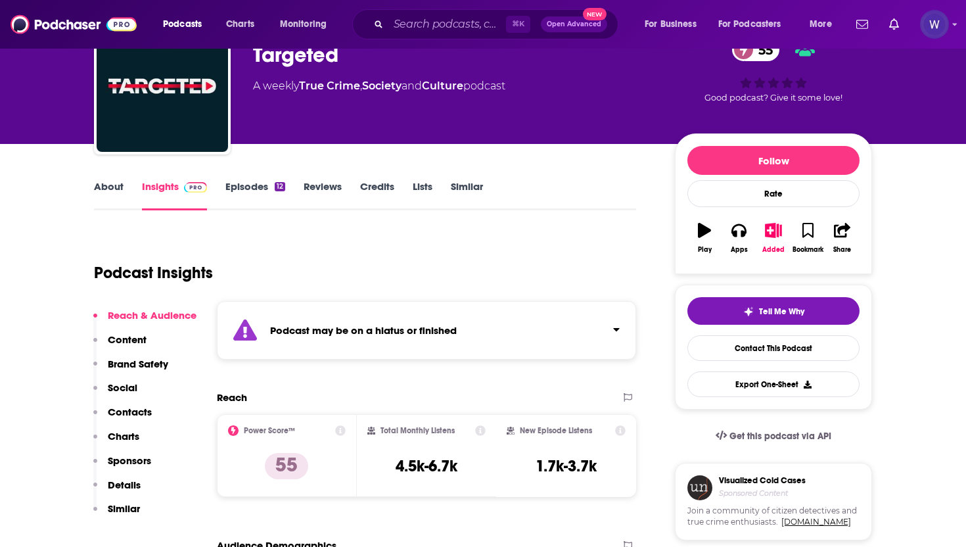
scroll to position [70, 0]
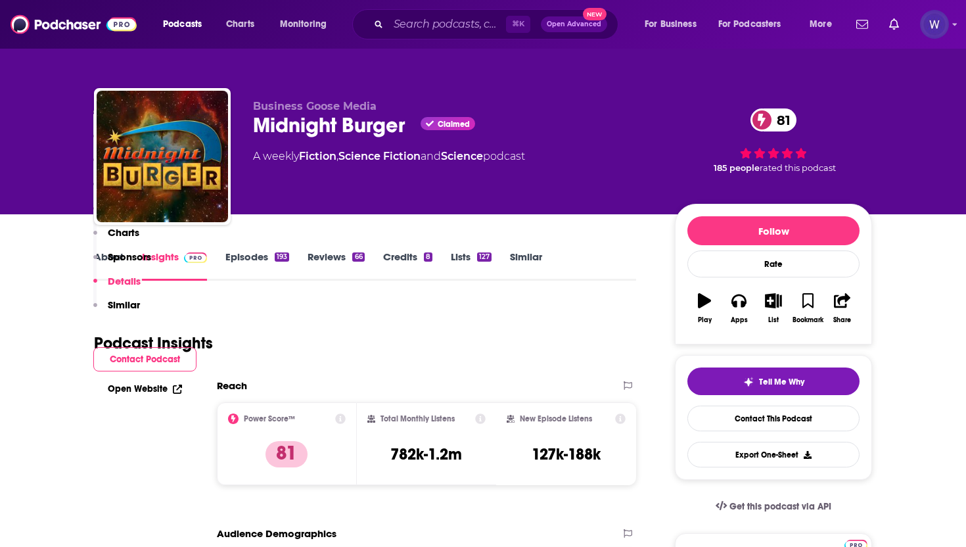
scroll to position [2493, 0]
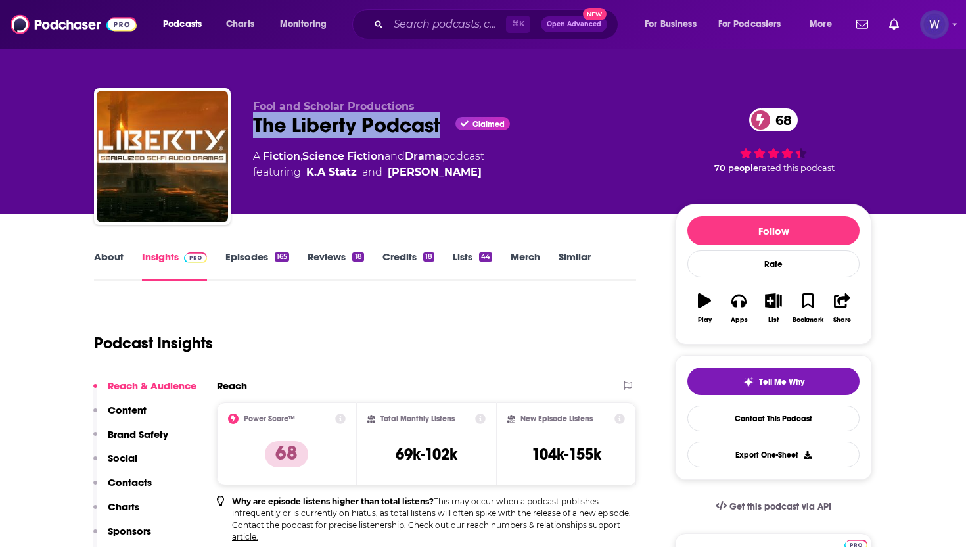
drag, startPoint x: 444, startPoint y: 129, endPoint x: 247, endPoint y: 126, distance: 196.6
click at [247, 126] on div "Fool and Scholar Productions The Liberty Podcast Claimed 68 A Fiction , Science…" at bounding box center [483, 159] width 778 height 142
copy h2 "The Liberty Podcast"
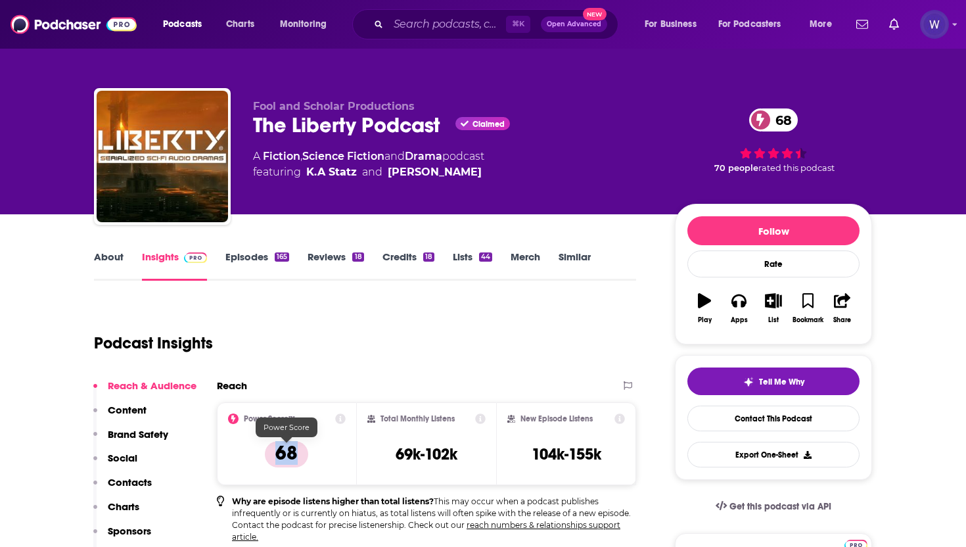
drag, startPoint x: 302, startPoint y: 451, endPoint x: 273, endPoint y: 451, distance: 28.9
click at [273, 451] on p "68" at bounding box center [286, 454] width 43 height 26
copy p "68"
drag, startPoint x: 461, startPoint y: 451, endPoint x: 395, endPoint y: 454, distance: 65.8
click at [395, 454] on div "Total Monthly Listens 69k-102k" at bounding box center [427, 444] width 119 height 60
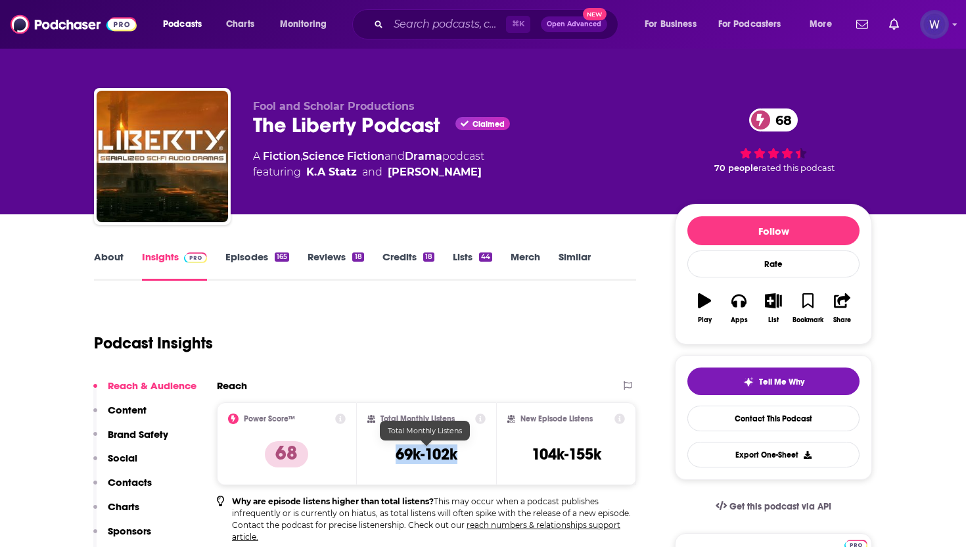
copy h3 "69k-102k"
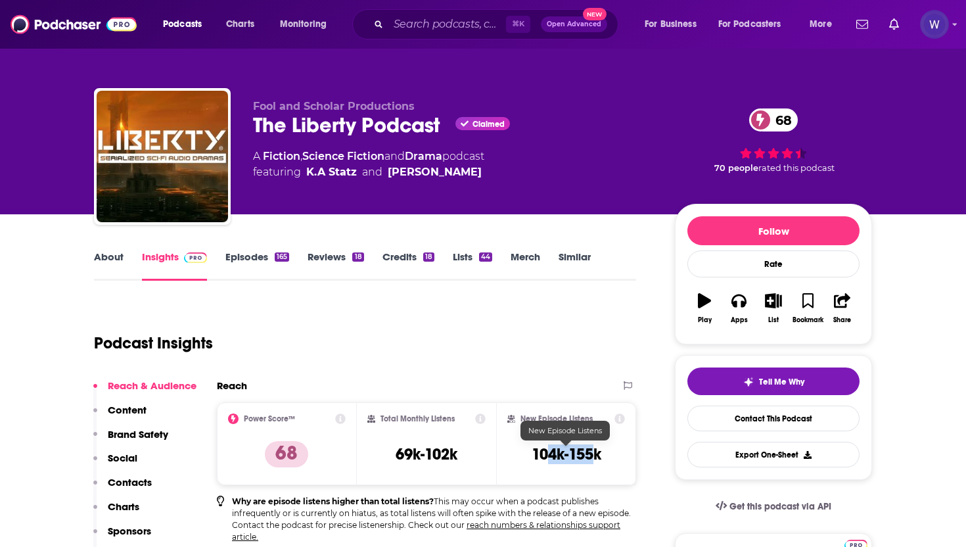
drag, startPoint x: 598, startPoint y: 456, endPoint x: 548, endPoint y: 452, distance: 50.1
click at [548, 452] on h3 "104k-155k" at bounding box center [567, 454] width 70 height 20
drag, startPoint x: 616, startPoint y: 454, endPoint x: 512, endPoint y: 460, distance: 104.0
click at [512, 460] on div "New Episode Listens 104k-155k" at bounding box center [567, 444] width 118 height 60
copy h3 "104k-155k"
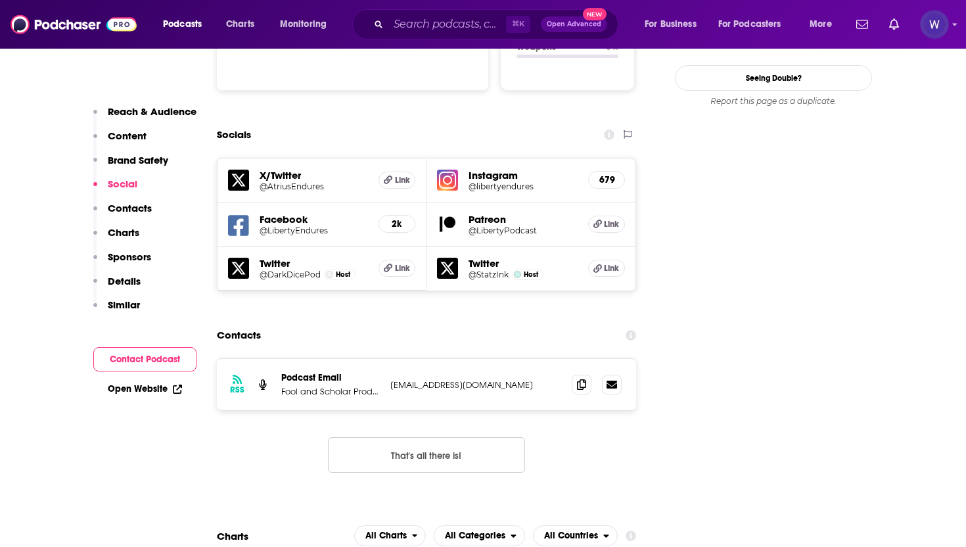
scroll to position [1505, 0]
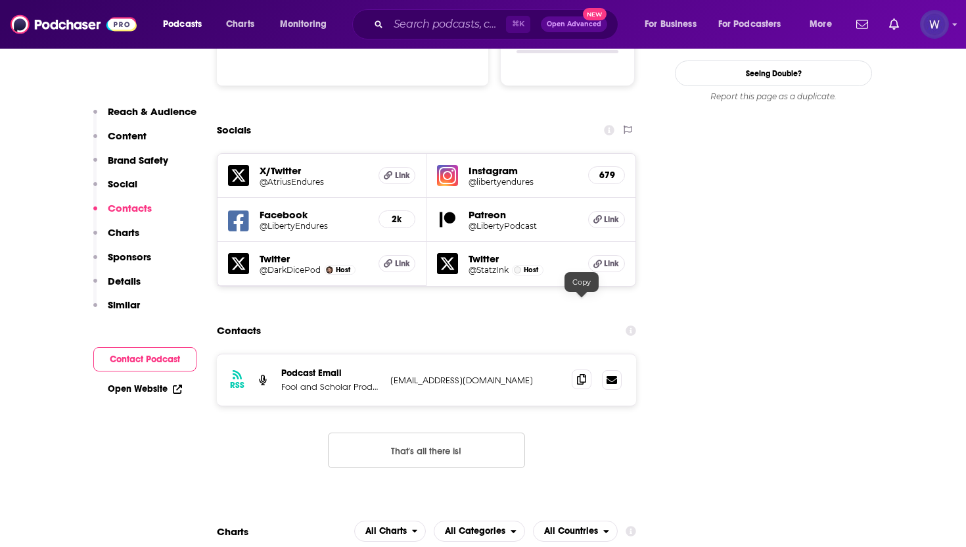
click at [584, 374] on icon at bounding box center [581, 379] width 9 height 11
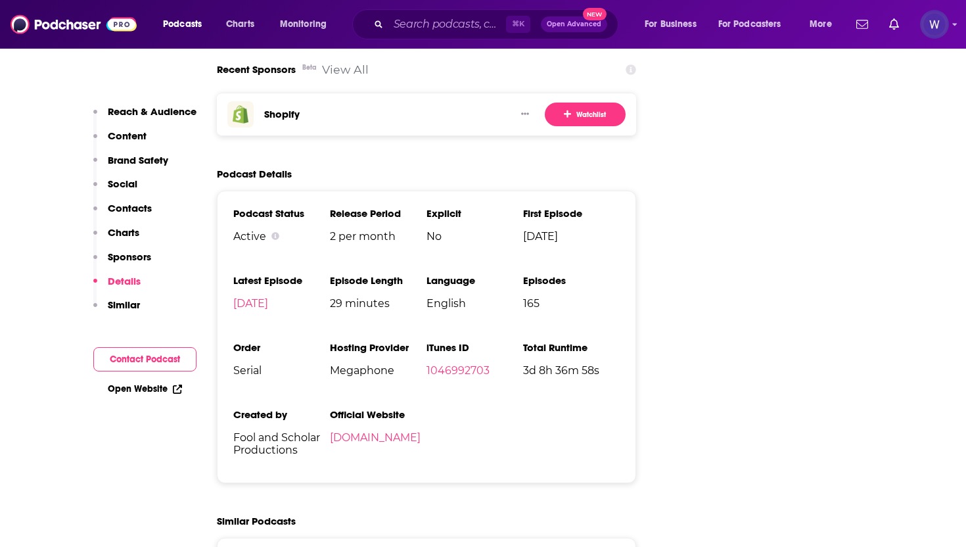
scroll to position [2285, 0]
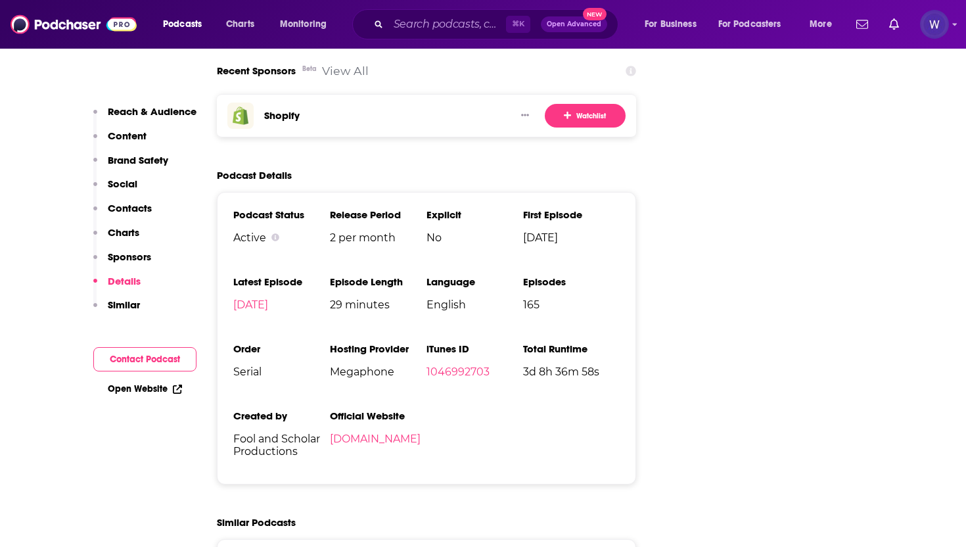
drag, startPoint x: 452, startPoint y: 379, endPoint x: 292, endPoint y: 185, distance: 251.2
click at [292, 208] on ul "Podcast Status Active Release Period 2 per month Explicit No First Episode Aug …" at bounding box center [426, 338] width 387 height 260
copy ul "Podcast Status Active Release Period 2 per month Explicit No First Episode Aug …"
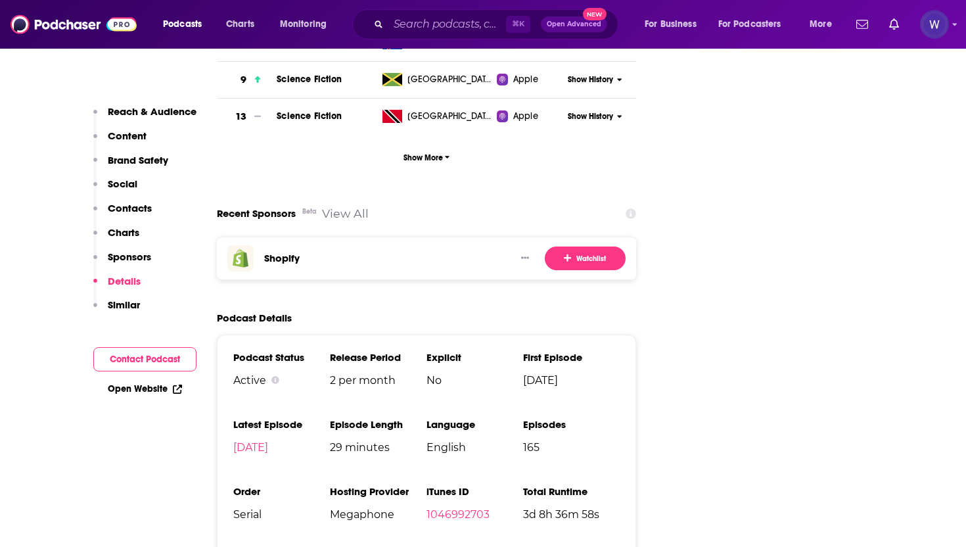
scroll to position [2150, 0]
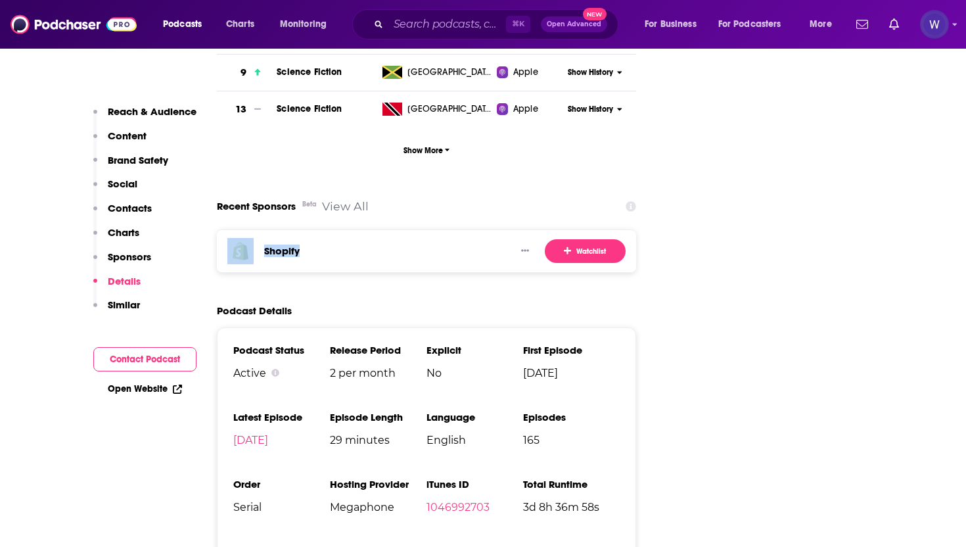
drag, startPoint x: 314, startPoint y: 182, endPoint x: 250, endPoint y: 181, distance: 63.8
click at [250, 238] on div "Shopify" at bounding box center [366, 251] width 278 height 26
copy div "Shopify"
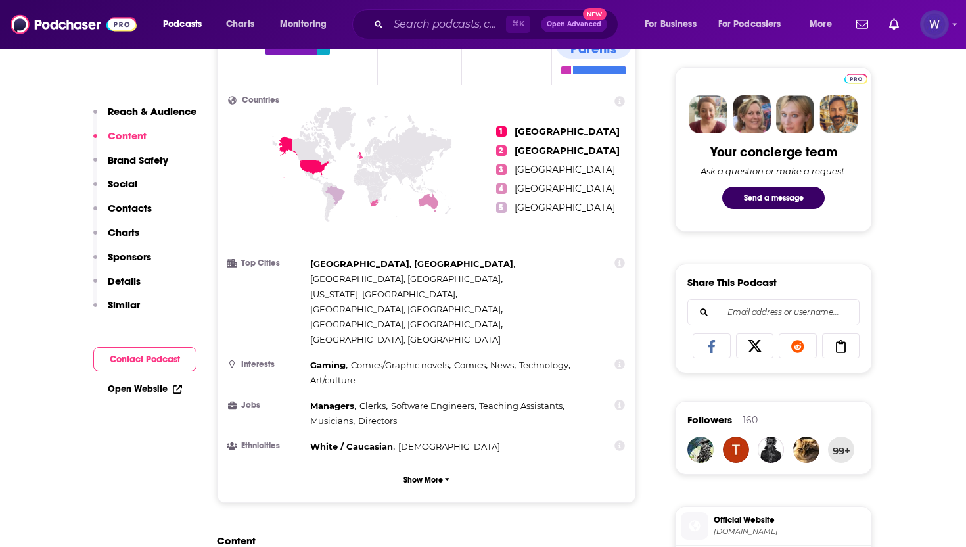
scroll to position [607, 0]
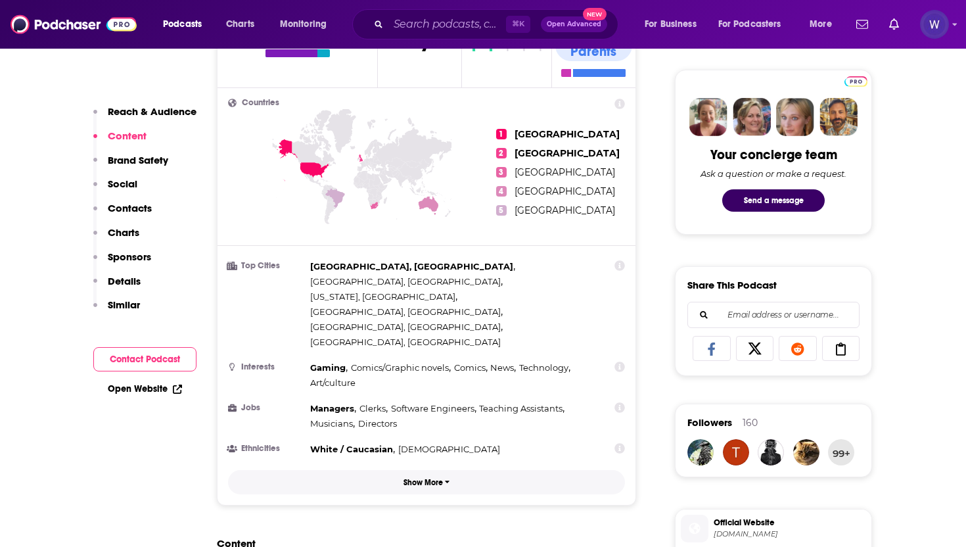
click at [429, 478] on p "Show More" at bounding box center [423, 482] width 39 height 9
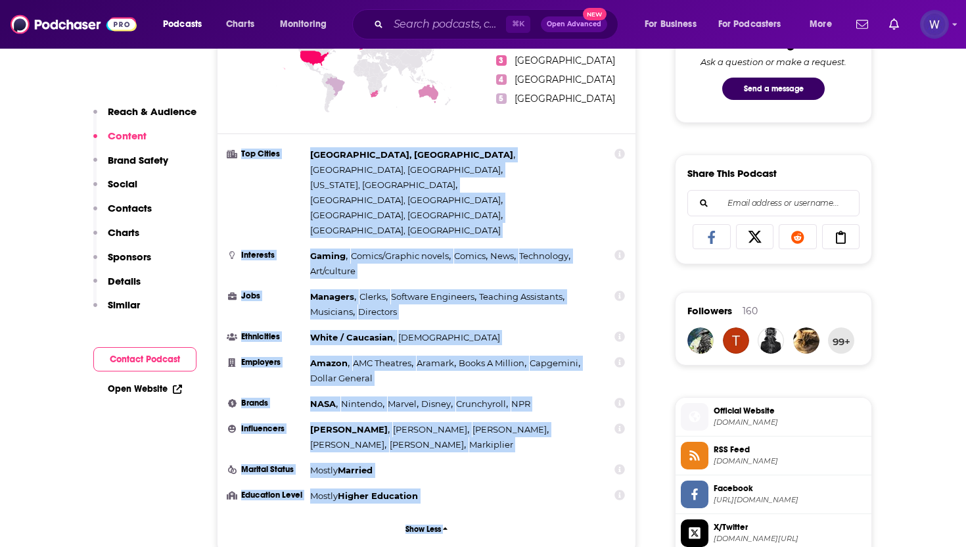
scroll to position [724, 0]
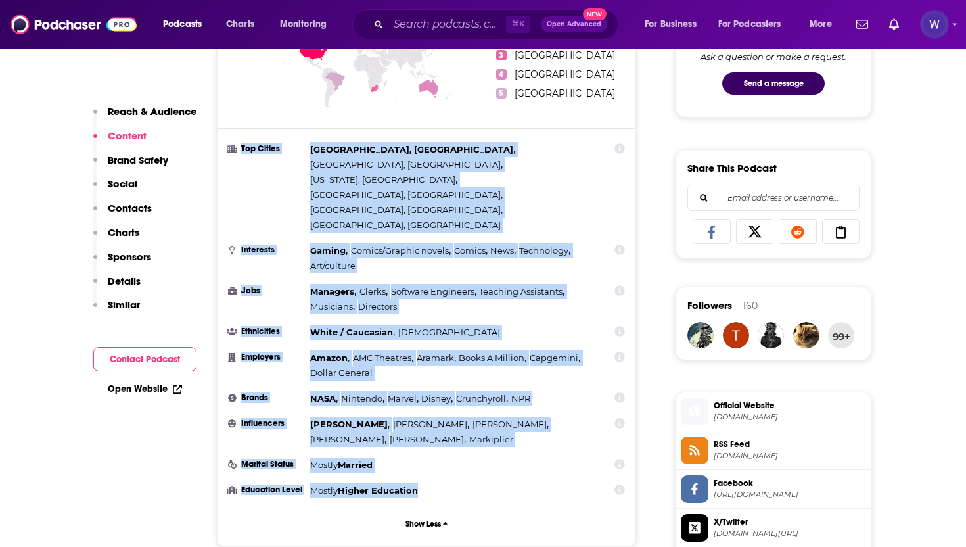
drag, startPoint x: 240, startPoint y: 245, endPoint x: 427, endPoint y: 412, distance: 250.5
click at [427, 412] on ul "Top Cities Orlando, FL , Chicago, IL , New York, NY , Philadelphia, PA , Vancou…" at bounding box center [426, 320] width 397 height 356
copy ul "Top Cities Orlando, FL , Chicago, IL , New York, NY , Philadelphia, PA , Vancou…"
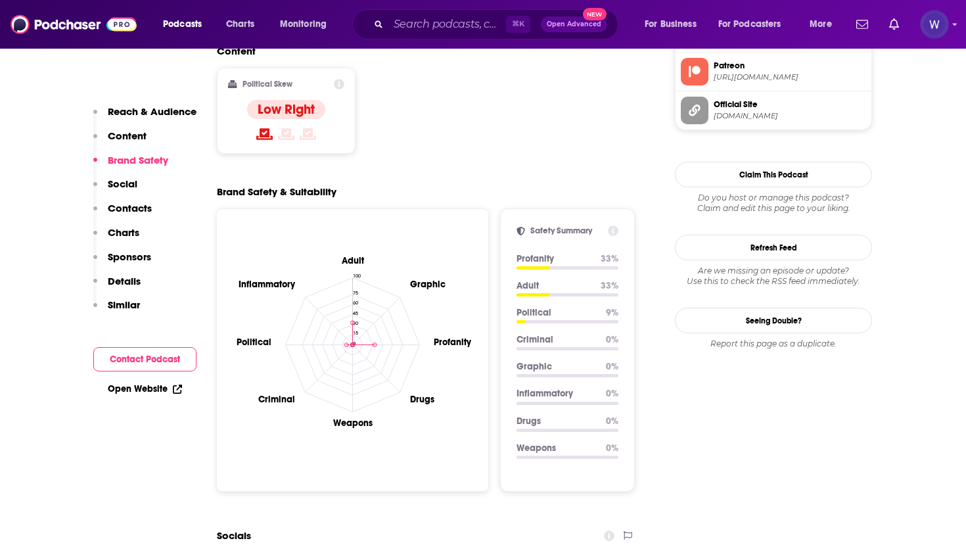
scroll to position [1256, 0]
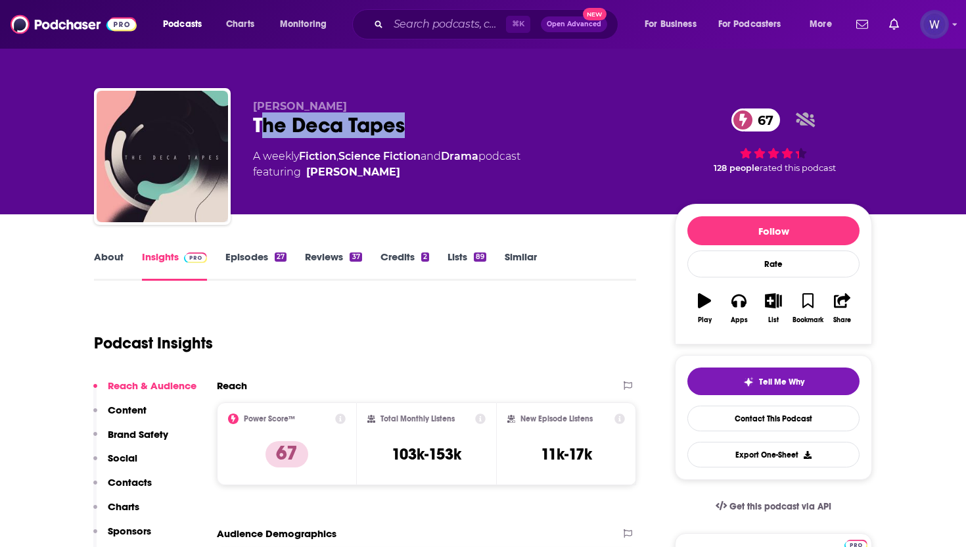
drag, startPoint x: 408, startPoint y: 129, endPoint x: 263, endPoint y: 136, distance: 145.5
click at [263, 136] on div "The Deca Tapes 67" at bounding box center [453, 125] width 401 height 26
copy h2 "The Deca Tapes"
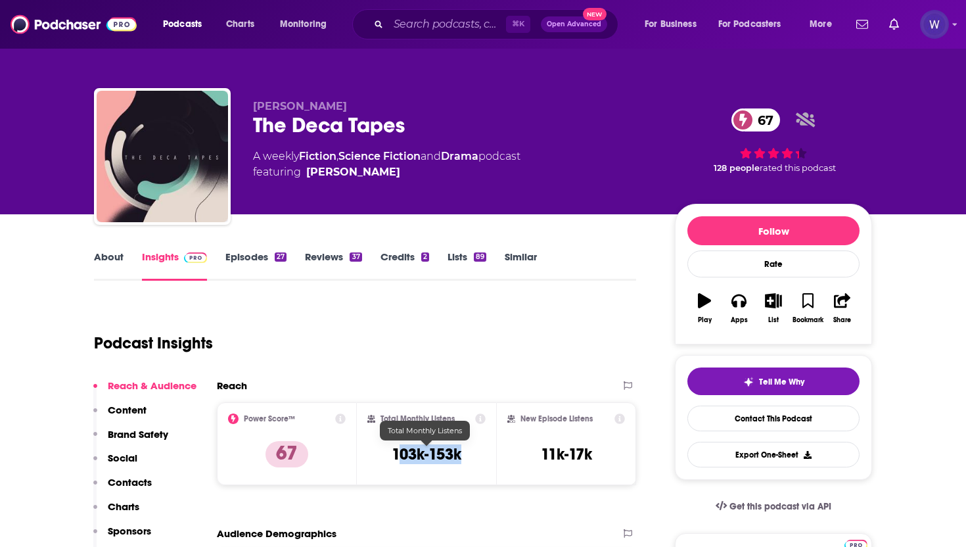
drag, startPoint x: 473, startPoint y: 451, endPoint x: 395, endPoint y: 451, distance: 77.6
click at [395, 451] on div "Total Monthly Listens 103k-153k" at bounding box center [427, 444] width 119 height 60
copy h3 "103k-153k"
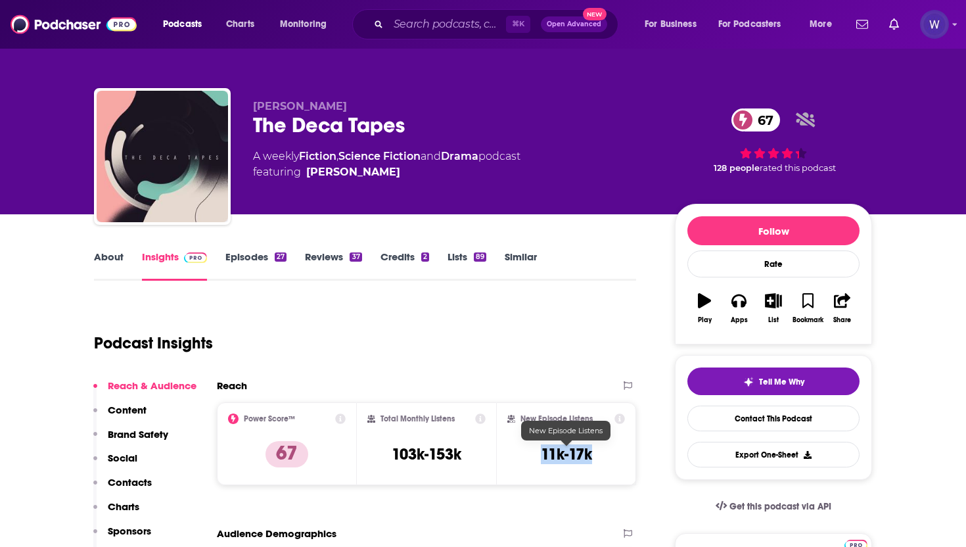
drag, startPoint x: 594, startPoint y: 454, endPoint x: 537, endPoint y: 451, distance: 56.6
click at [537, 451] on div "New Episode Listens 11k-17k" at bounding box center [567, 444] width 118 height 60
copy h3 "11k-17k"
drag, startPoint x: 300, startPoint y: 456, endPoint x: 277, endPoint y: 454, distance: 23.7
click at [277, 454] on p "67" at bounding box center [287, 454] width 43 height 26
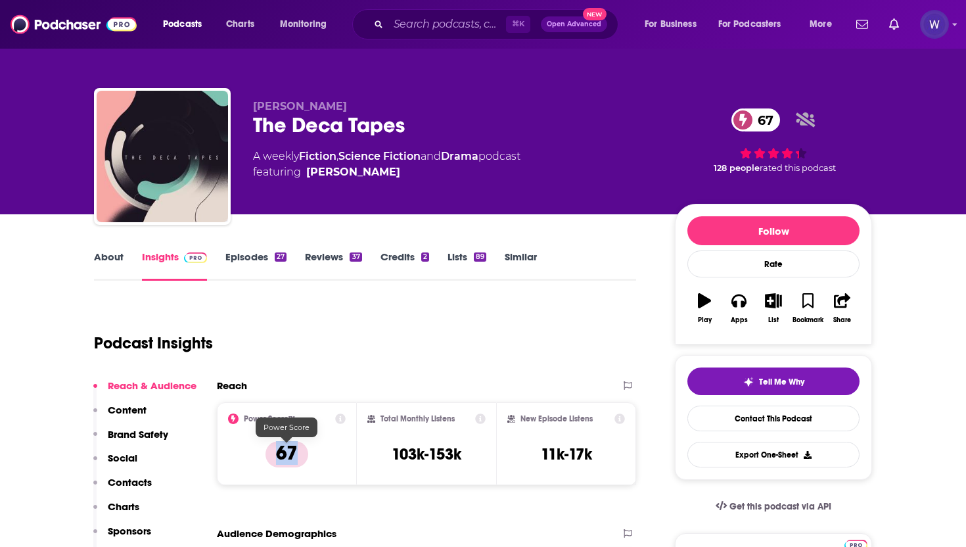
copy p "67"
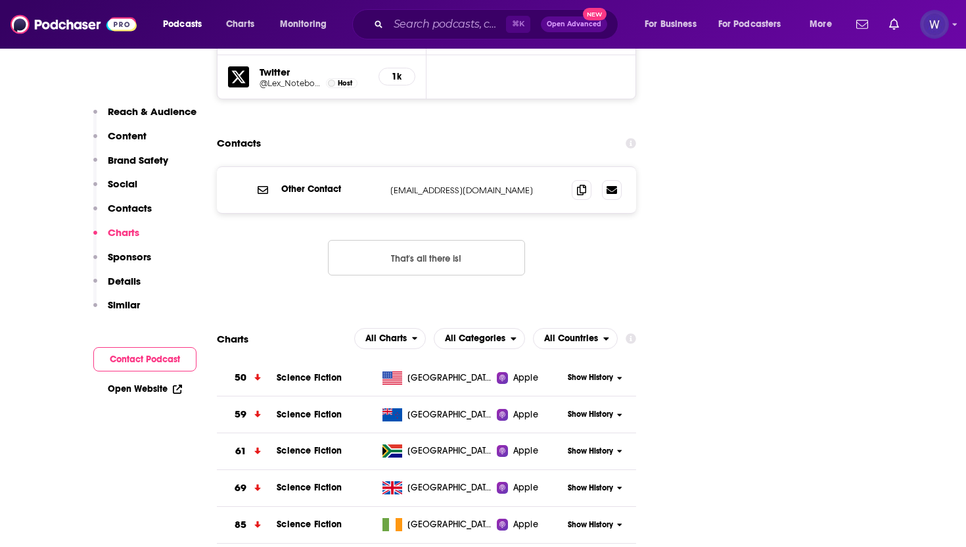
scroll to position [1664, 0]
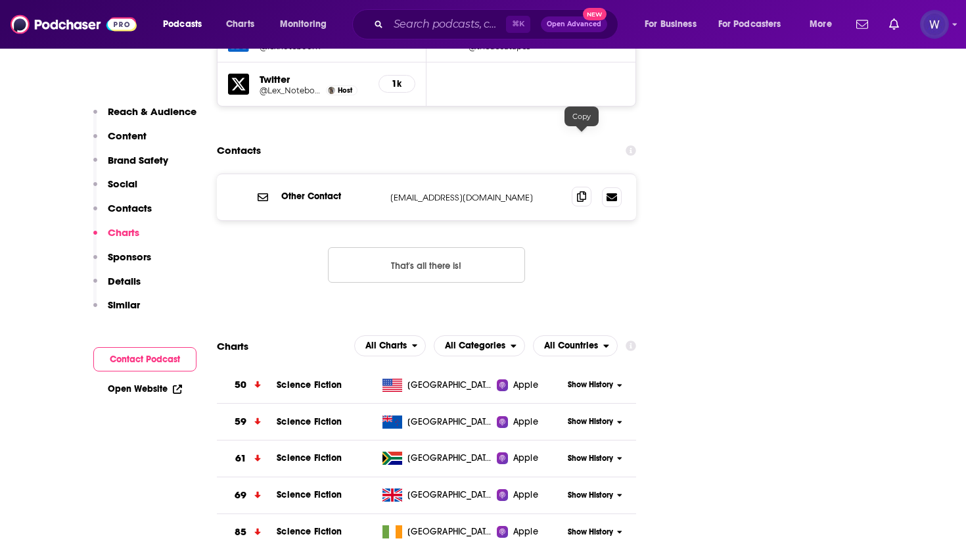
click at [585, 191] on icon at bounding box center [581, 196] width 9 height 11
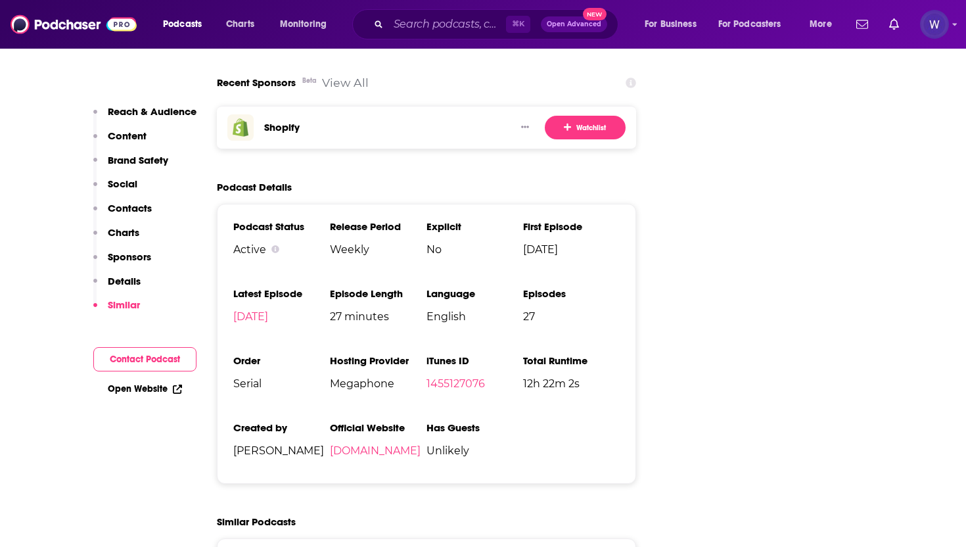
scroll to position [2236, 0]
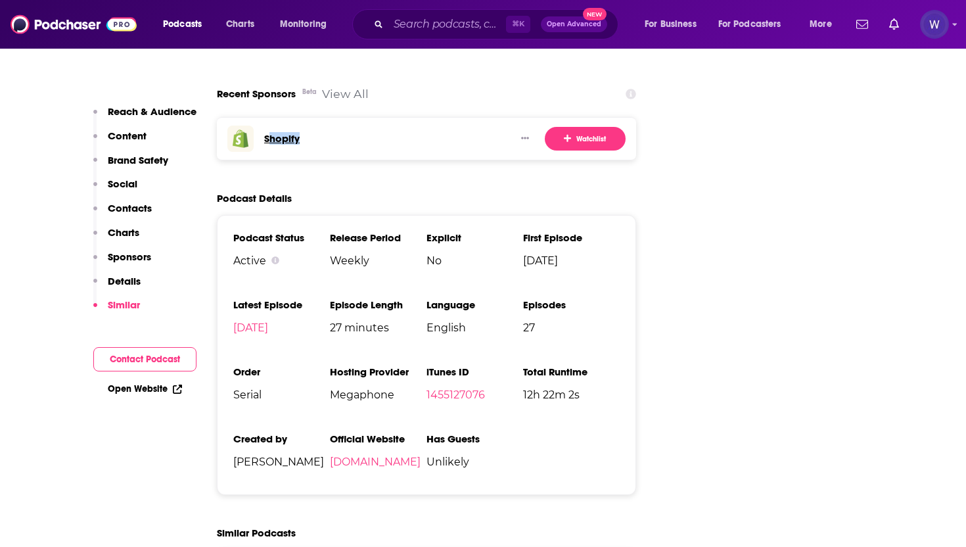
drag, startPoint x: 309, startPoint y: 79, endPoint x: 267, endPoint y: 79, distance: 42.1
click at [267, 126] on div "Shopify" at bounding box center [366, 139] width 278 height 26
copy h3 "Shopify"
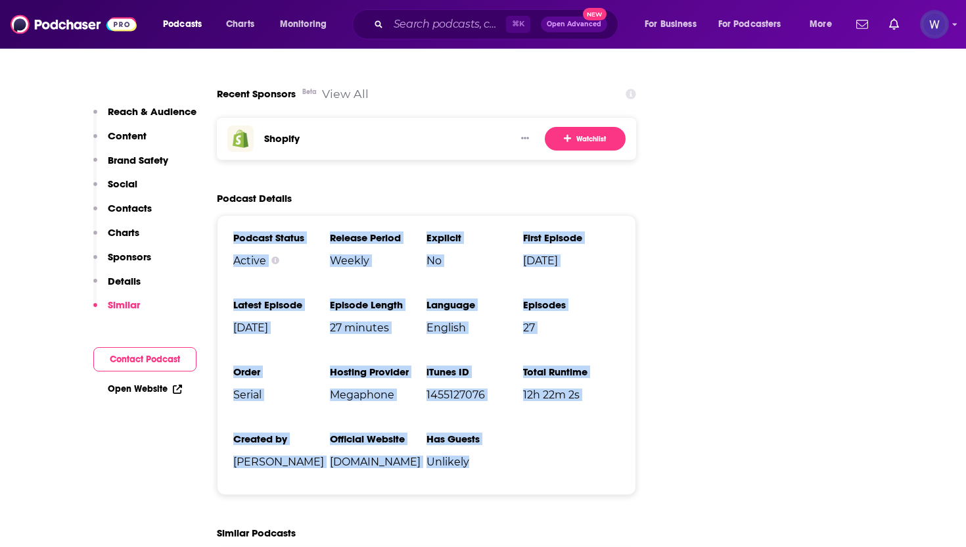
drag, startPoint x: 494, startPoint y: 412, endPoint x: 232, endPoint y: 182, distance: 348.0
click at [232, 215] on div "Podcast Status Active Release Period Weekly Explicit No First Episode Mar 4th, …" at bounding box center [426, 355] width 419 height 280
copy ul "Podcast Status Active Release Period Weekly Explicit No First Episode Mar 4th, …"
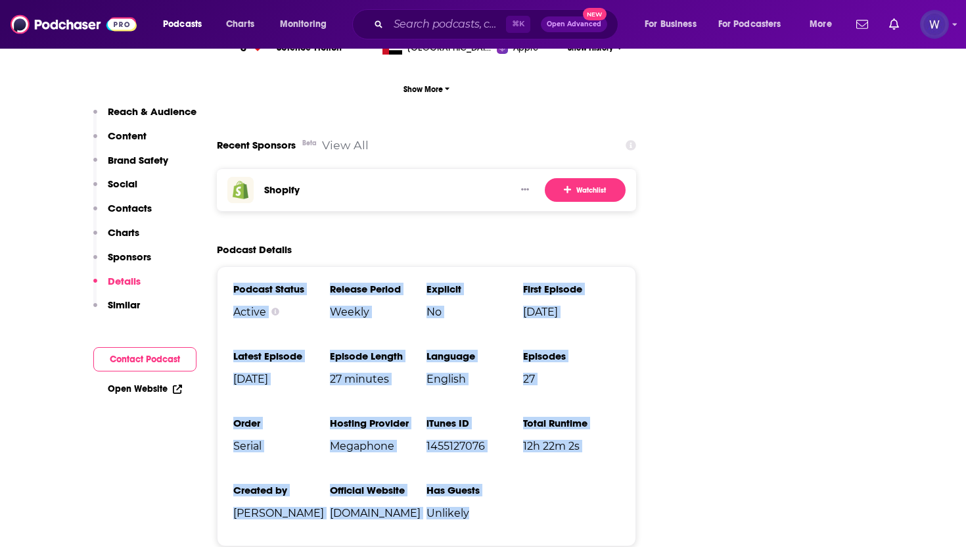
scroll to position [2184, 0]
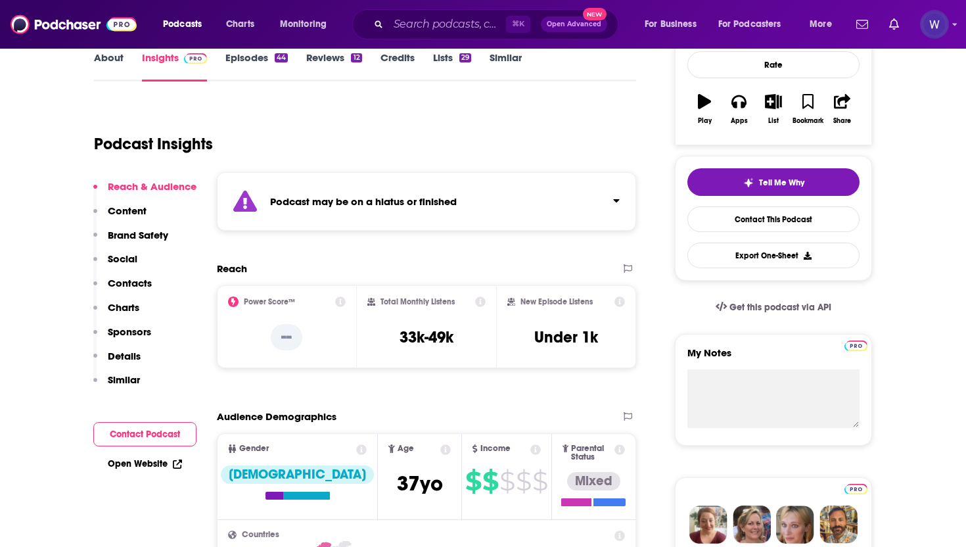
scroll to position [201, 0]
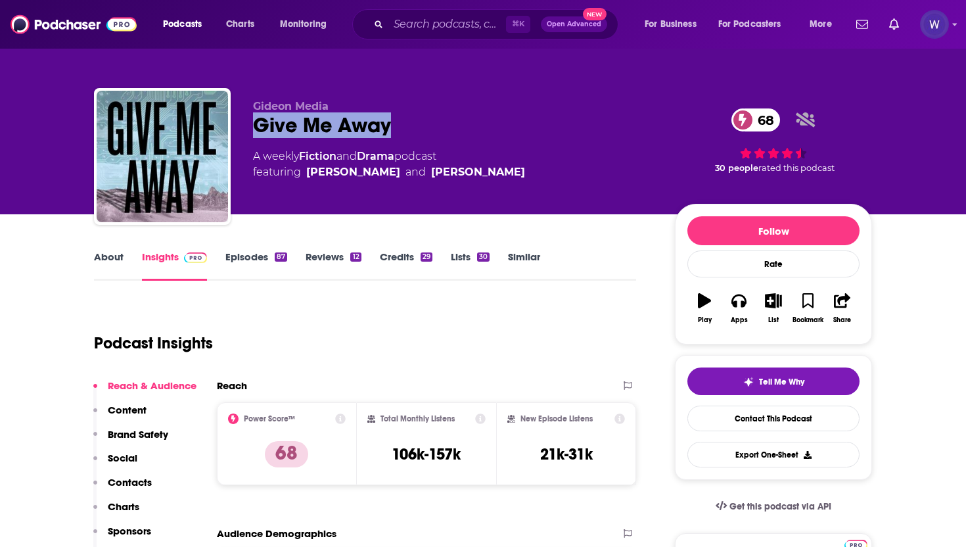
drag, startPoint x: 398, startPoint y: 133, endPoint x: 243, endPoint y: 132, distance: 155.2
click at [243, 132] on div "Gideon Media Give Me Away 68 A weekly Fiction and Drama podcast featuring [PERS…" at bounding box center [483, 159] width 778 height 142
copy h2 "Give Me Away"
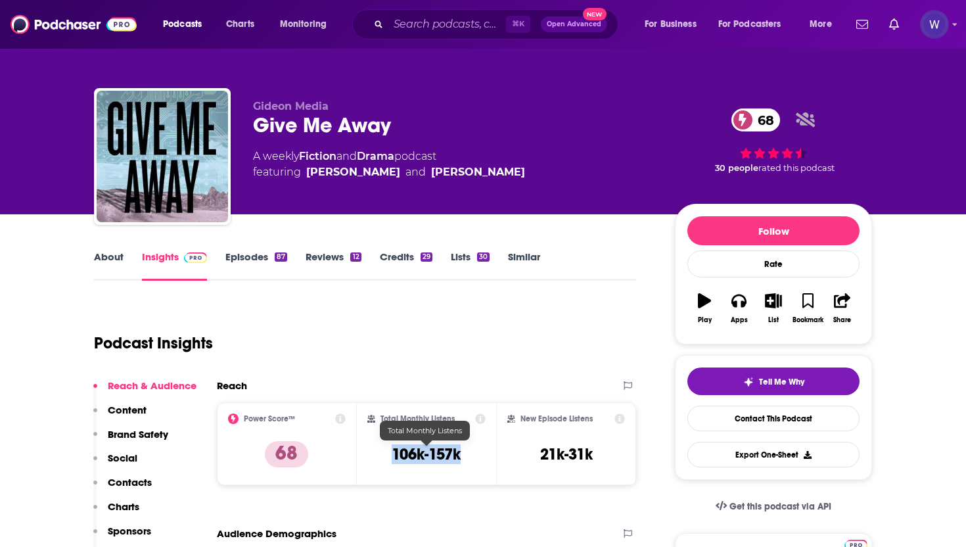
drag, startPoint x: 473, startPoint y: 454, endPoint x: 394, endPoint y: 454, distance: 78.9
click at [394, 454] on div "Total Monthly Listens 106k-157k" at bounding box center [427, 444] width 119 height 60
copy h3 "106k-157k"
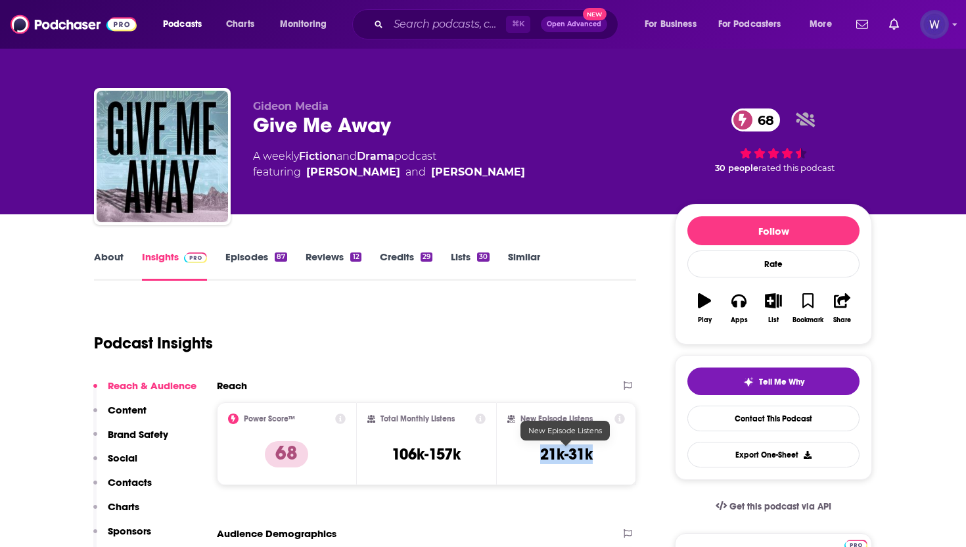
drag, startPoint x: 610, startPoint y: 456, endPoint x: 538, endPoint y: 452, distance: 71.7
click at [538, 452] on div "New Episode Listens 21k-31k" at bounding box center [567, 444] width 118 height 60
copy h3 "21k-31k"
drag, startPoint x: 300, startPoint y: 456, endPoint x: 276, endPoint y: 456, distance: 23.7
click at [276, 456] on p "68" at bounding box center [286, 454] width 43 height 26
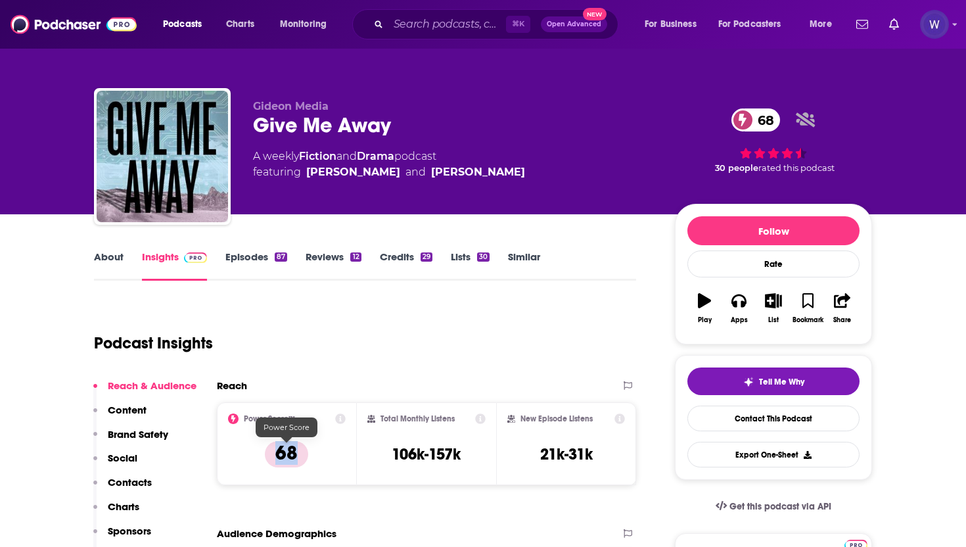
copy p "68"
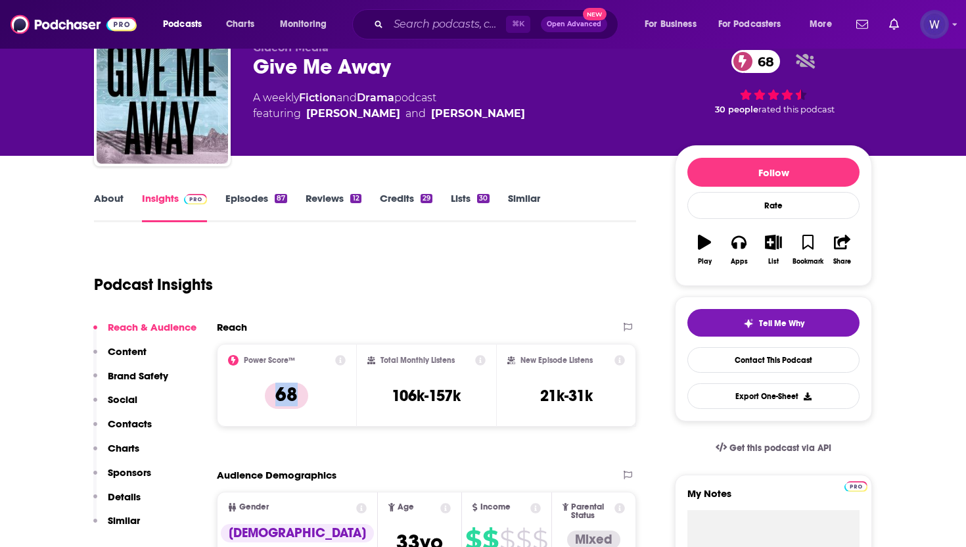
scroll to position [67, 0]
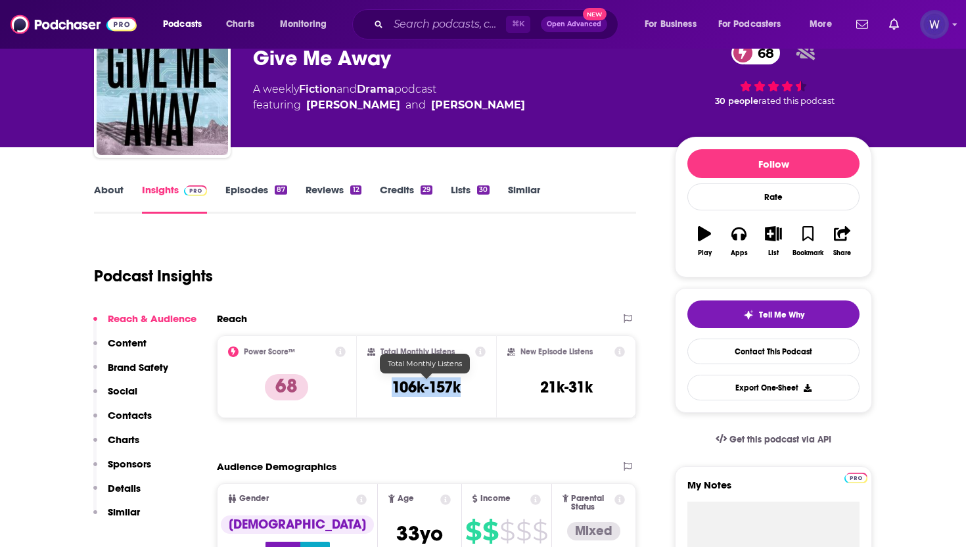
drag, startPoint x: 475, startPoint y: 383, endPoint x: 386, endPoint y: 382, distance: 88.8
click at [386, 382] on div "Total Monthly Listens 106k-157k" at bounding box center [427, 376] width 119 height 60
copy h3 "106k-157k"
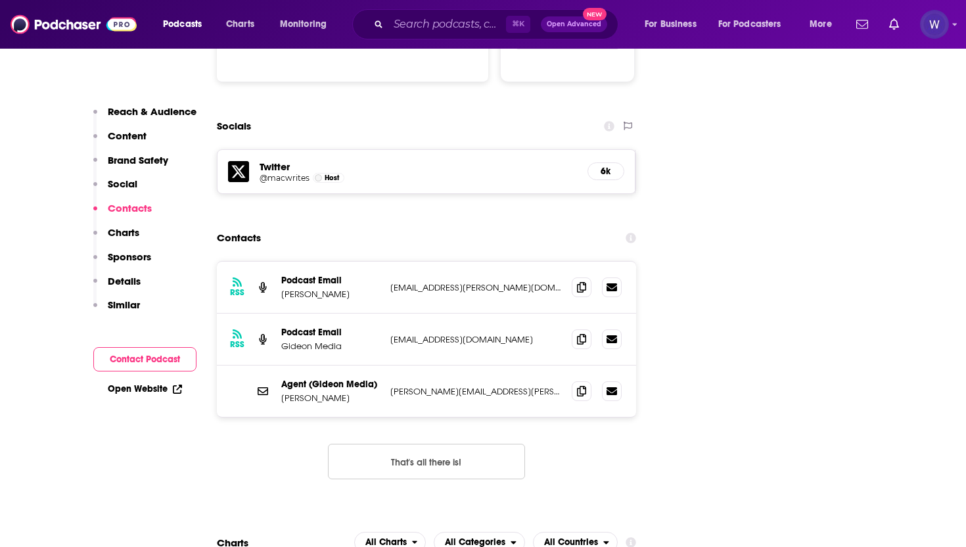
scroll to position [1459, 0]
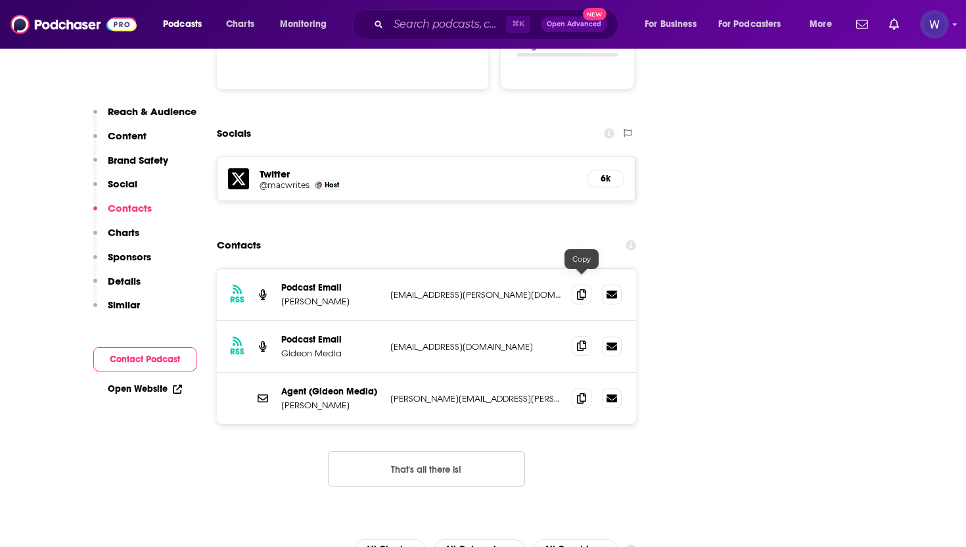
click at [583, 341] on icon at bounding box center [581, 346] width 9 height 11
click at [578, 393] on icon at bounding box center [581, 398] width 9 height 11
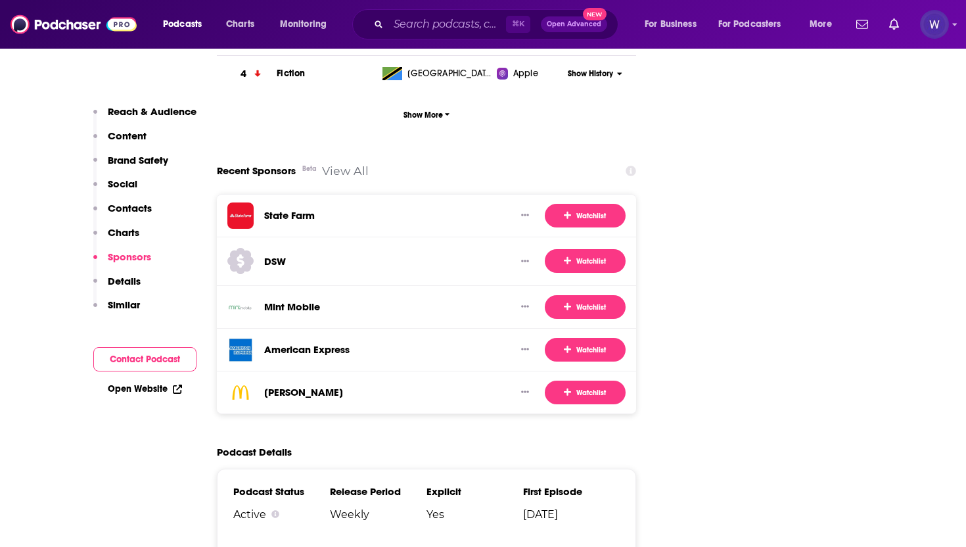
scroll to position [2160, 0]
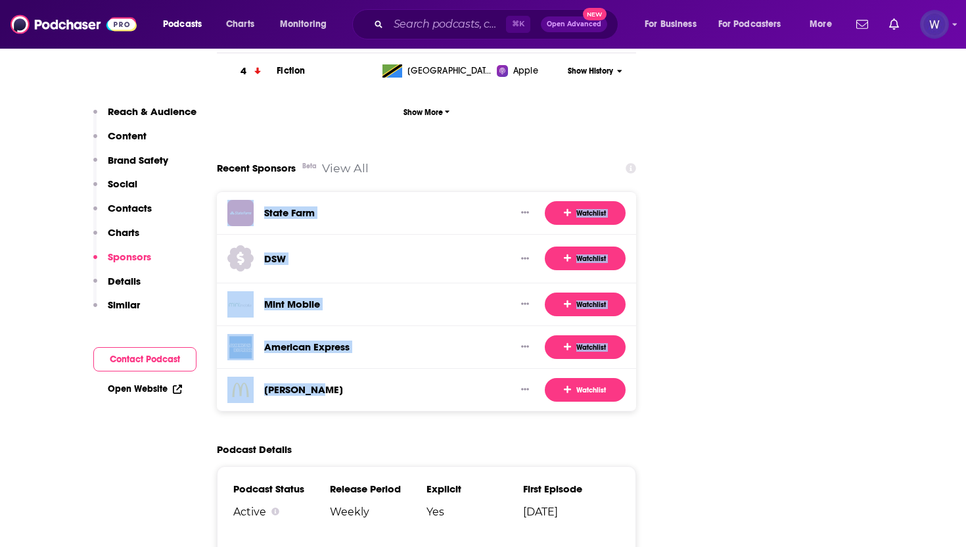
drag, startPoint x: 358, startPoint y: 327, endPoint x: 254, endPoint y: 154, distance: 201.4
click at [254, 191] on div "State Farm Watchlist DSW Watchlist Mint Mobile Watchlist American Express Watch…" at bounding box center [426, 301] width 419 height 220
copy div "State Farm Watchlist DSW Watchlist Mint Mobile Watchlist American Express Watch…"
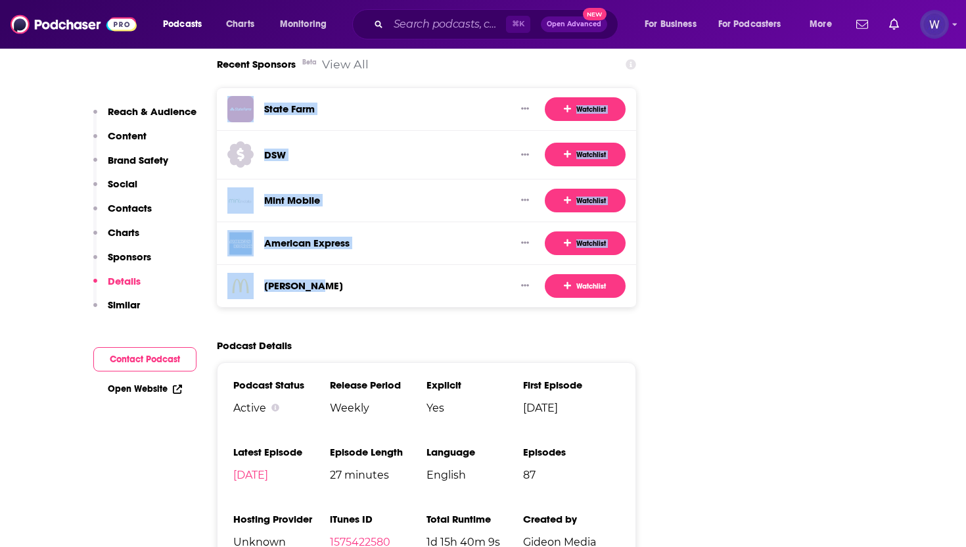
scroll to position [2375, 0]
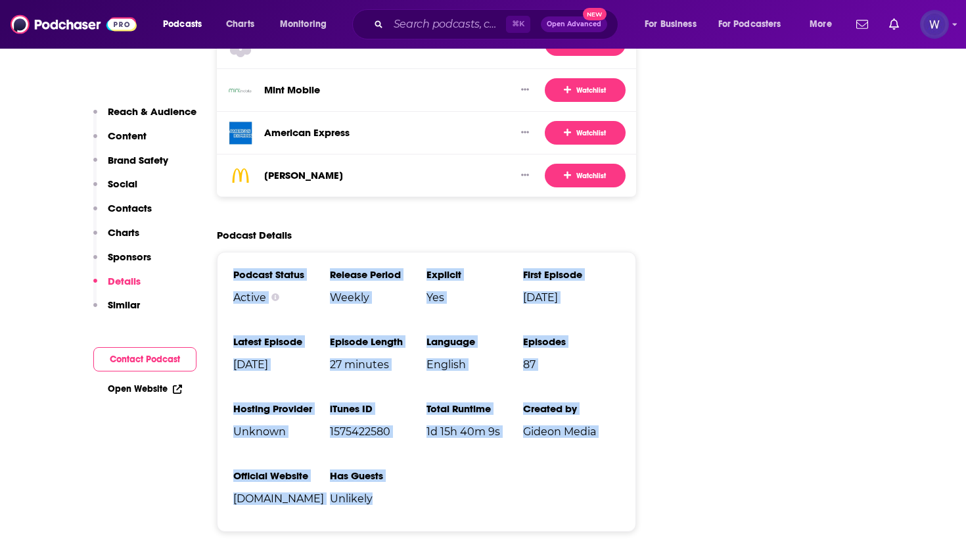
drag, startPoint x: 417, startPoint y: 435, endPoint x: 233, endPoint y: 218, distance: 284.1
click at [233, 268] on ul "Podcast Status Active Release Period Weekly Explicit Yes First Episode Apr 14th…" at bounding box center [426, 391] width 387 height 247
copy ul "Podcast Status Active Release Period Weekly Explicit Yes First Episode Apr 14th…"
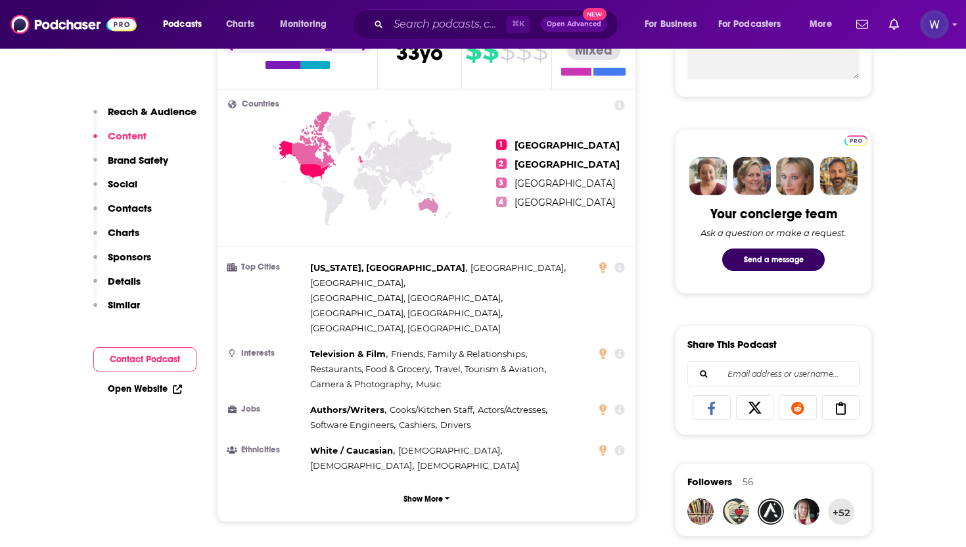
scroll to position [560, 0]
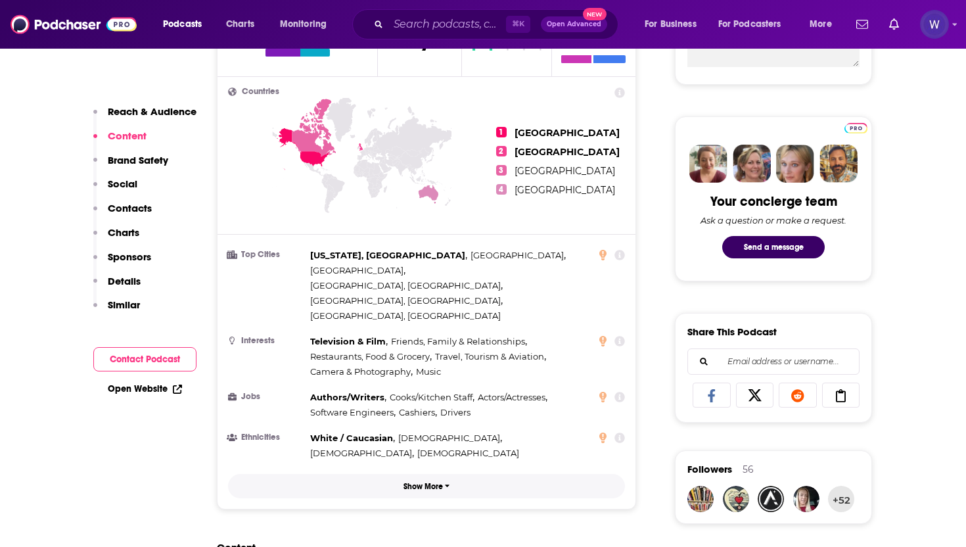
click at [419, 474] on button "Show More" at bounding box center [426, 486] width 397 height 24
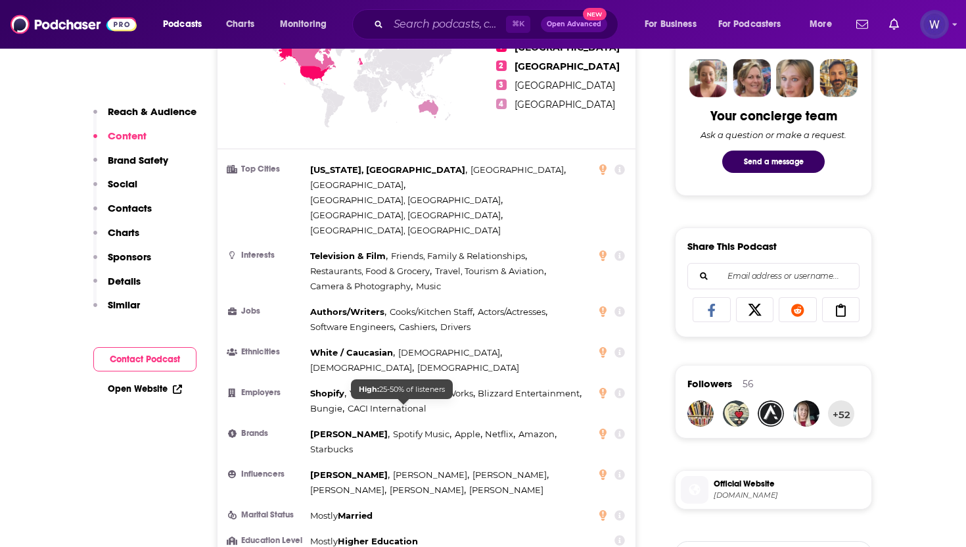
scroll to position [651, 0]
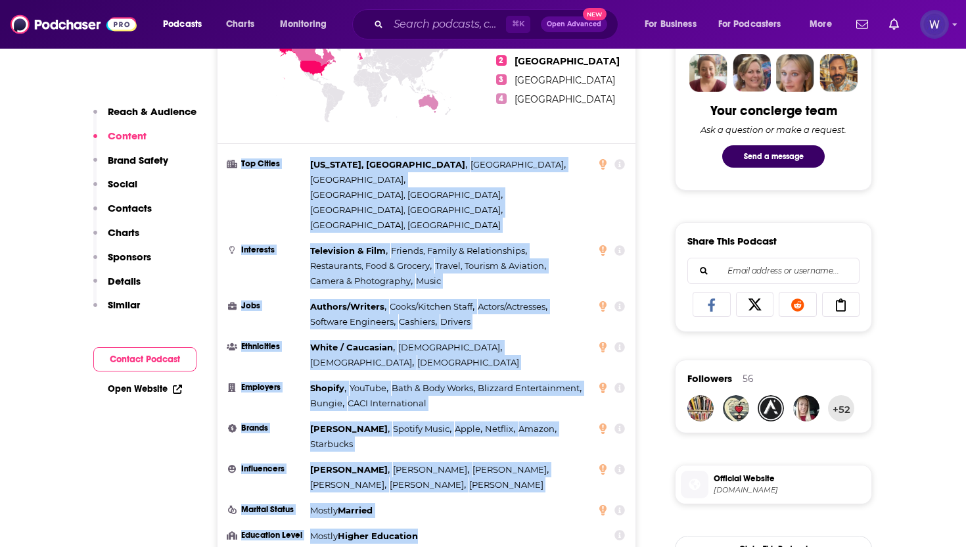
drag, startPoint x: 239, startPoint y: 159, endPoint x: 424, endPoint y: 453, distance: 347.1
click at [424, 453] on ul "Top Cities New York, NY , London , Dublin , Los Angeles, CA , New Orleans, LA ,…" at bounding box center [426, 350] width 397 height 387
copy ul "Top Cities New York, NY , London , Dublin , Los Angeles, CA , New Orleans, LA ,…"
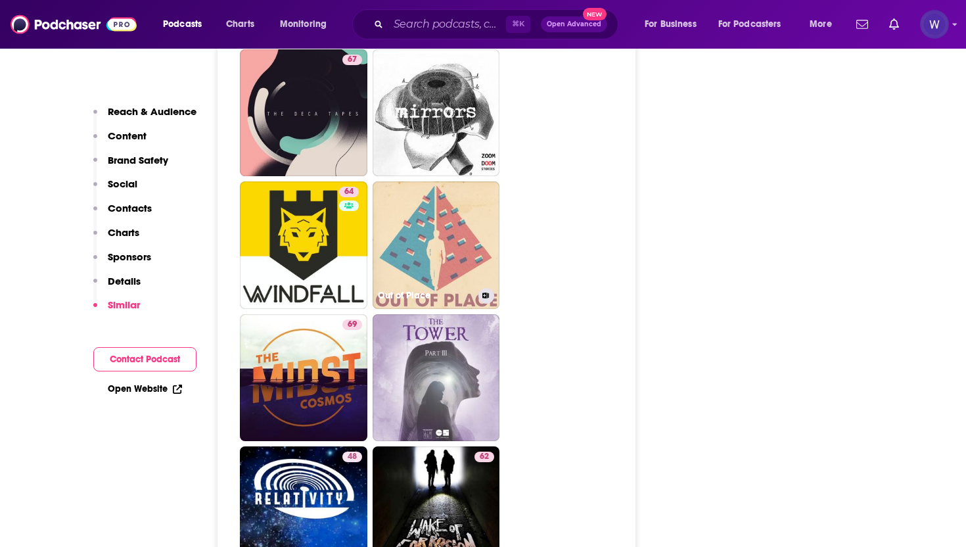
scroll to position [3129, 0]
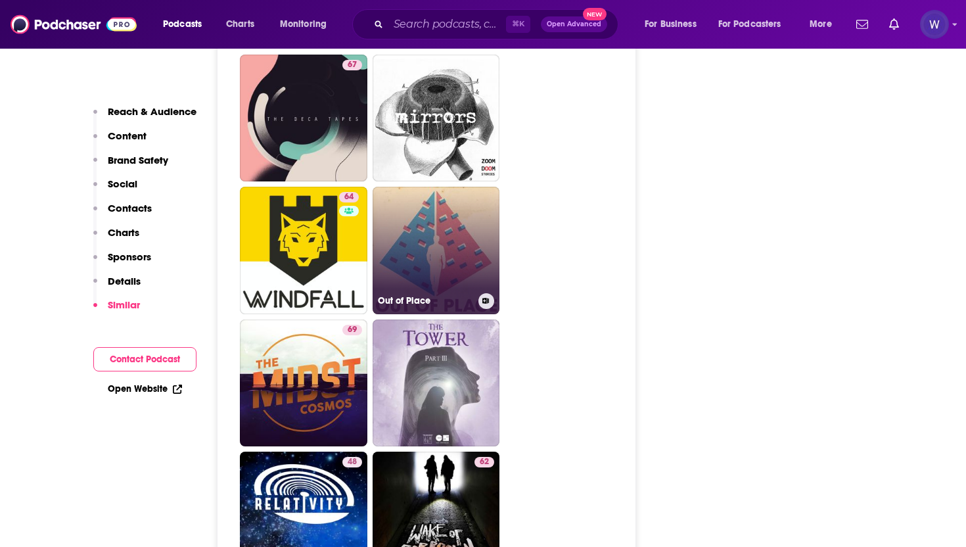
click at [452, 187] on link "Out of Place" at bounding box center [437, 251] width 128 height 128
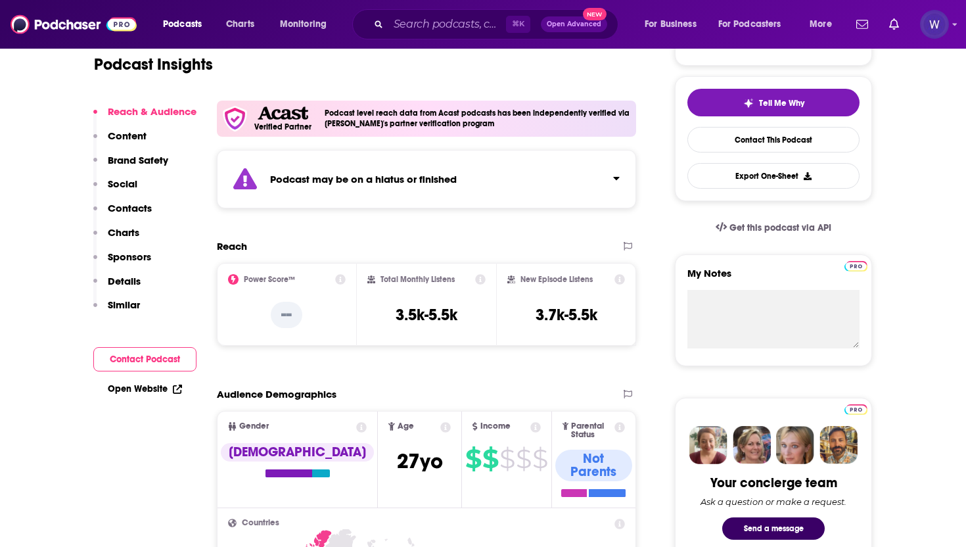
scroll to position [278, 0]
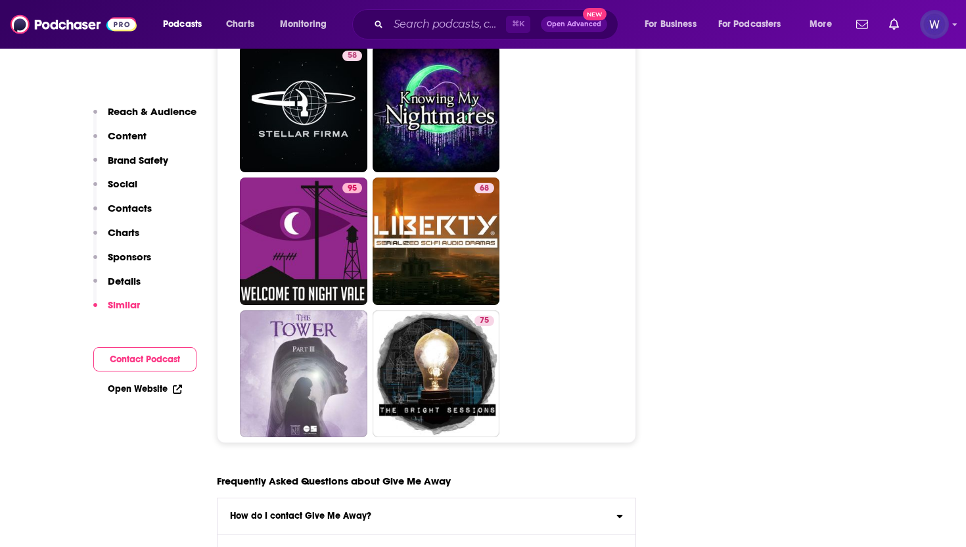
scroll to position [6634, 0]
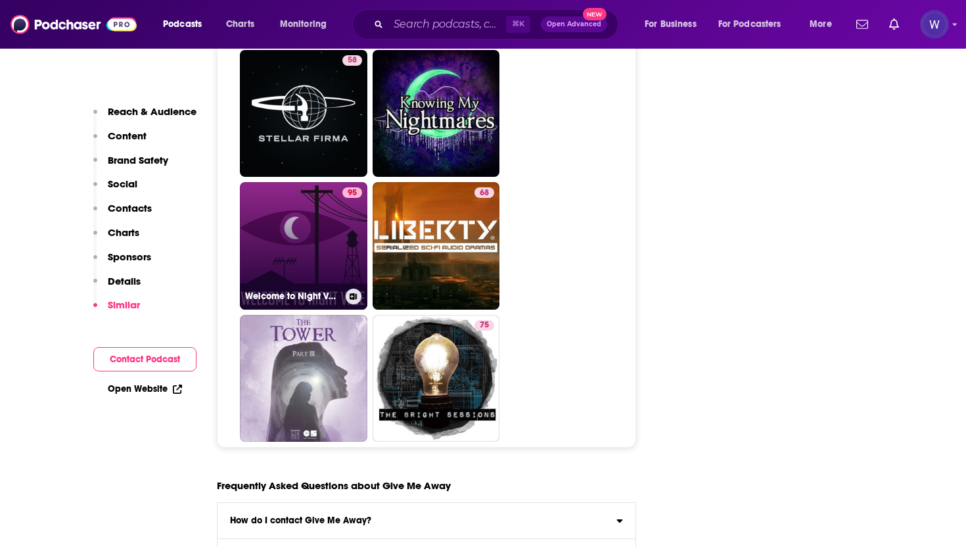
click at [272, 182] on link "95 Welcome to Night Vale" at bounding box center [304, 246] width 128 height 128
type input "https://www.podchaser.com/podcasts/welcome-to-night-vale-2738"
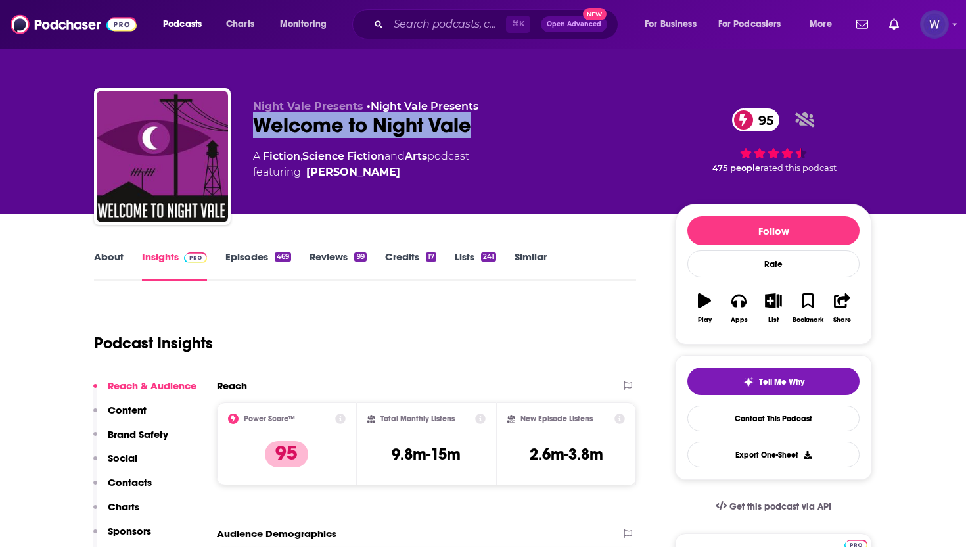
drag, startPoint x: 473, startPoint y: 131, endPoint x: 254, endPoint y: 135, distance: 219.0
click at [254, 135] on div "Welcome to Night Vale 95" at bounding box center [453, 125] width 401 height 26
copy h2 "Welcome to Night Vale"
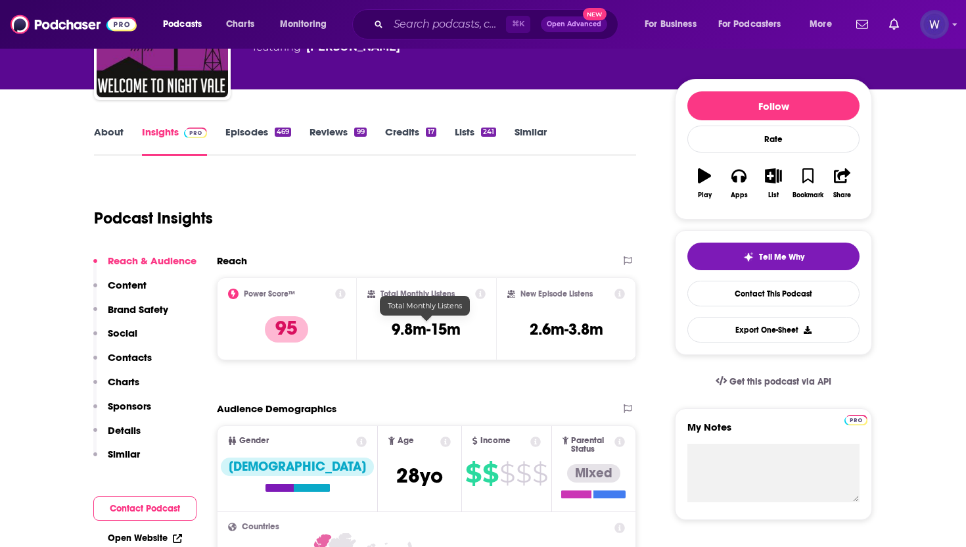
scroll to position [135, 0]
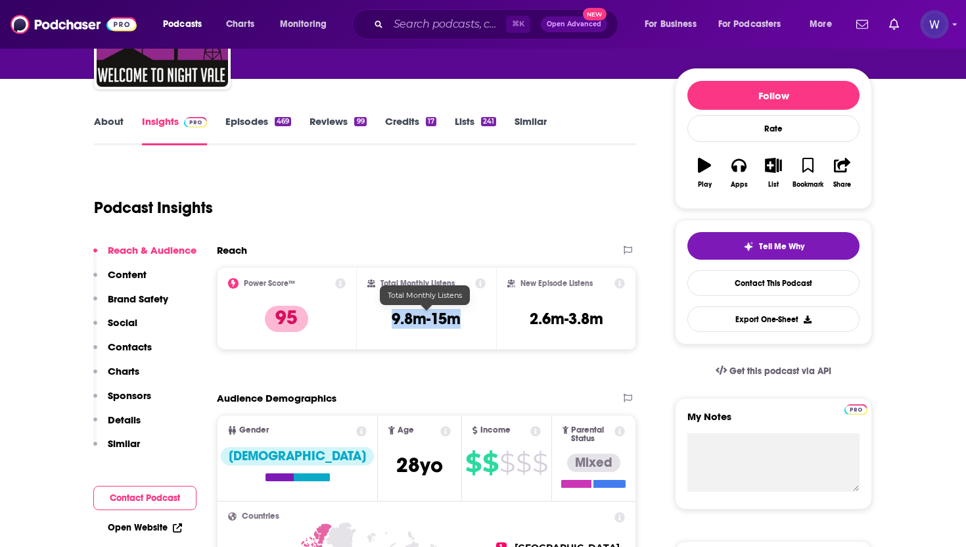
drag, startPoint x: 467, startPoint y: 316, endPoint x: 394, endPoint y: 317, distance: 73.6
click at [394, 317] on div "Total Monthly Listens 9.8m-15m" at bounding box center [427, 308] width 119 height 60
copy h3 "9.8m-15m"
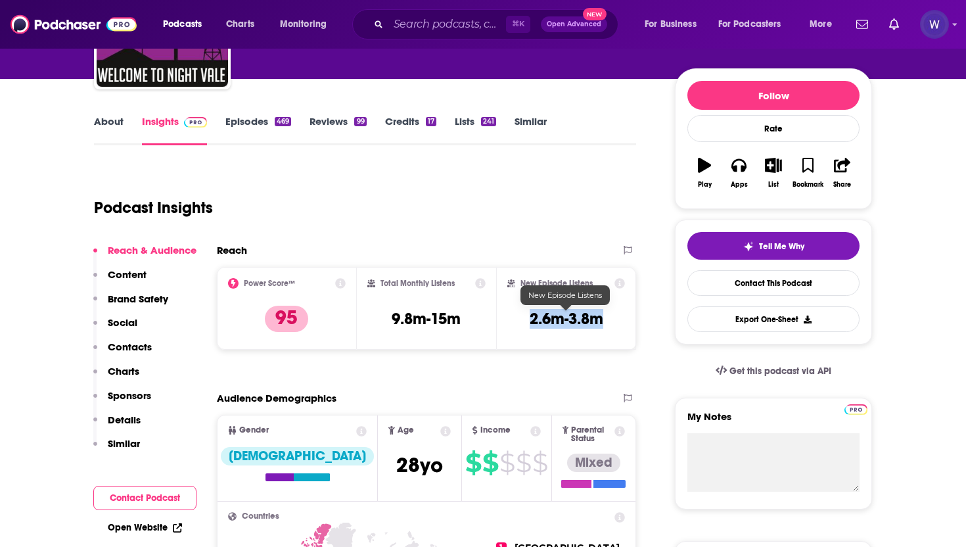
drag, startPoint x: 523, startPoint y: 314, endPoint x: 602, endPoint y: 315, distance: 78.2
click at [602, 315] on div "New Episode Listens 2.6m-3.8m" at bounding box center [567, 308] width 118 height 60
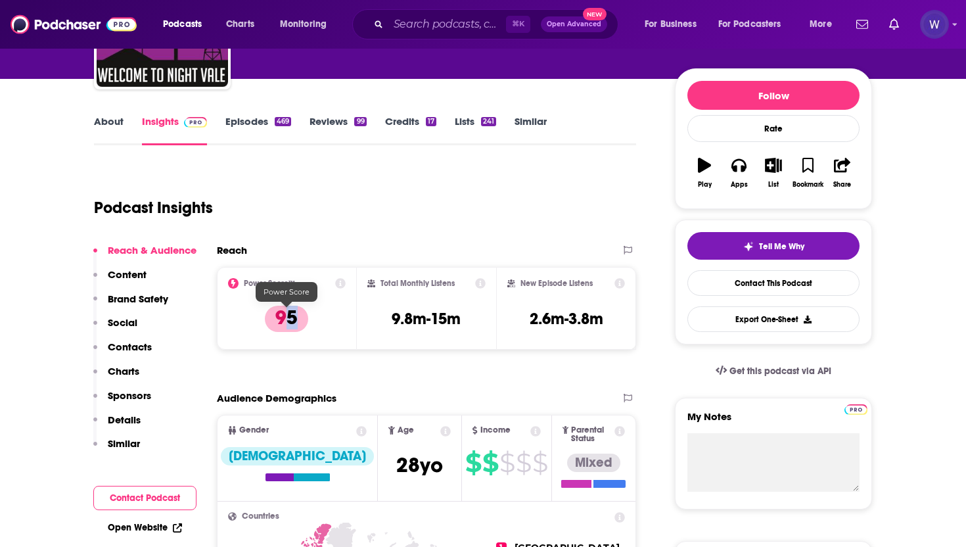
drag, startPoint x: 297, startPoint y: 320, endPoint x: 283, endPoint y: 319, distance: 13.2
click at [283, 319] on p "95" at bounding box center [286, 319] width 43 height 26
drag, startPoint x: 308, startPoint y: 316, endPoint x: 277, endPoint y: 318, distance: 30.3
click at [277, 318] on div "Power Score™ 95" at bounding box center [287, 308] width 118 height 60
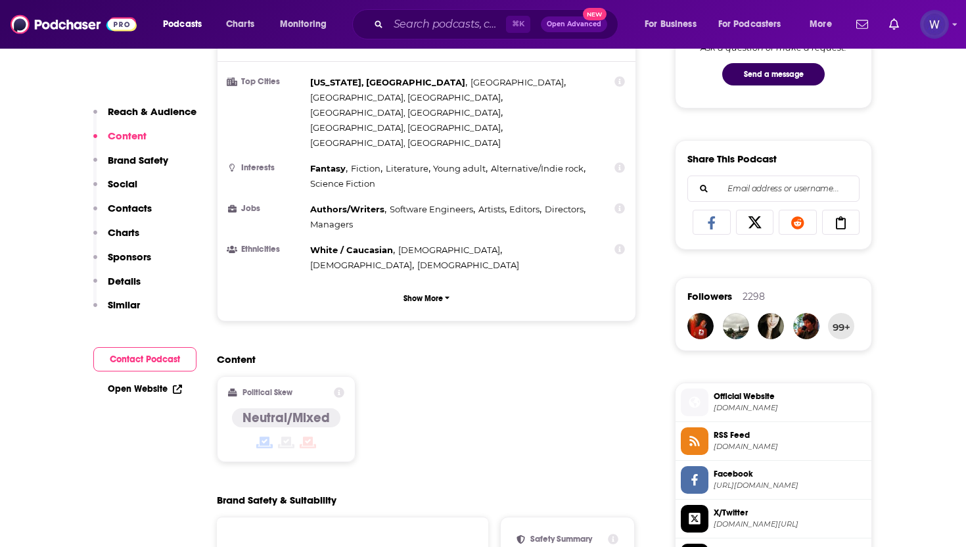
scroll to position [707, 0]
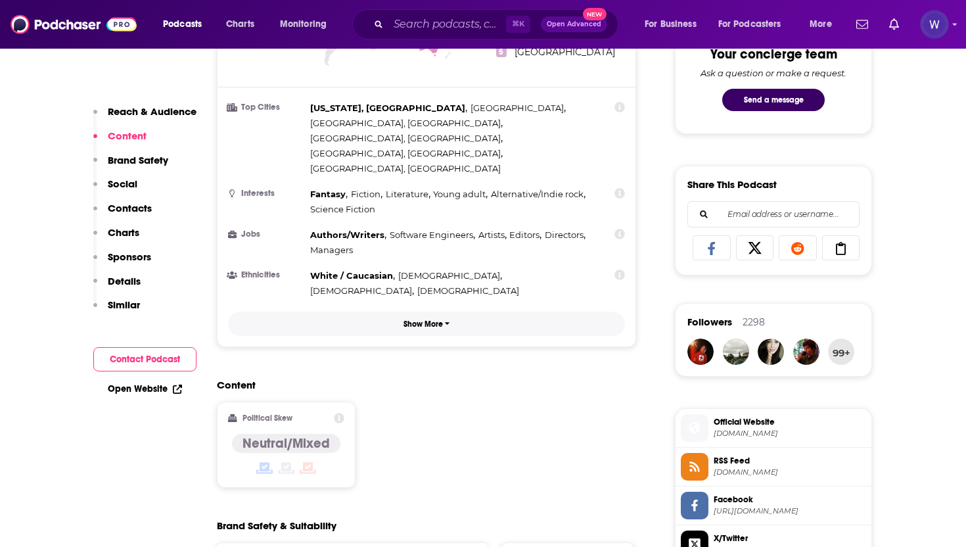
click at [437, 320] on p "Show More" at bounding box center [423, 324] width 39 height 9
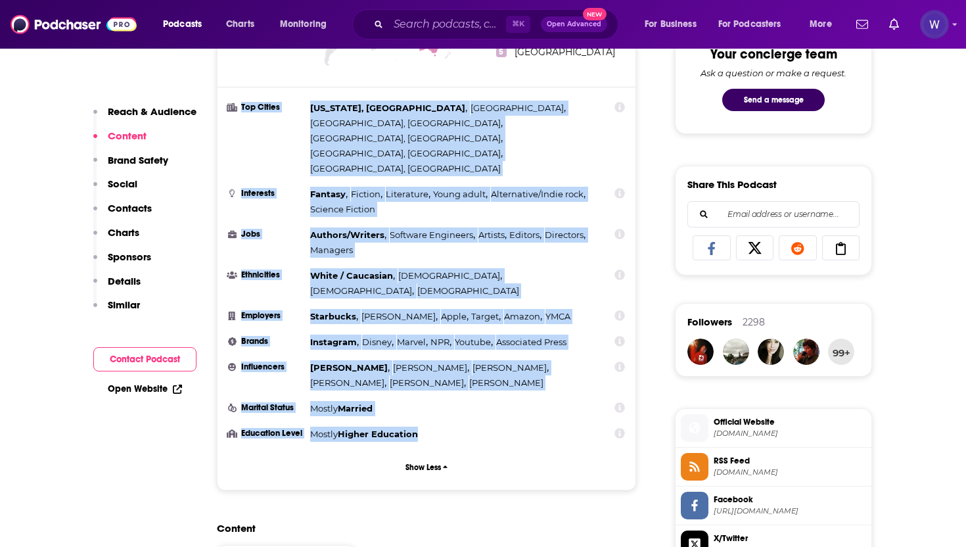
drag, startPoint x: 224, startPoint y: 97, endPoint x: 423, endPoint y: 365, distance: 334.5
click at [423, 365] on div "Countries 1 United States 2 United Kingdom 3 Canada 4 Australia 5 Brazil Top Ci…" at bounding box center [427, 210] width 418 height 560
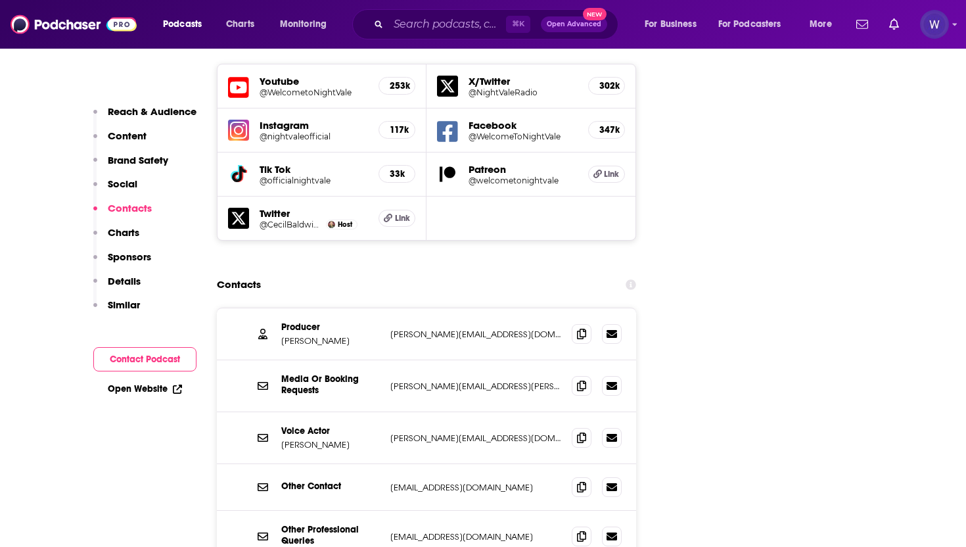
scroll to position [1685, 0]
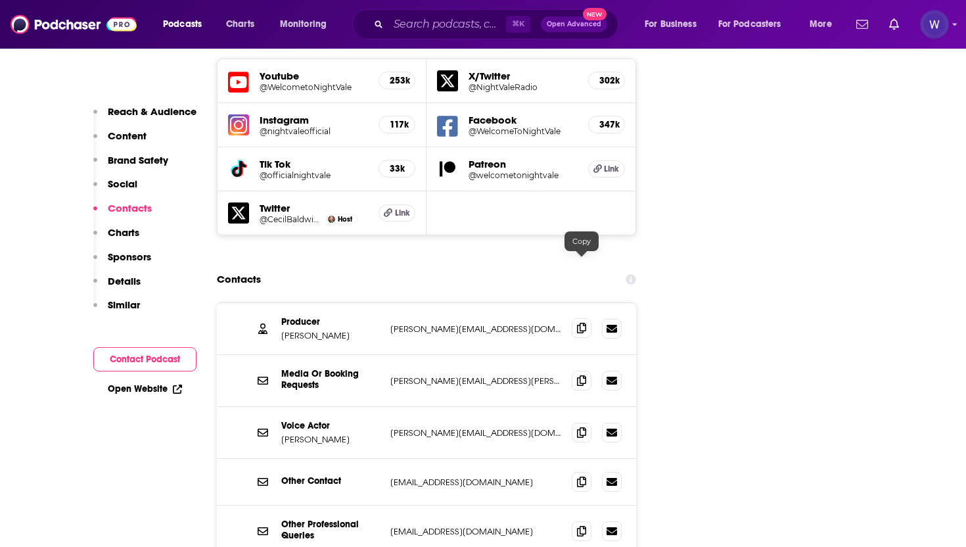
click at [582, 323] on icon at bounding box center [581, 328] width 9 height 11
click at [579, 427] on icon at bounding box center [581, 432] width 9 height 11
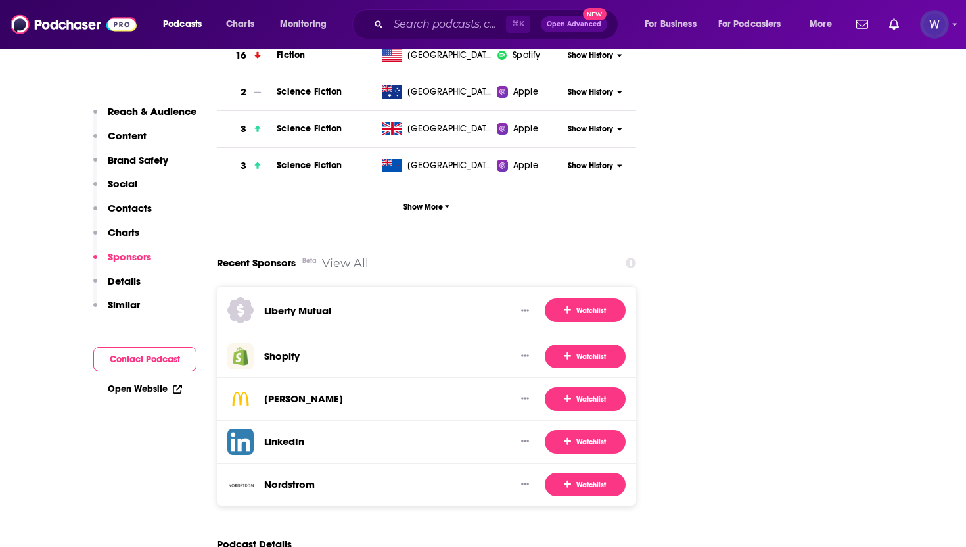
scroll to position [2428, 0]
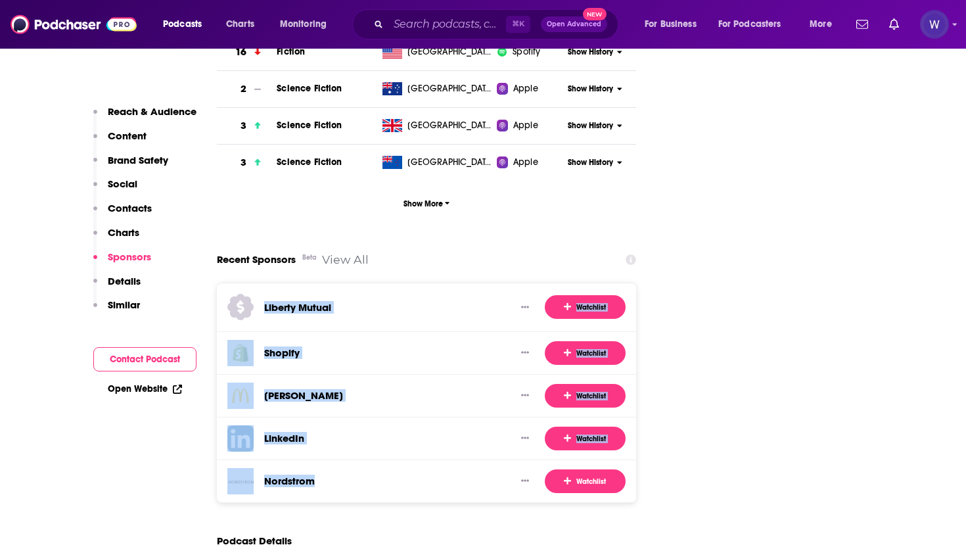
drag, startPoint x: 323, startPoint y: 423, endPoint x: 260, endPoint y: 245, distance: 189.0
click at [260, 283] on div "Liberty Mutual Watchlist Shopify Watchlist McDonald's Watchlist LinkedIn Watchl…" at bounding box center [426, 393] width 419 height 220
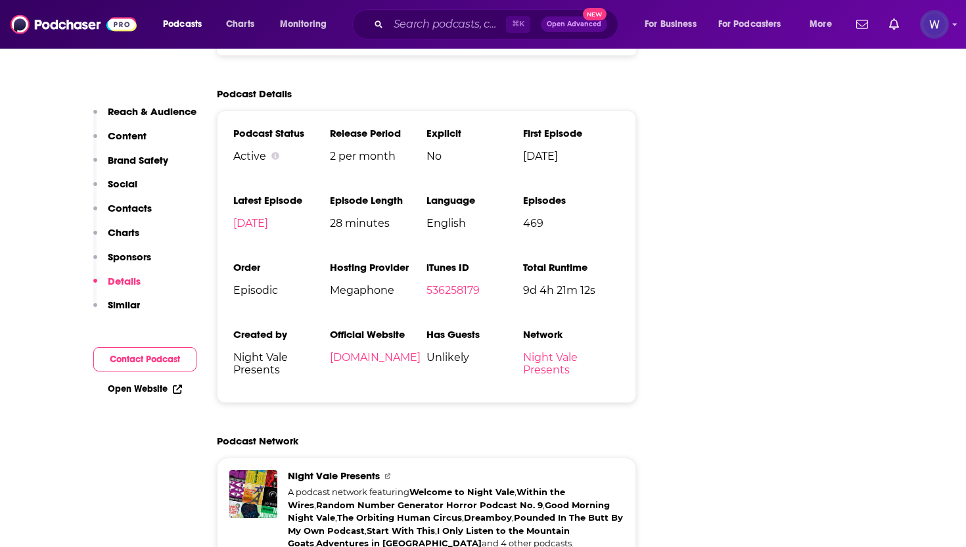
scroll to position [2862, 0]
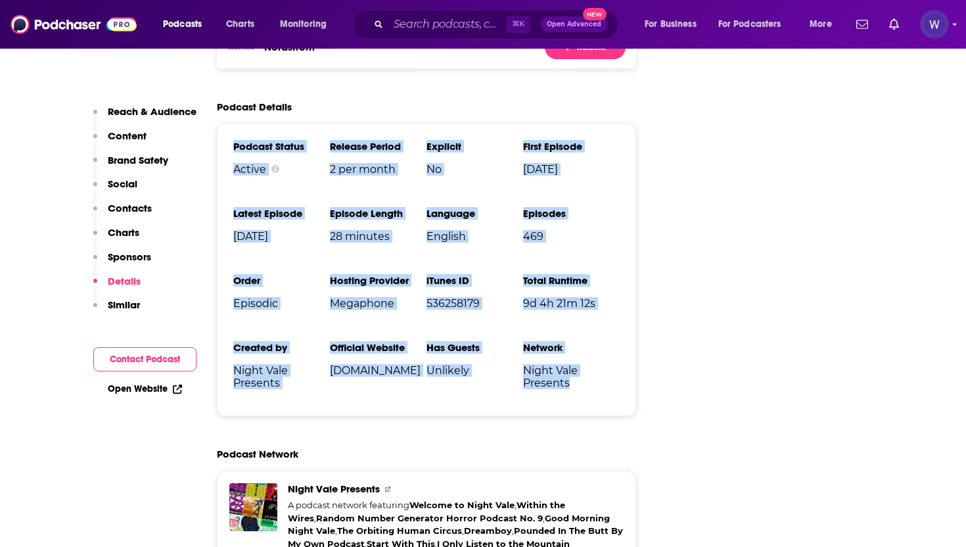
drag, startPoint x: 310, startPoint y: 381, endPoint x: 227, endPoint y: 83, distance: 308.7
click at [227, 124] on div "Podcast Status Active Release Period 2 per month Explicit No First Episode Jun …" at bounding box center [426, 270] width 419 height 293
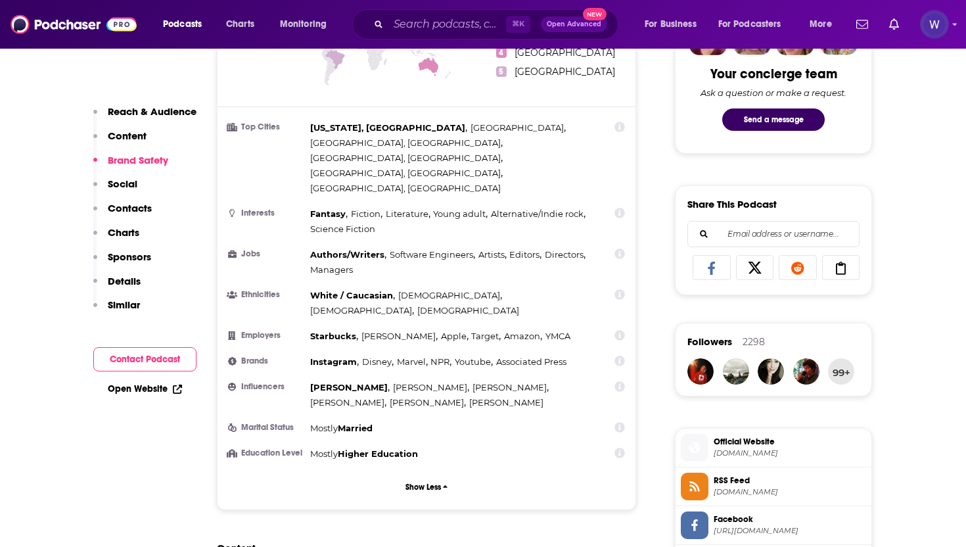
scroll to position [678, 0]
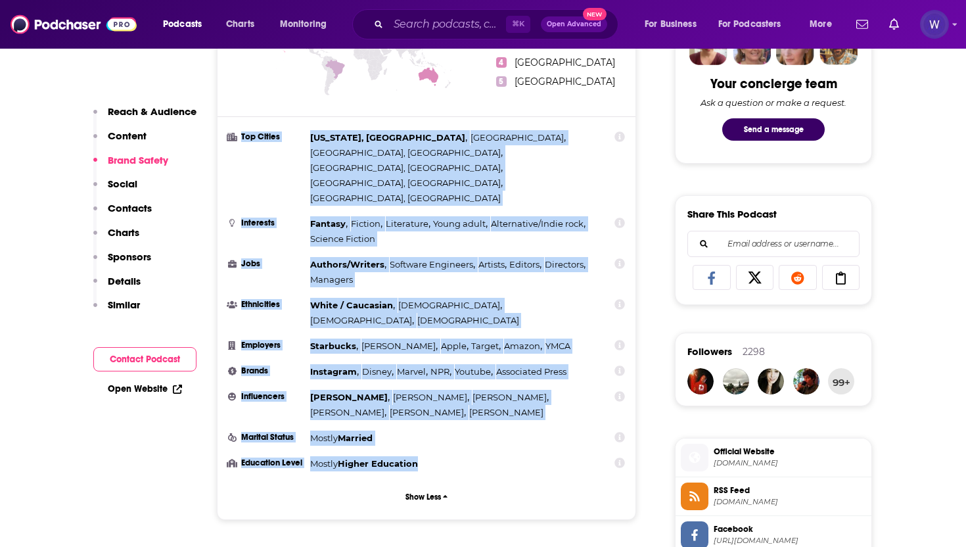
drag, startPoint x: 237, startPoint y: 126, endPoint x: 425, endPoint y: 394, distance: 327.4
click at [425, 394] on ul "Top Cities New York, NY , London , Chicago, IL , Los Angeles, CA , Boston, MA ,…" at bounding box center [426, 300] width 397 height 341
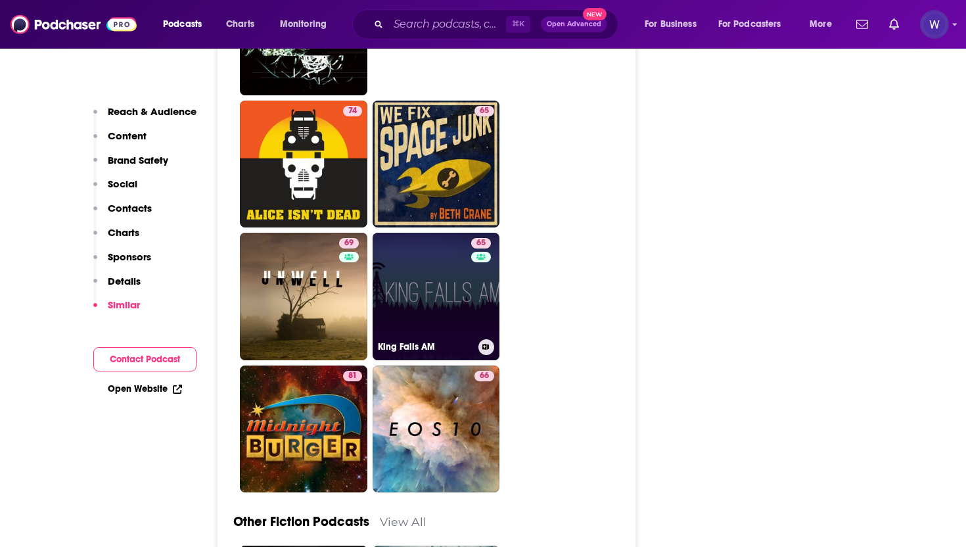
scroll to position [4652, 0]
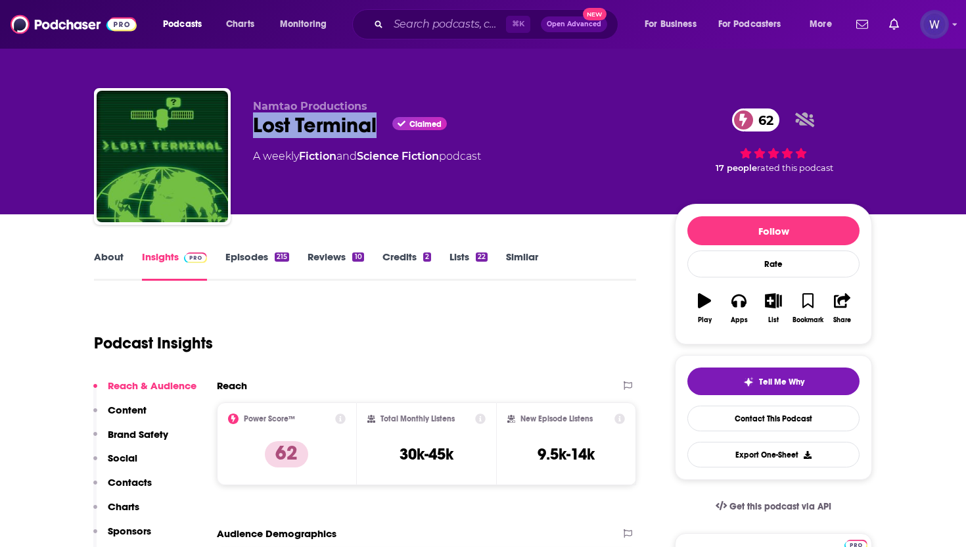
drag, startPoint x: 378, startPoint y: 126, endPoint x: 256, endPoint y: 128, distance: 122.3
click at [256, 128] on div "Lost Terminal Claimed 62" at bounding box center [453, 125] width 401 height 26
copy h2 "Lost Terminal"
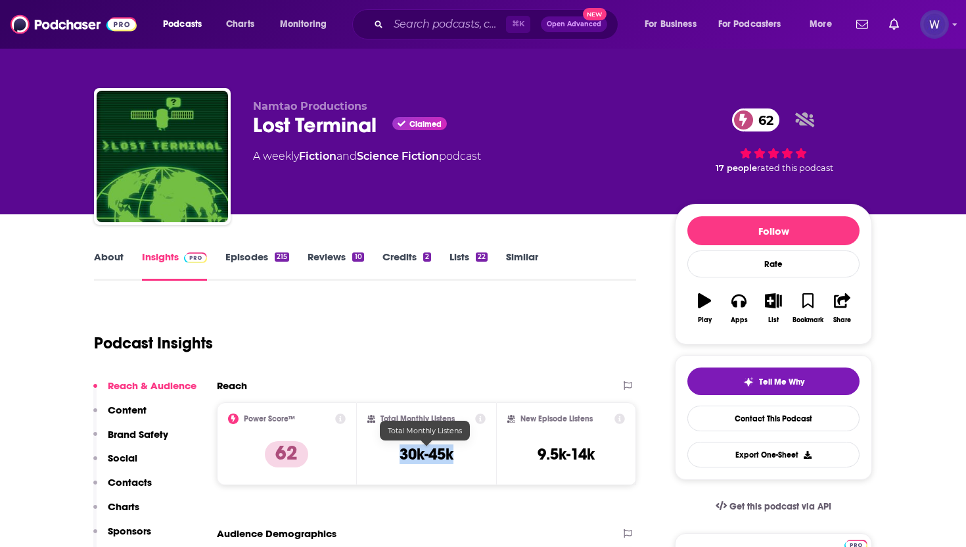
drag, startPoint x: 456, startPoint y: 456, endPoint x: 397, endPoint y: 456, distance: 58.5
click at [397, 456] on div "Total Monthly Listens 30k-45k" at bounding box center [427, 444] width 119 height 60
copy h3 "30k-45k"
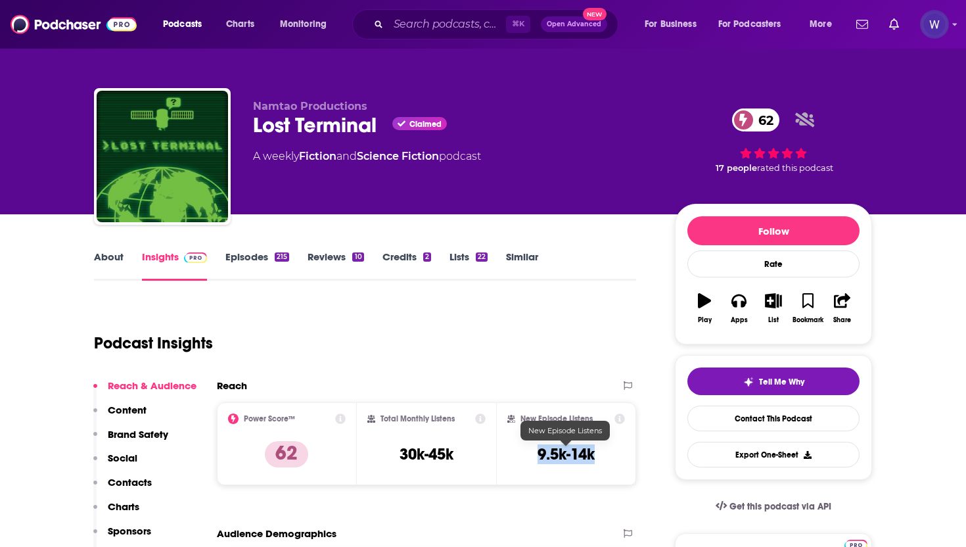
drag, startPoint x: 596, startPoint y: 456, endPoint x: 525, endPoint y: 454, distance: 70.4
click at [525, 454] on div "New Episode Listens 9.5k-14k" at bounding box center [567, 444] width 118 height 60
copy h3 "9.5k-14k"
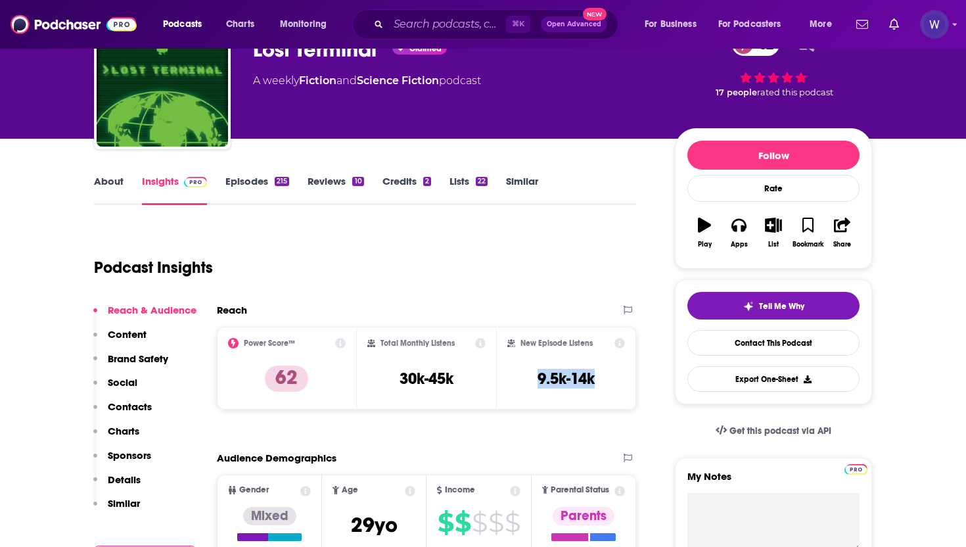
scroll to position [85, 0]
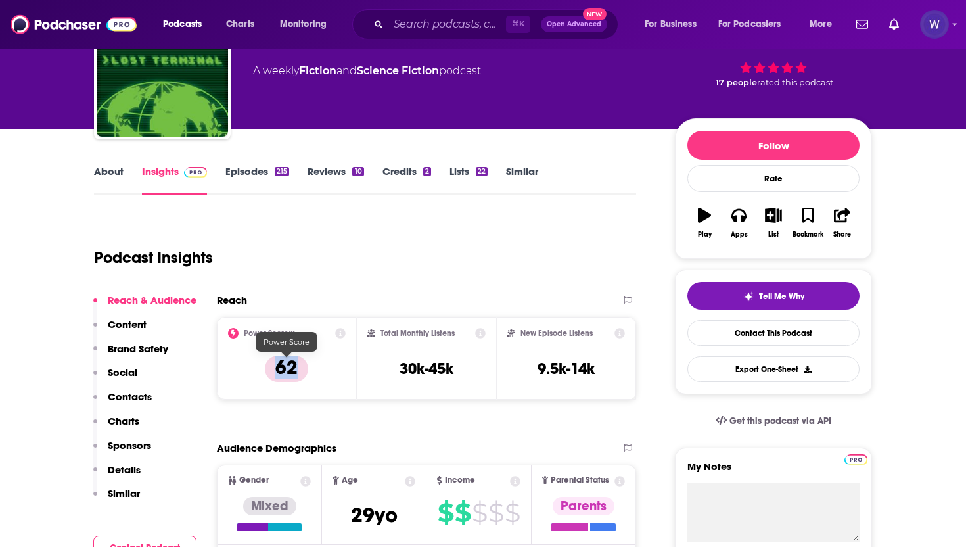
drag, startPoint x: 300, startPoint y: 369, endPoint x: 274, endPoint y: 369, distance: 26.3
click at [274, 369] on p "62" at bounding box center [286, 369] width 43 height 26
copy p "62"
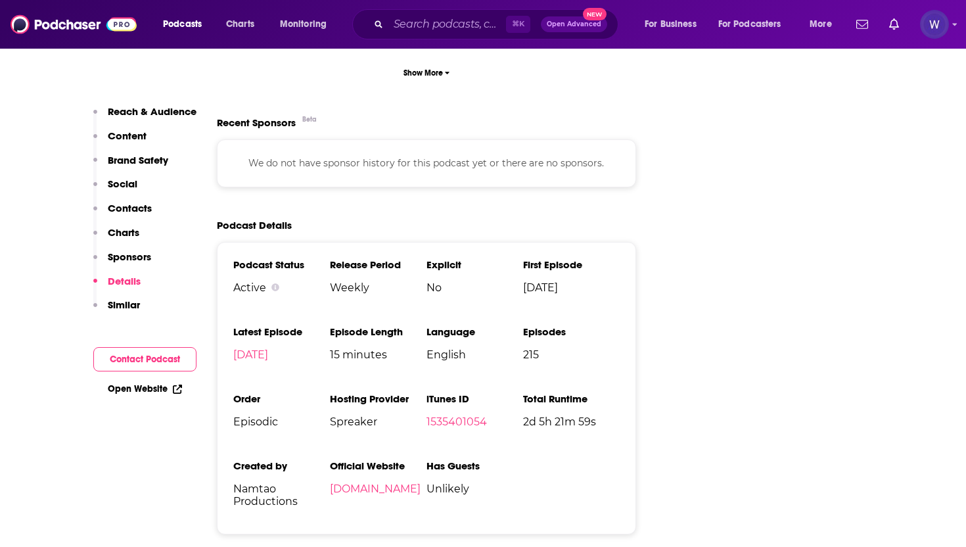
scroll to position [1969, 0]
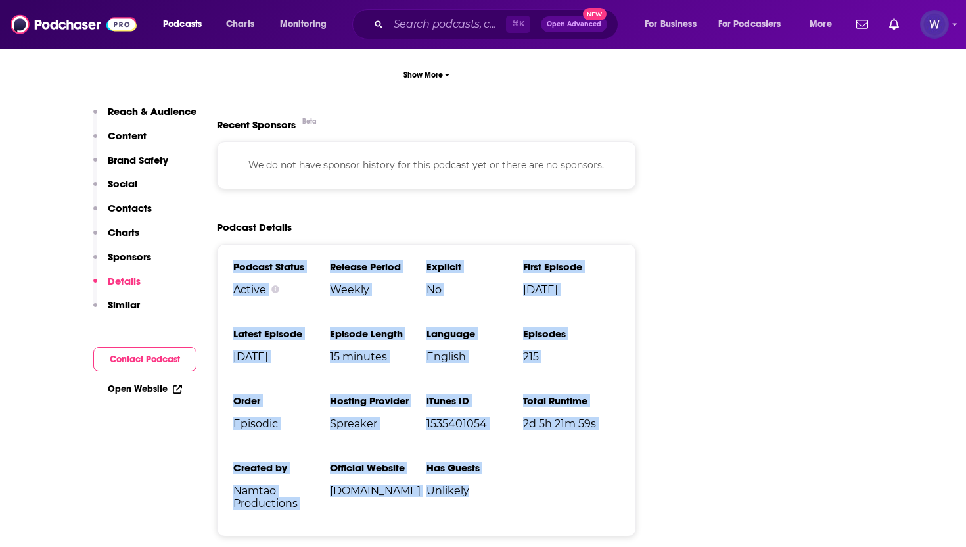
drag, startPoint x: 490, startPoint y: 458, endPoint x: 220, endPoint y: 216, distance: 362.3
click at [220, 244] on div "Podcast Status Active Release Period Weekly Explicit No First Episode [DATE] La…" at bounding box center [426, 390] width 419 height 293
copy ul "Podcast Status Active Release Period Weekly Explicit No First Episode [DATE] La…"
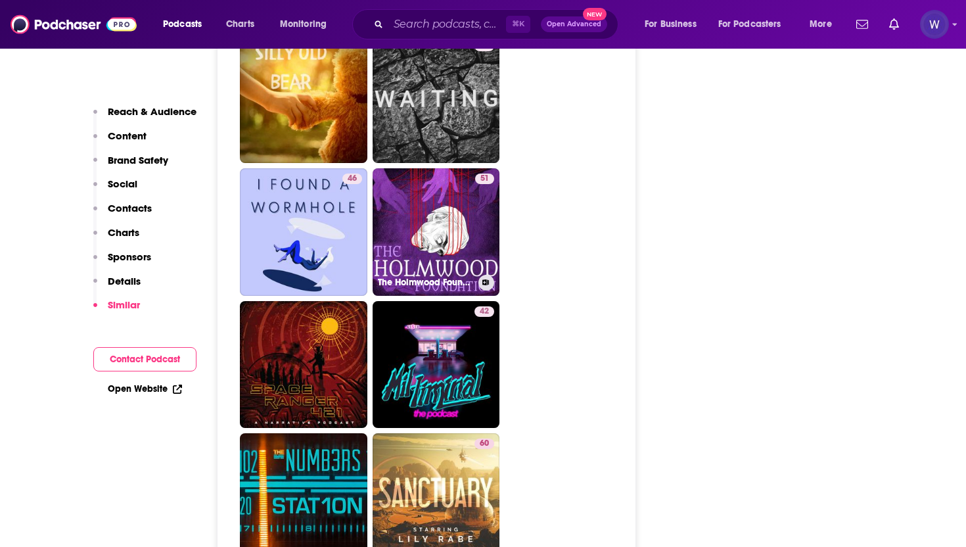
scroll to position [3502, 0]
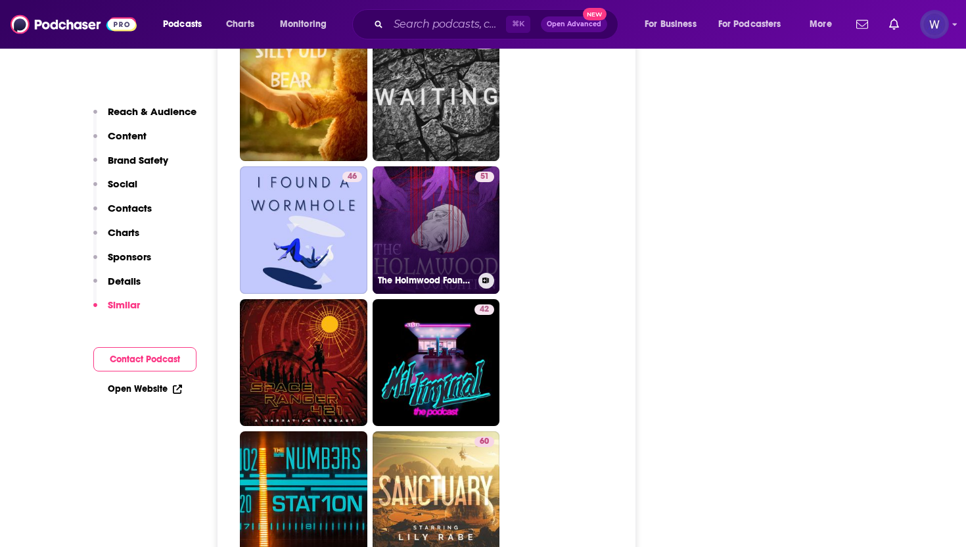
click at [444, 205] on link "51 The Holmwood Foundation" at bounding box center [437, 230] width 128 height 128
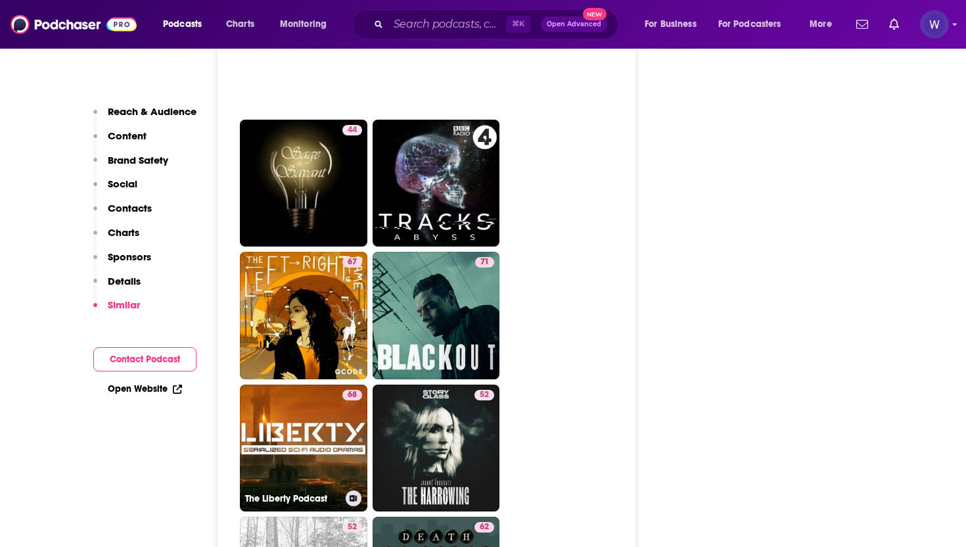
scroll to position [6123, 0]
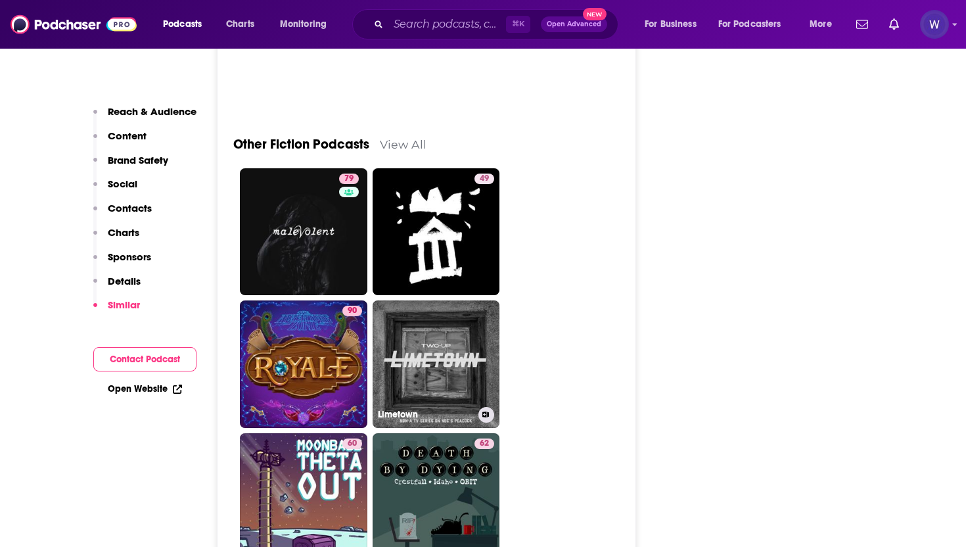
scroll to position [4180, 0]
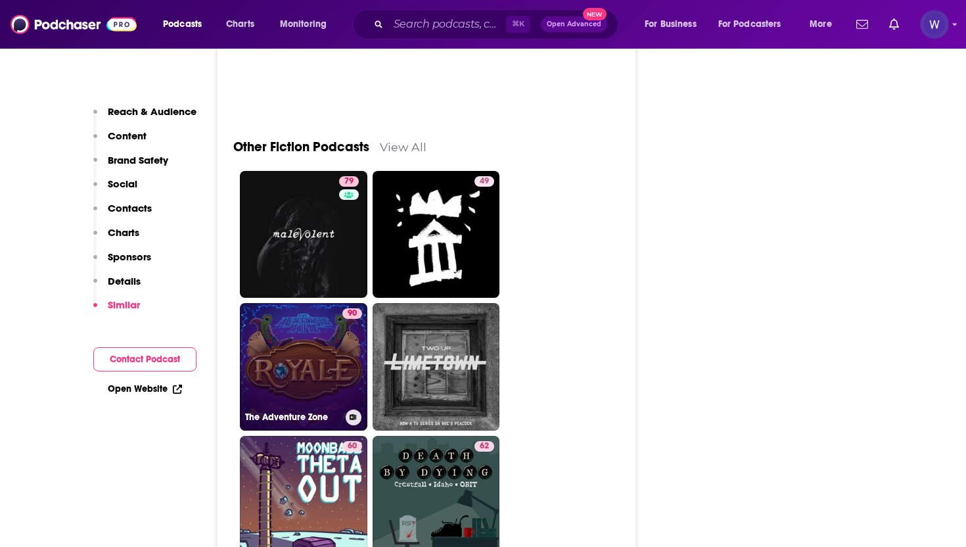
click at [339, 303] on link "90 The Adventure Zone" at bounding box center [304, 367] width 128 height 128
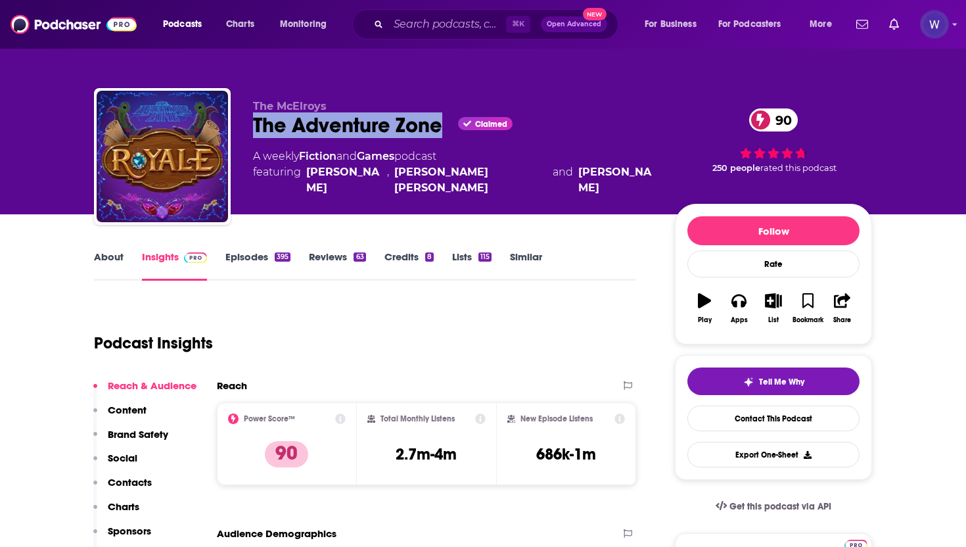
drag, startPoint x: 444, startPoint y: 129, endPoint x: 256, endPoint y: 133, distance: 188.7
click at [256, 133] on div "The Adventure Zone Claimed 90" at bounding box center [453, 125] width 401 height 26
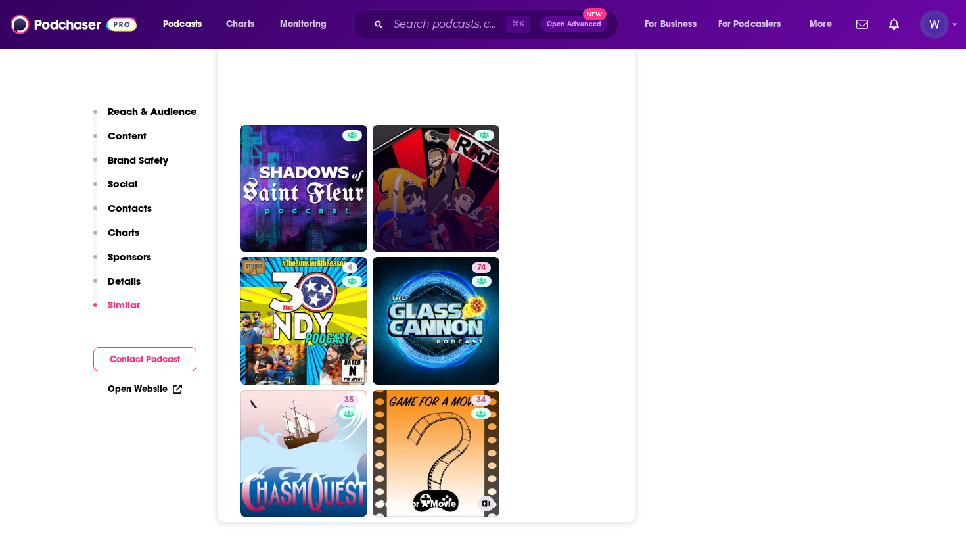
scroll to position [6799, 0]
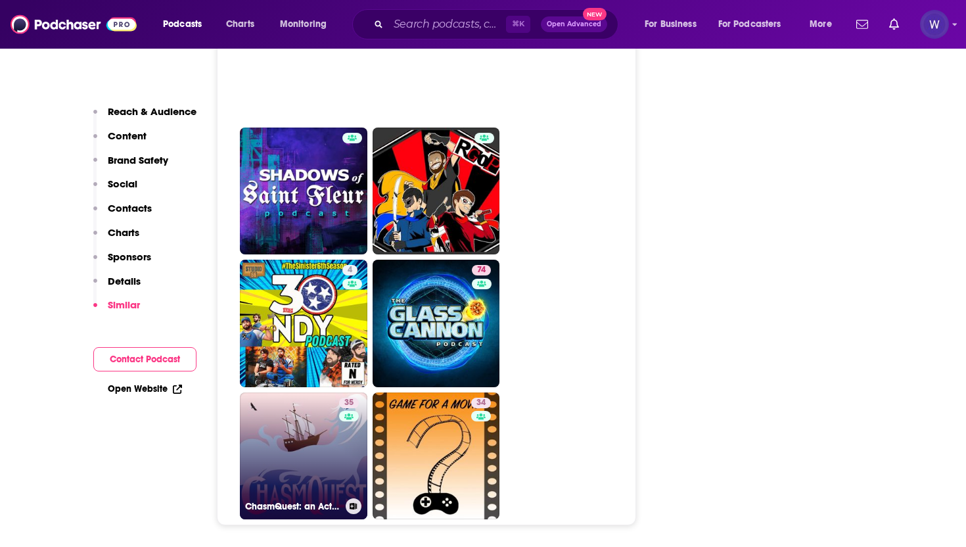
click at [292, 393] on link "35 ChasmQuest: an Actual Play D&D Podcast" at bounding box center [304, 457] width 128 height 128
type input "[URL][DOMAIN_NAME]"
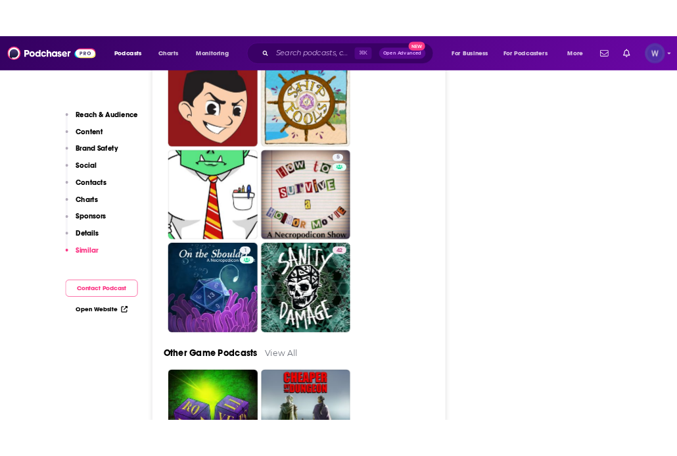
scroll to position [3552, 0]
